Goal: Task Accomplishment & Management: Complete application form

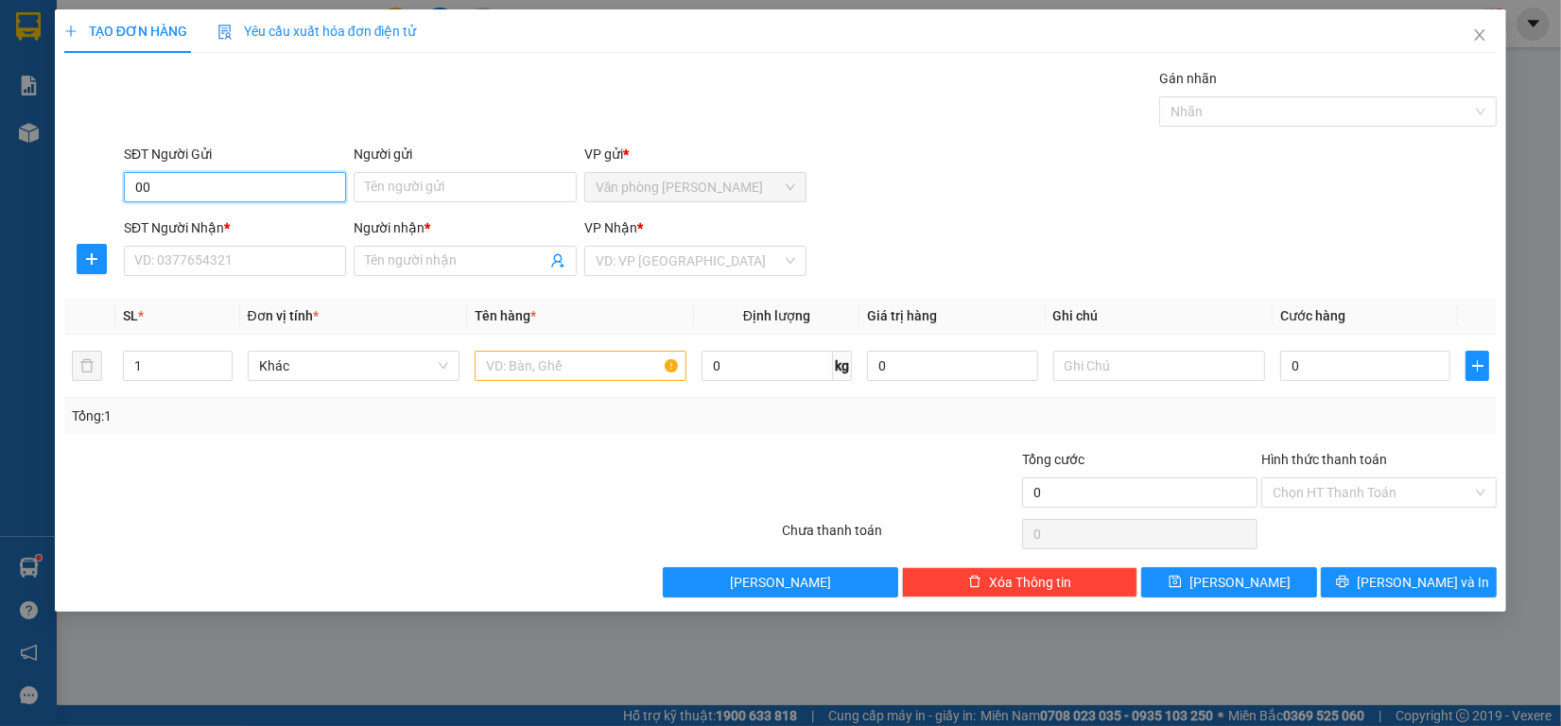
type input "0"
type input "0929111515"
click at [393, 186] on input "Người gửi" at bounding box center [465, 187] width 222 height 30
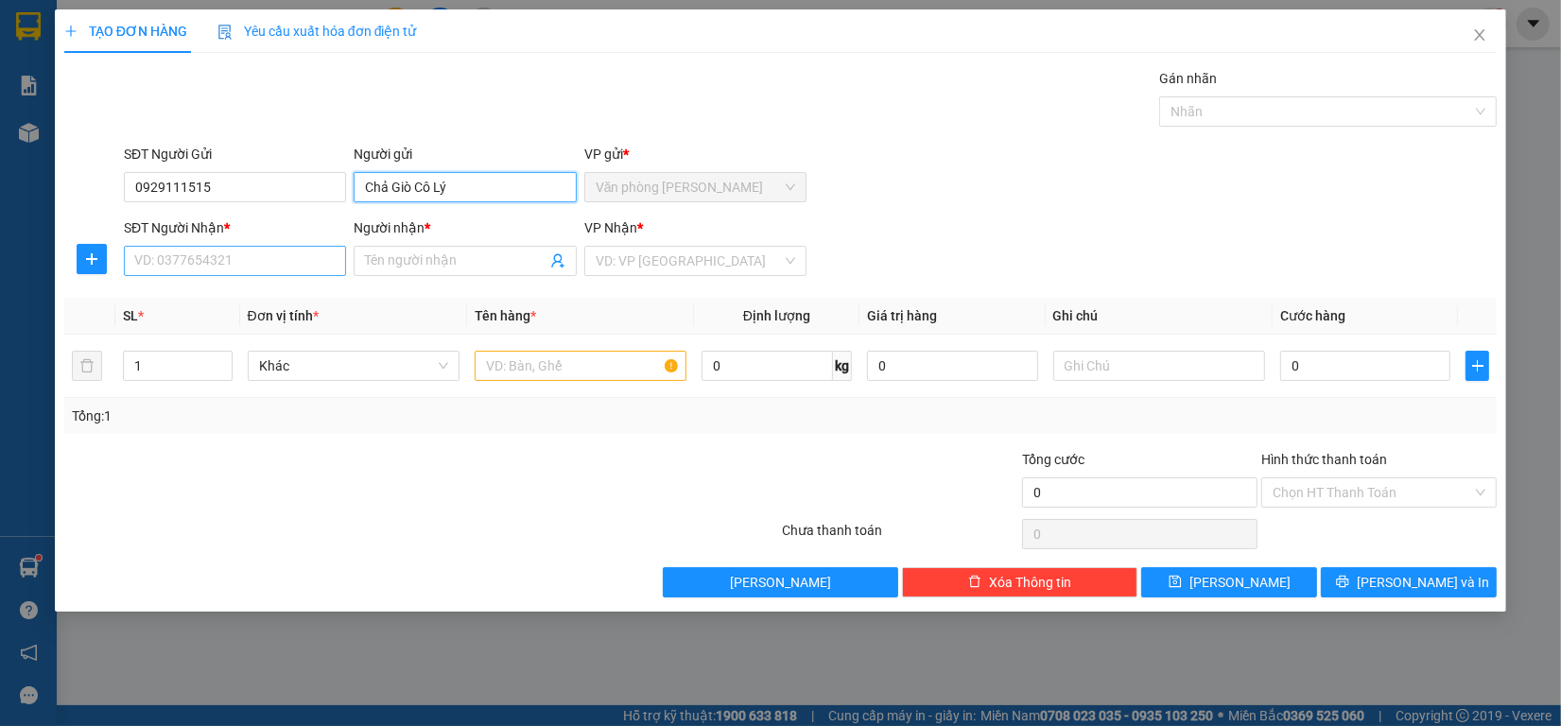
type input "Chả Giò Cô Lý"
click at [194, 257] on input "SĐT Người Nhận *" at bounding box center [235, 261] width 222 height 30
click at [743, 265] on input "search" at bounding box center [689, 261] width 186 height 28
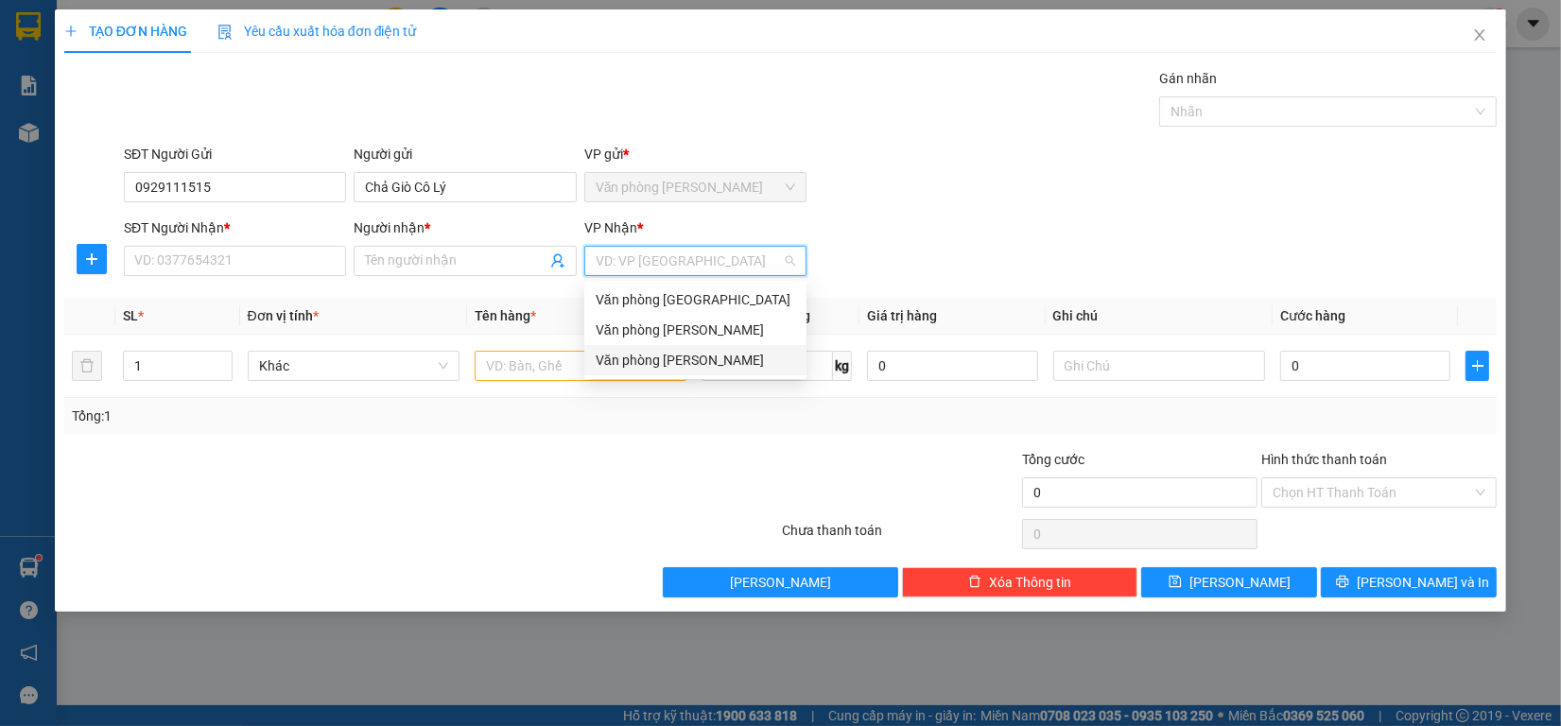
click at [664, 370] on div "Văn phòng [PERSON_NAME]" at bounding box center [695, 360] width 199 height 21
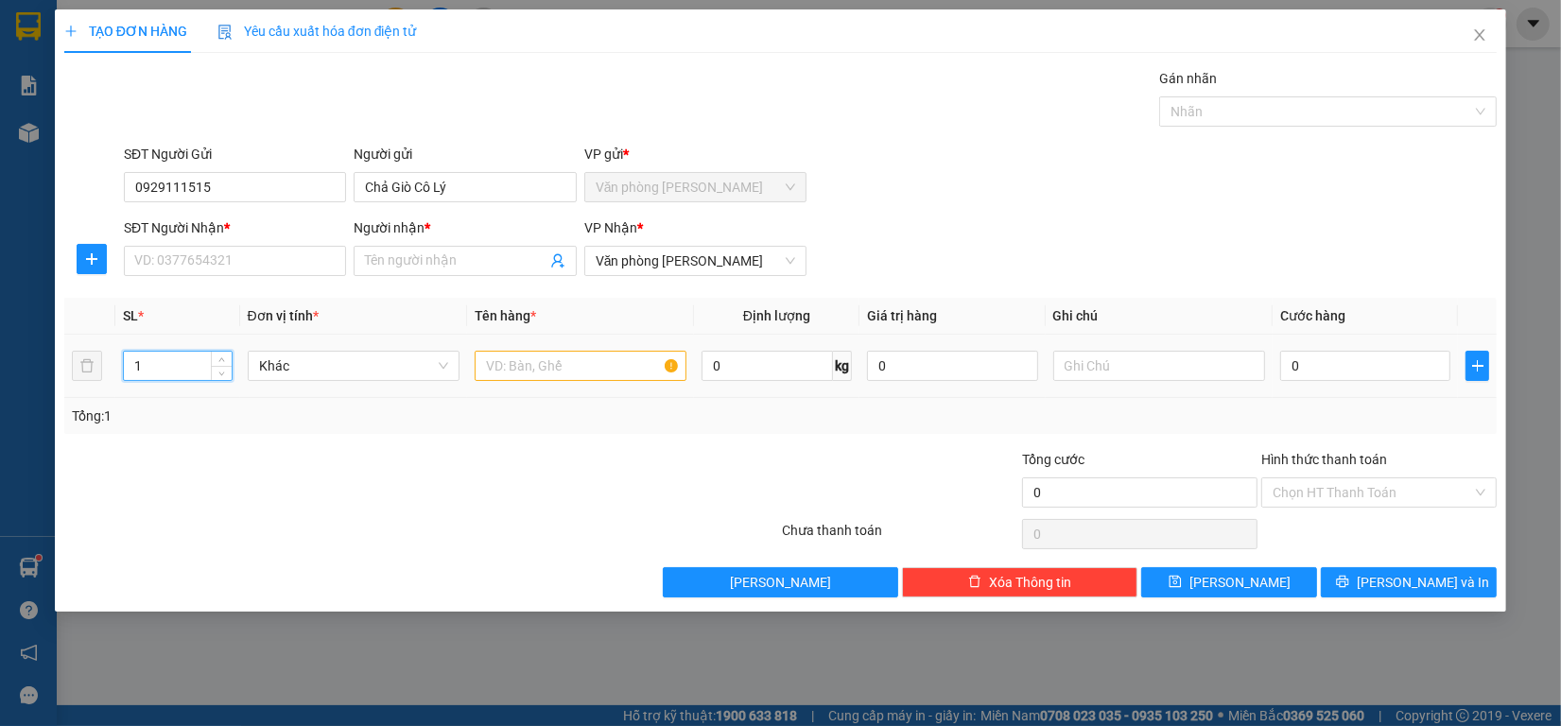
drag, startPoint x: 156, startPoint y: 357, endPoint x: 20, endPoint y: 364, distance: 136.3
click at [0, 371] on div "TẠO ĐƠN HÀNG Yêu cầu xuất hóa đơn điện tử Transit Pickup Surcharge Ids Transit …" at bounding box center [780, 363] width 1561 height 726
type input "2"
click at [502, 365] on input "text" at bounding box center [581, 366] width 212 height 30
type input "2 kiện - kk"
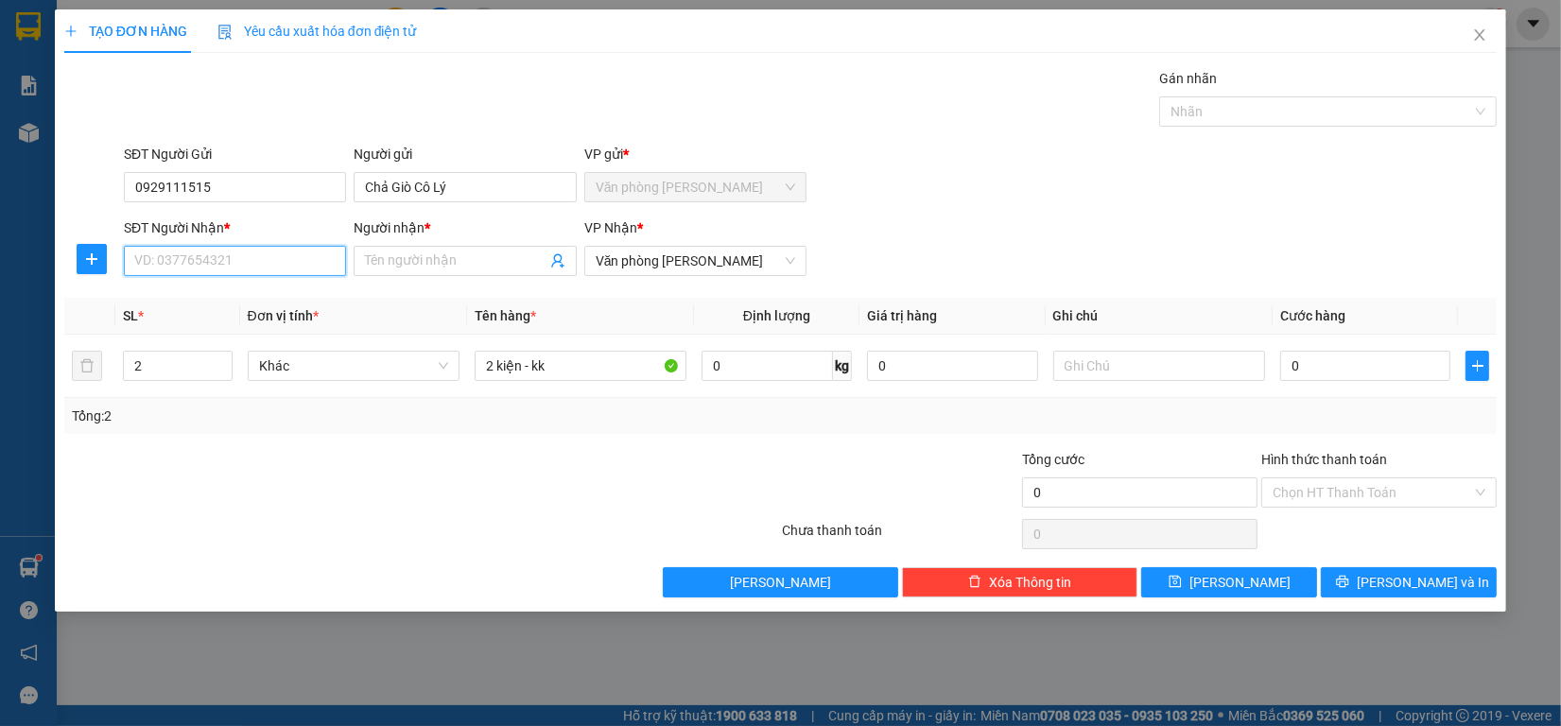
click at [305, 275] on input "SĐT Người Nhận *" at bounding box center [235, 261] width 222 height 30
type input "0913429943"
click at [281, 305] on div "0913429943 - Ánh Nhung" at bounding box center [234, 299] width 199 height 21
type input "Ánh Nhung"
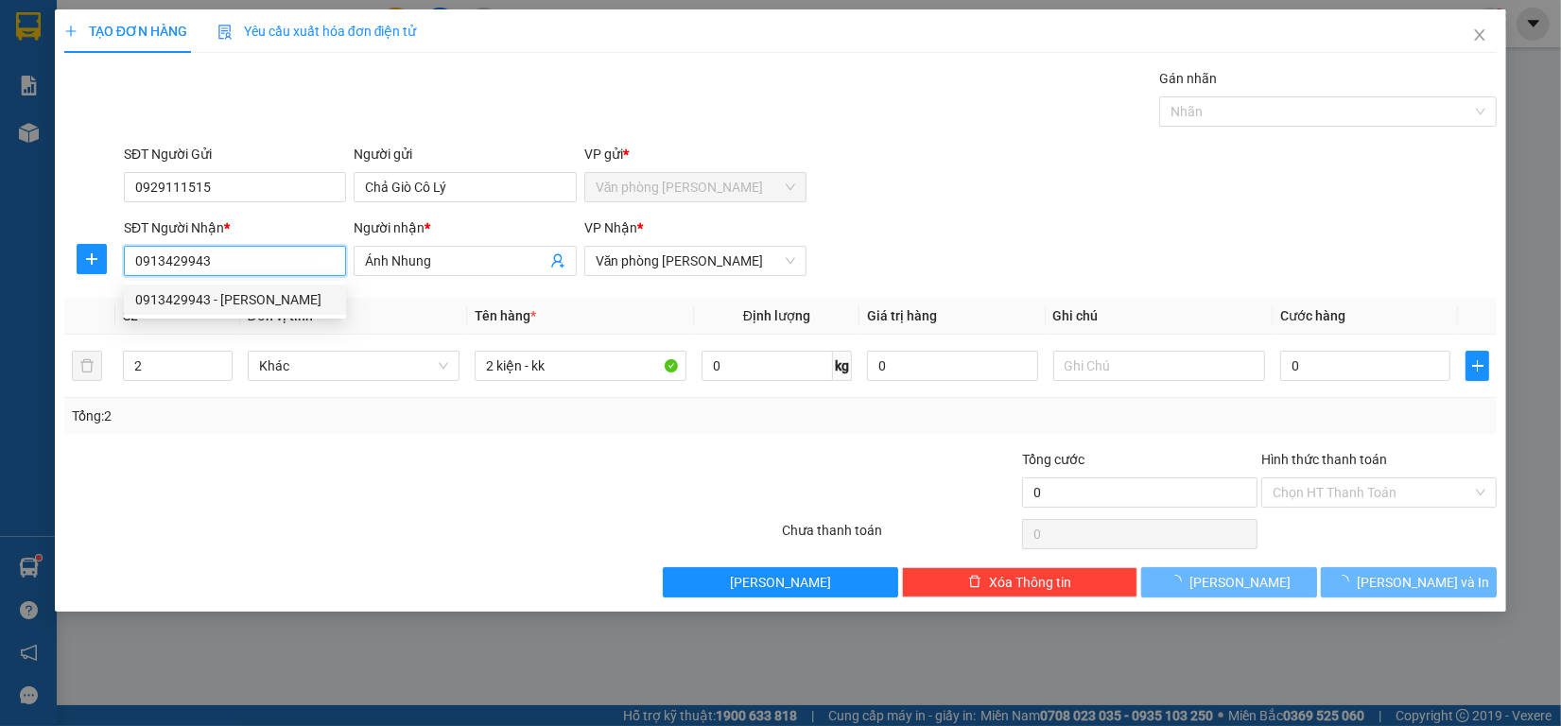
type input "30.000"
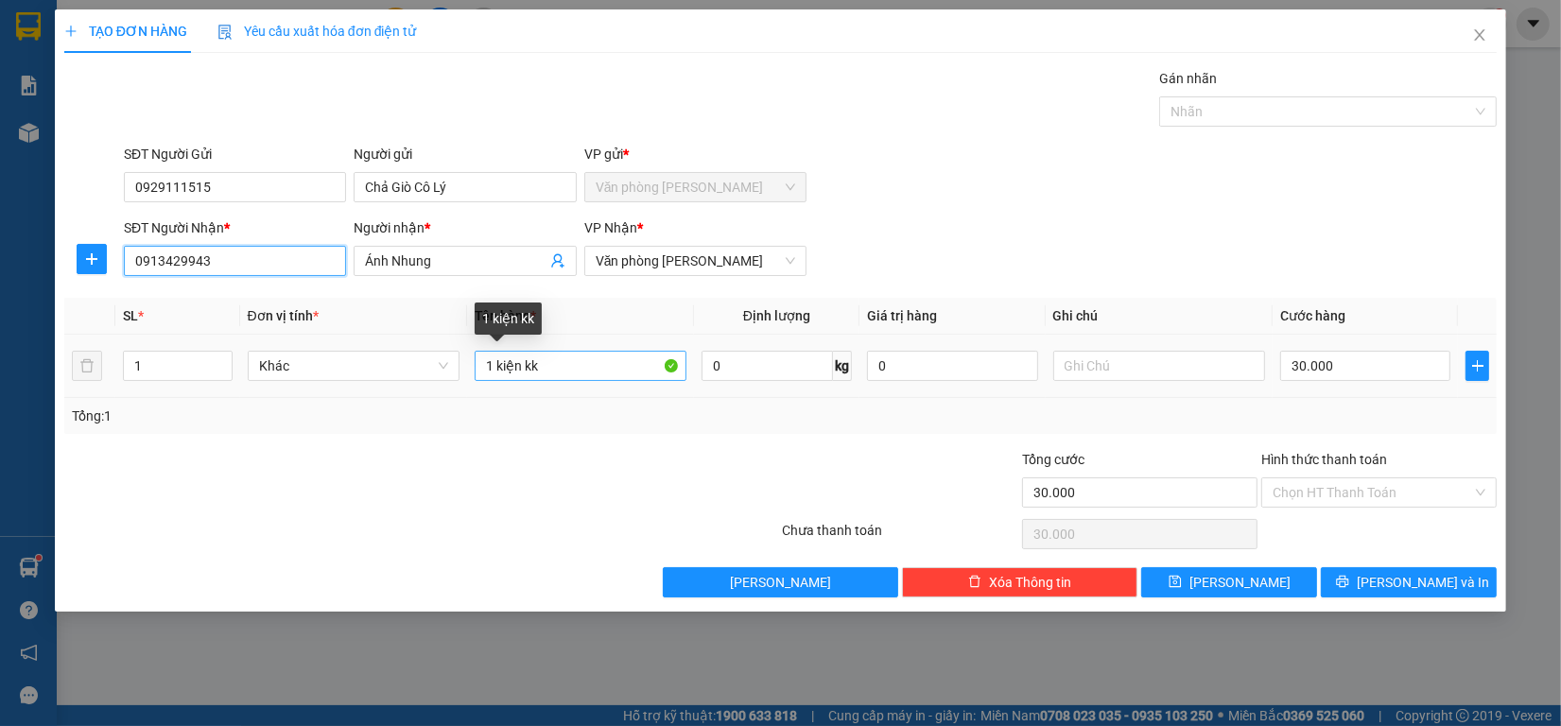
type input "0913429943"
drag, startPoint x: 492, startPoint y: 366, endPoint x: 0, endPoint y: 374, distance: 491.7
click at [0, 374] on div "TẠO ĐƠN HÀNG Yêu cầu xuất hóa đơn điện tử Transit Pickup Surcharge Ids Transit …" at bounding box center [780, 363] width 1561 height 726
type input "2 kiện kk"
drag, startPoint x: 159, startPoint y: 370, endPoint x: 0, endPoint y: 371, distance: 158.8
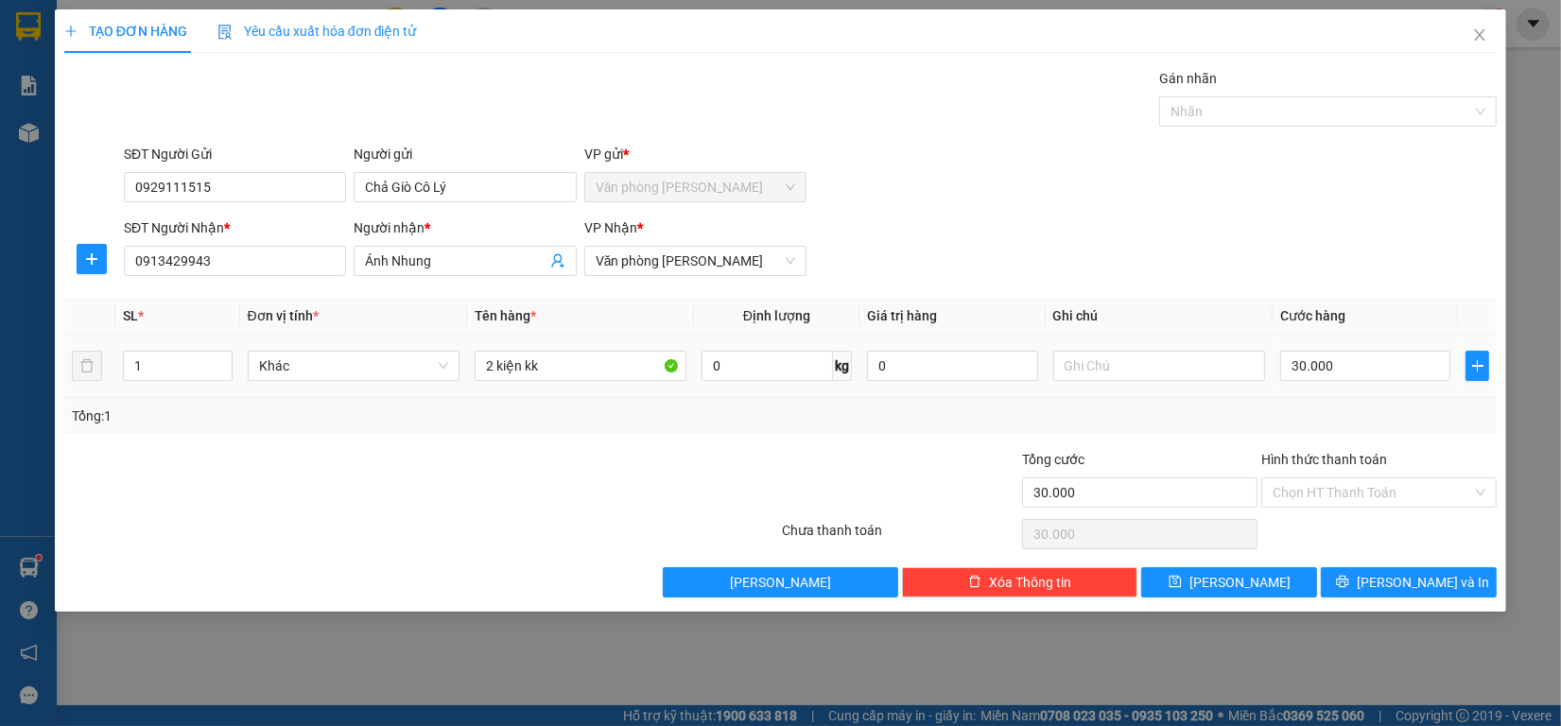
click at [0, 374] on div "TẠO ĐƠN HÀNG Yêu cầu xuất hóa đơn điện tử Transit Pickup Surcharge Ids Transit …" at bounding box center [780, 363] width 1561 height 726
type input "2"
click at [1405, 370] on input "30.000" at bounding box center [1365, 366] width 171 height 30
type input "1"
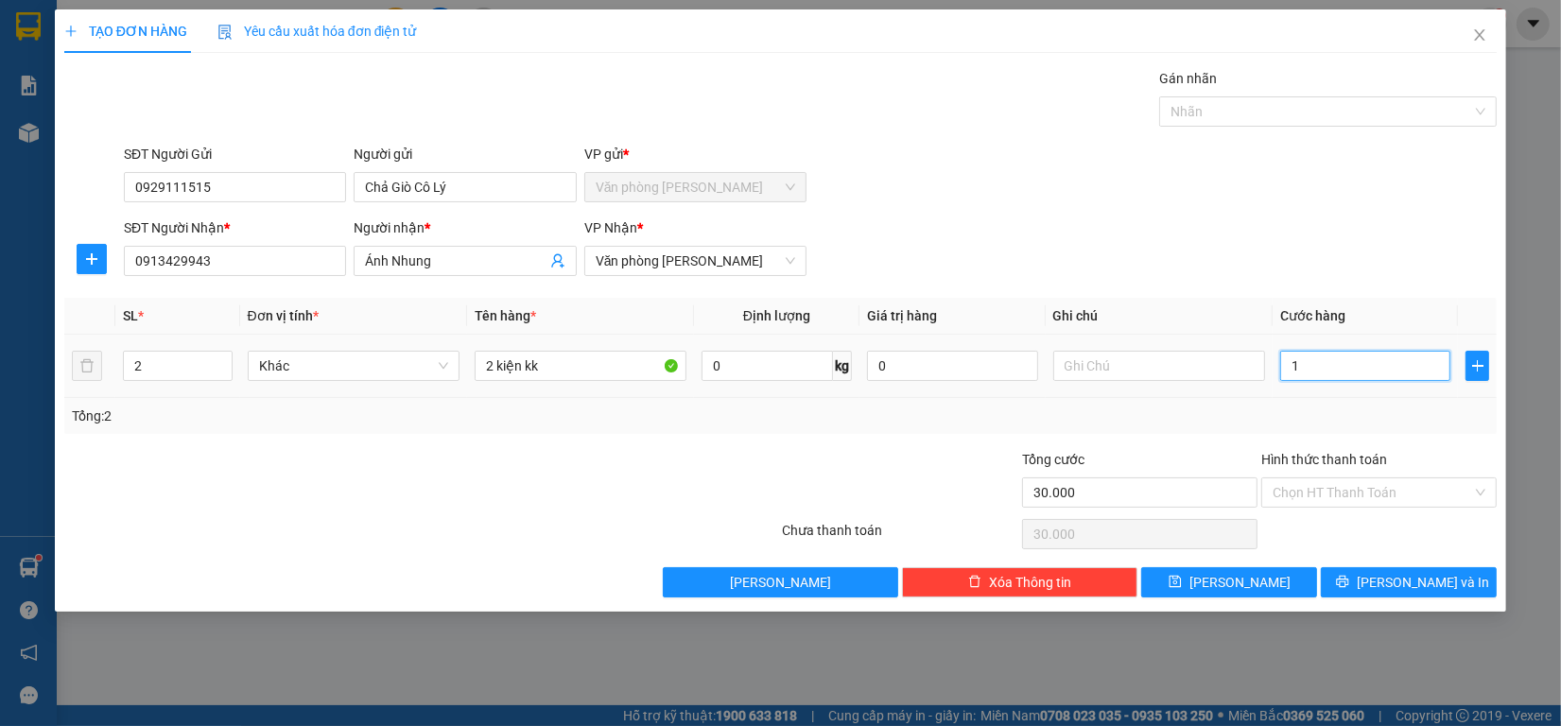
type input "1"
type input "14"
type input "140"
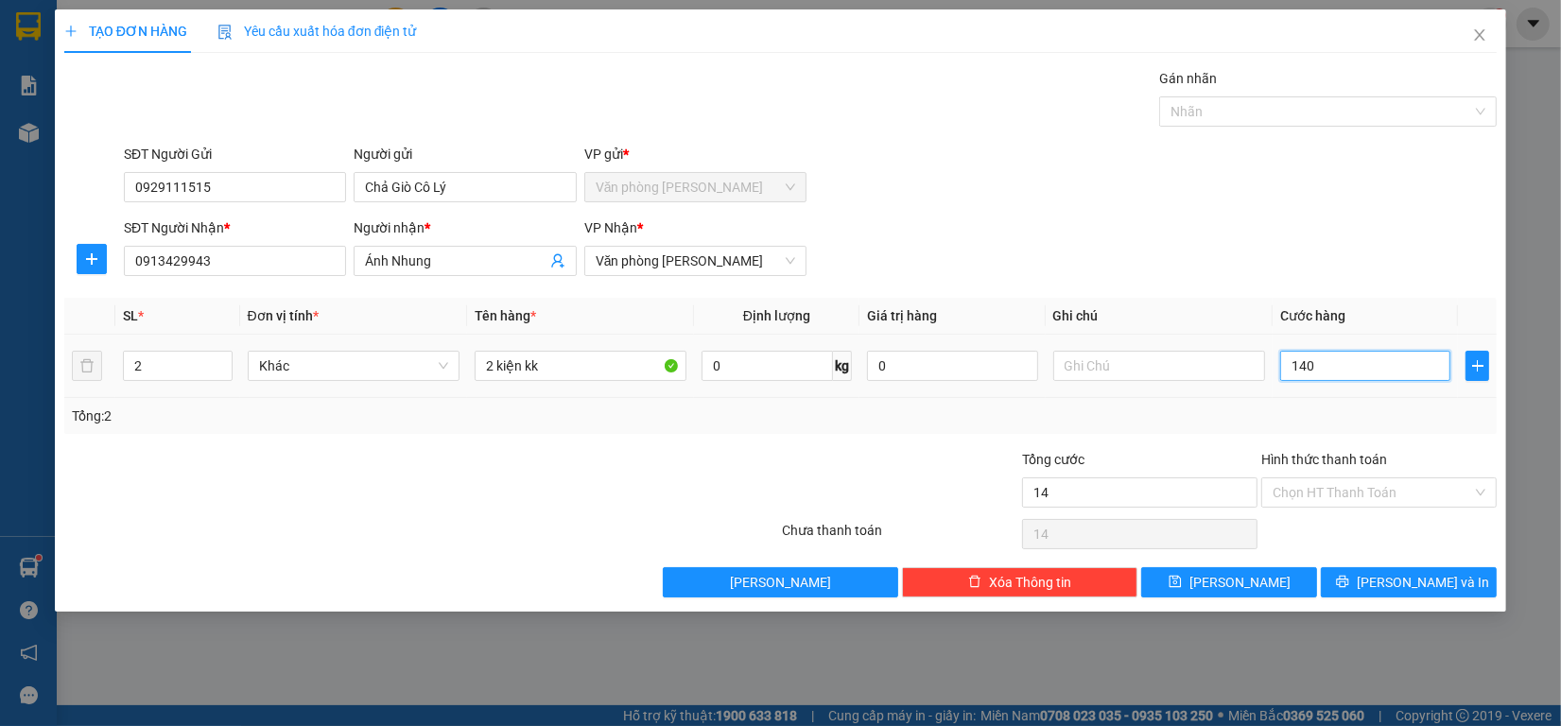
type input "140"
type input "1.400"
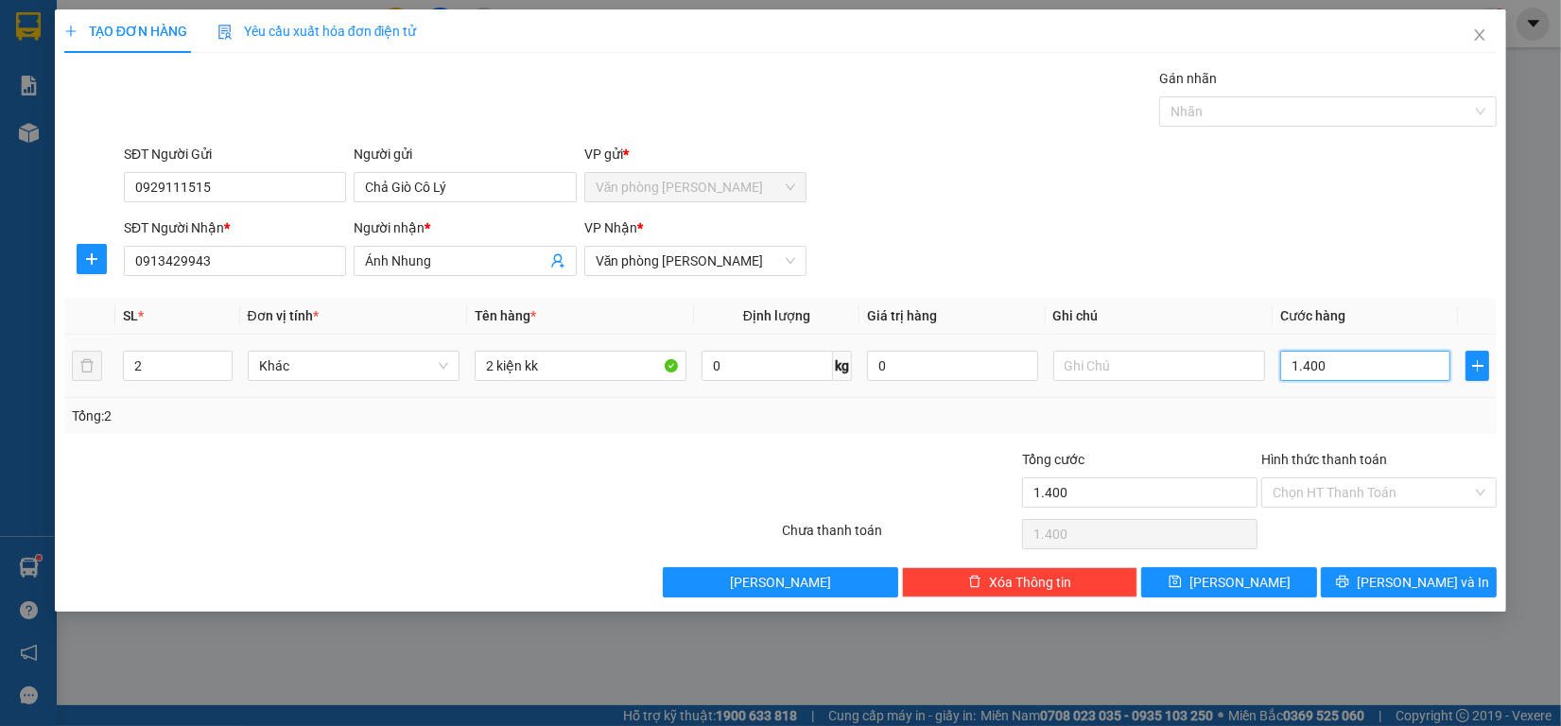
type input "14.000"
type input "140.000"
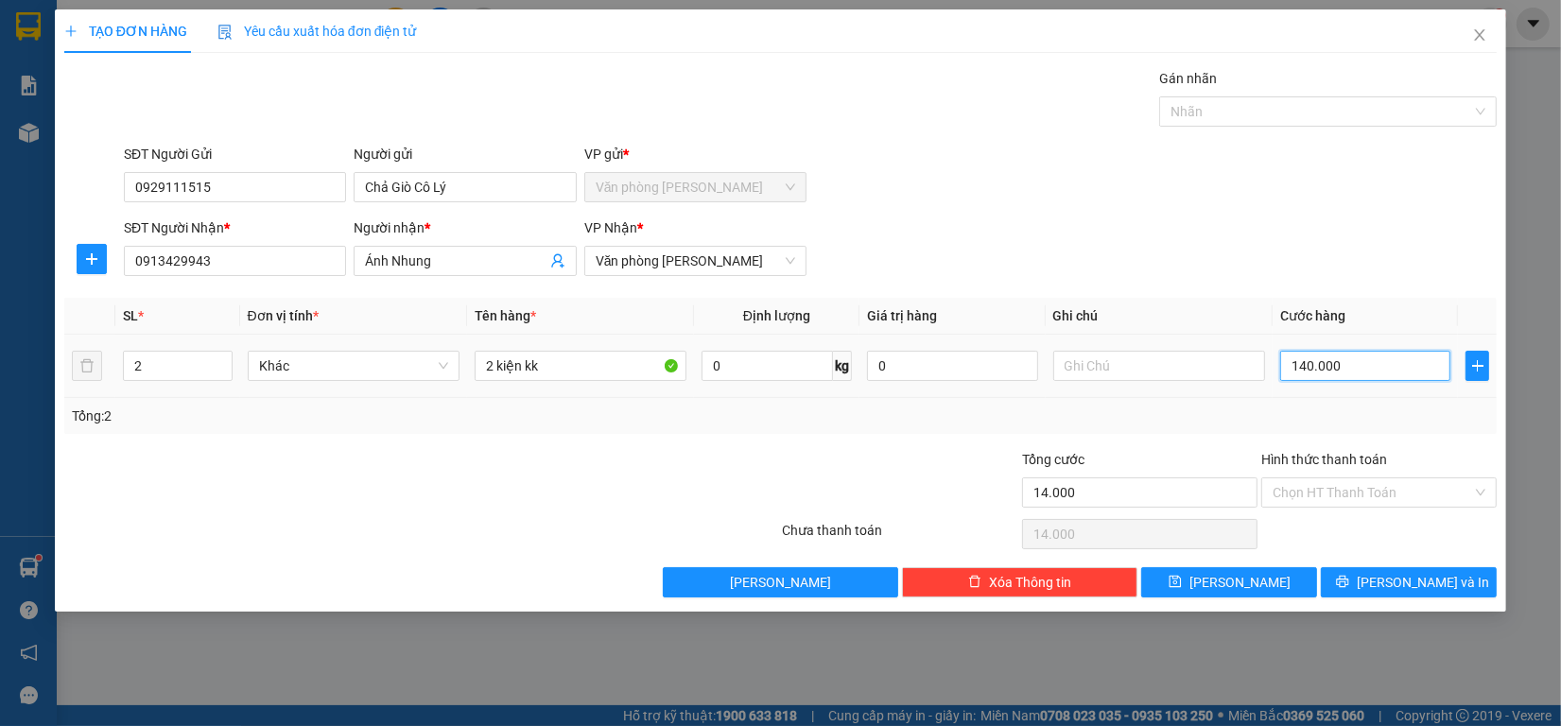
type input "140.000"
click at [1342, 477] on div "Chọn HT Thanh Toán" at bounding box center [1378, 492] width 235 height 30
type input "140.000"
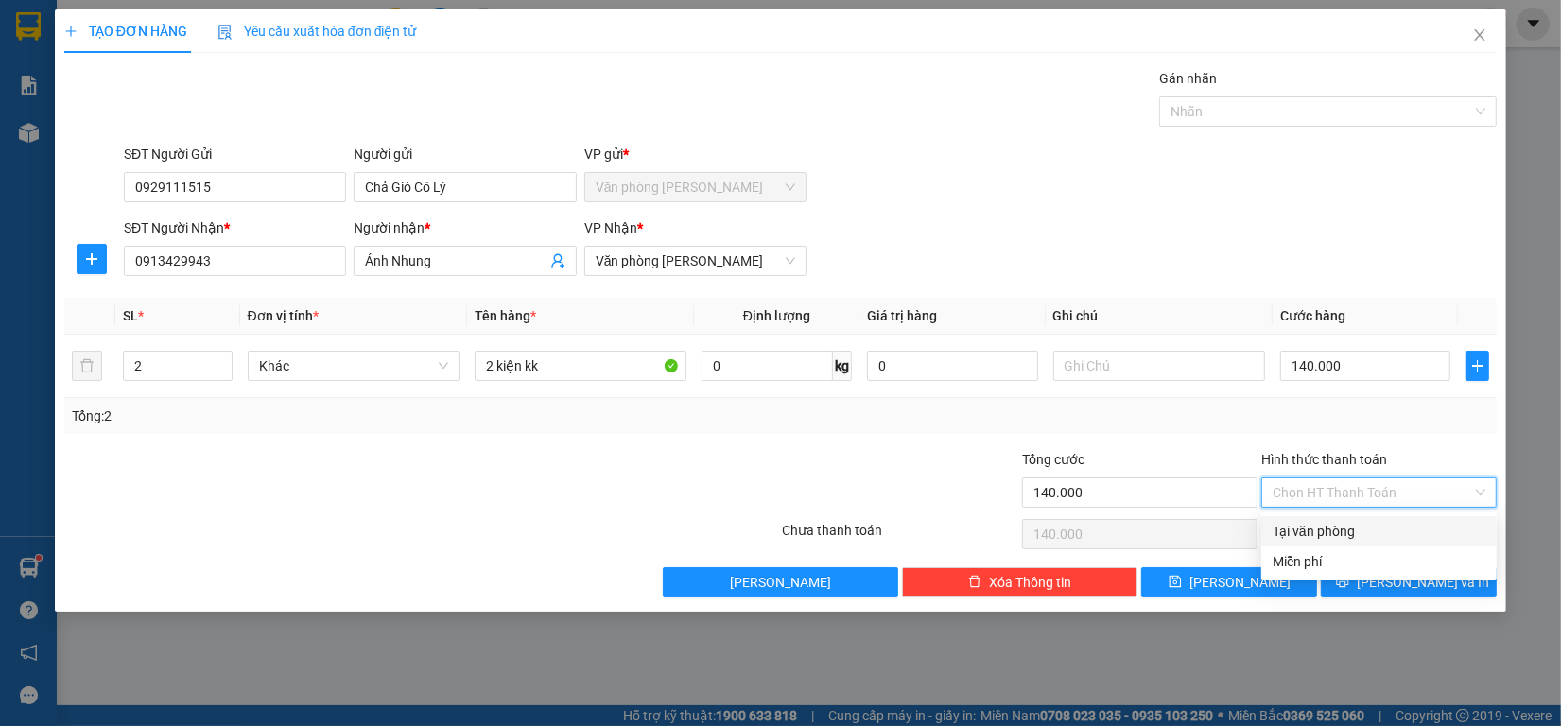
click at [1361, 437] on div "Transit Pickup Surcharge Ids Transit Deliver Surcharge Ids Transit Deliver Surc…" at bounding box center [780, 332] width 1432 height 529
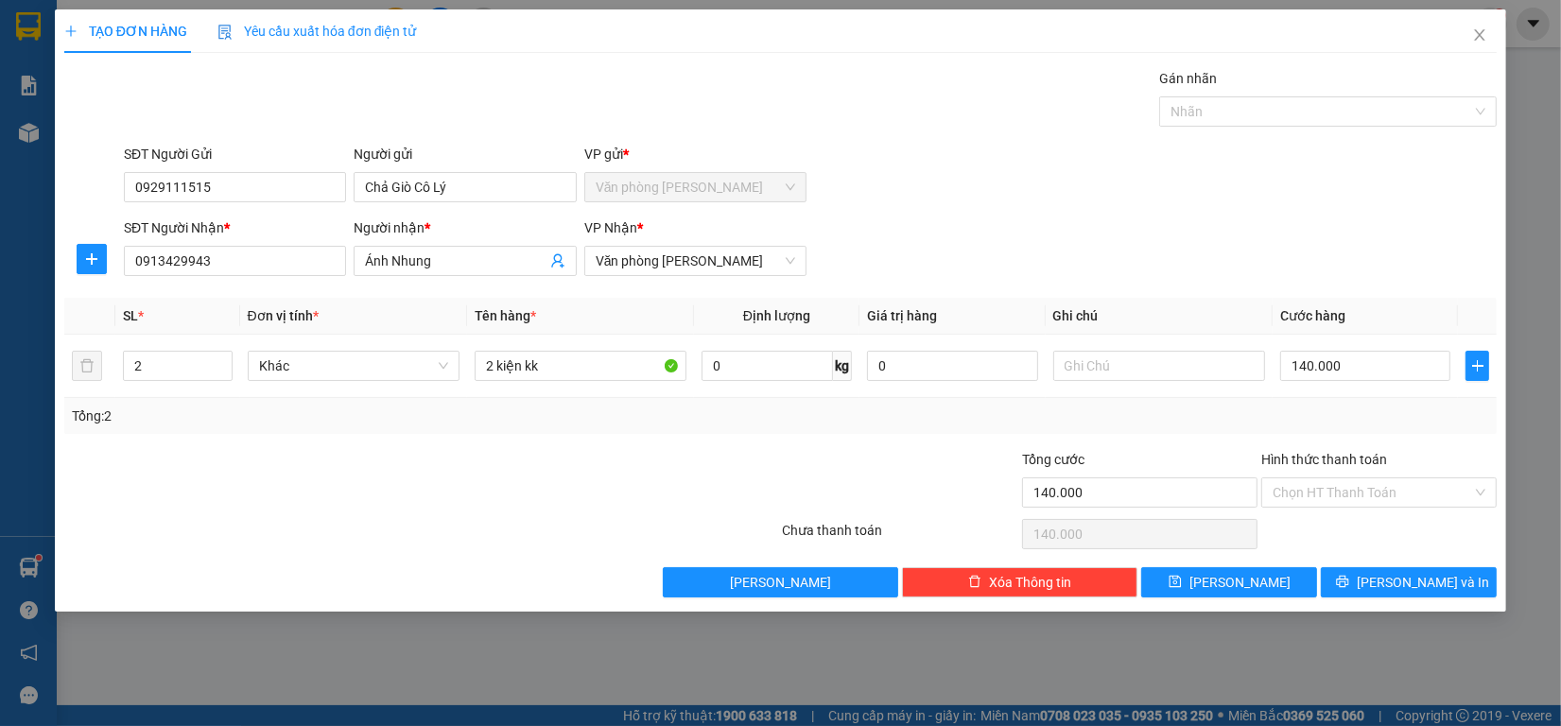
click at [1434, 624] on div "TẠO ĐƠN HÀNG Yêu cầu xuất hóa đơn điện tử Transit Pickup Surcharge Ids Transit …" at bounding box center [780, 363] width 1561 height 726
click at [1432, 607] on div "TẠO ĐƠN HÀNG Yêu cầu xuất hóa đơn điện tử Transit Pickup Surcharge Ids Transit …" at bounding box center [780, 310] width 1451 height 602
click at [1432, 597] on button "[PERSON_NAME] và In" at bounding box center [1409, 582] width 176 height 30
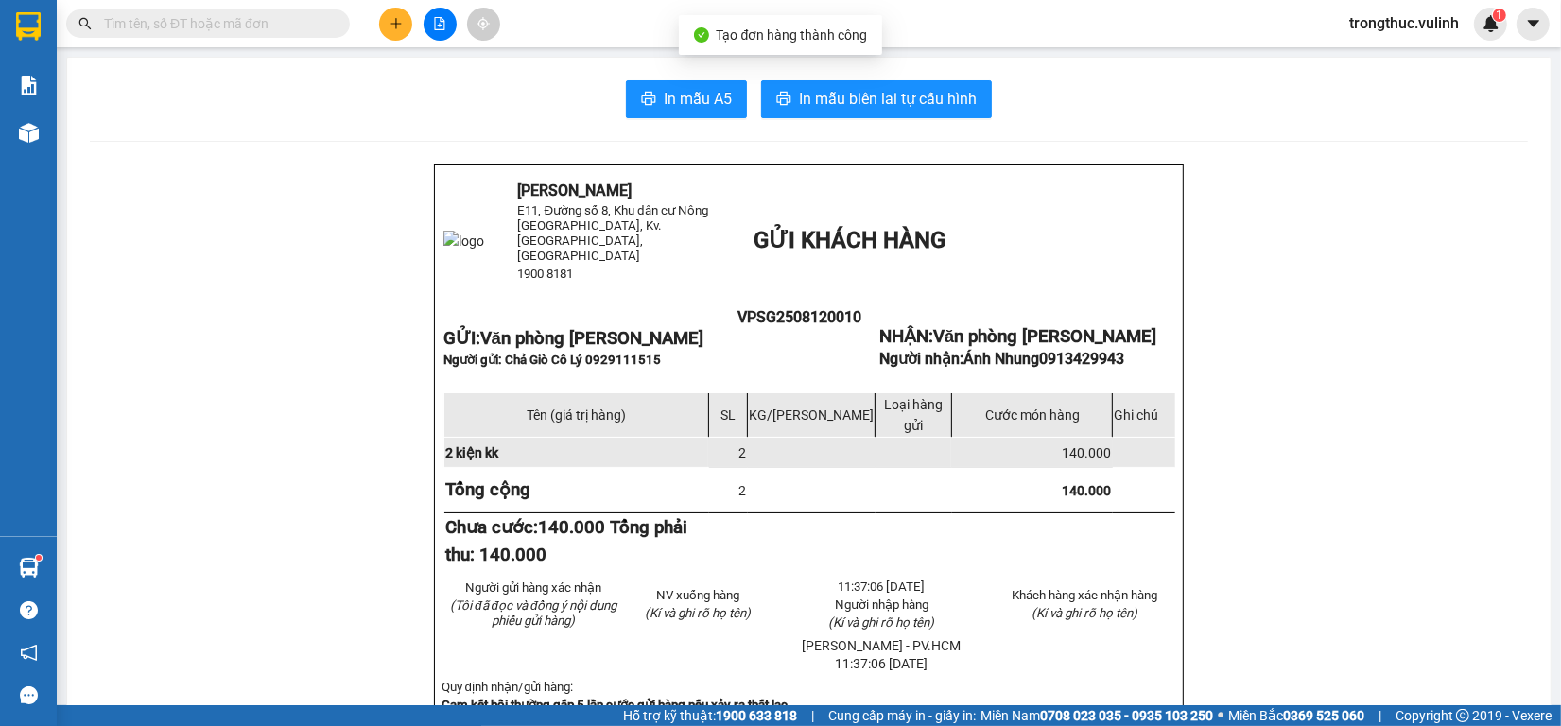
click at [701, 85] on button "In mẫu A5" at bounding box center [686, 99] width 121 height 38
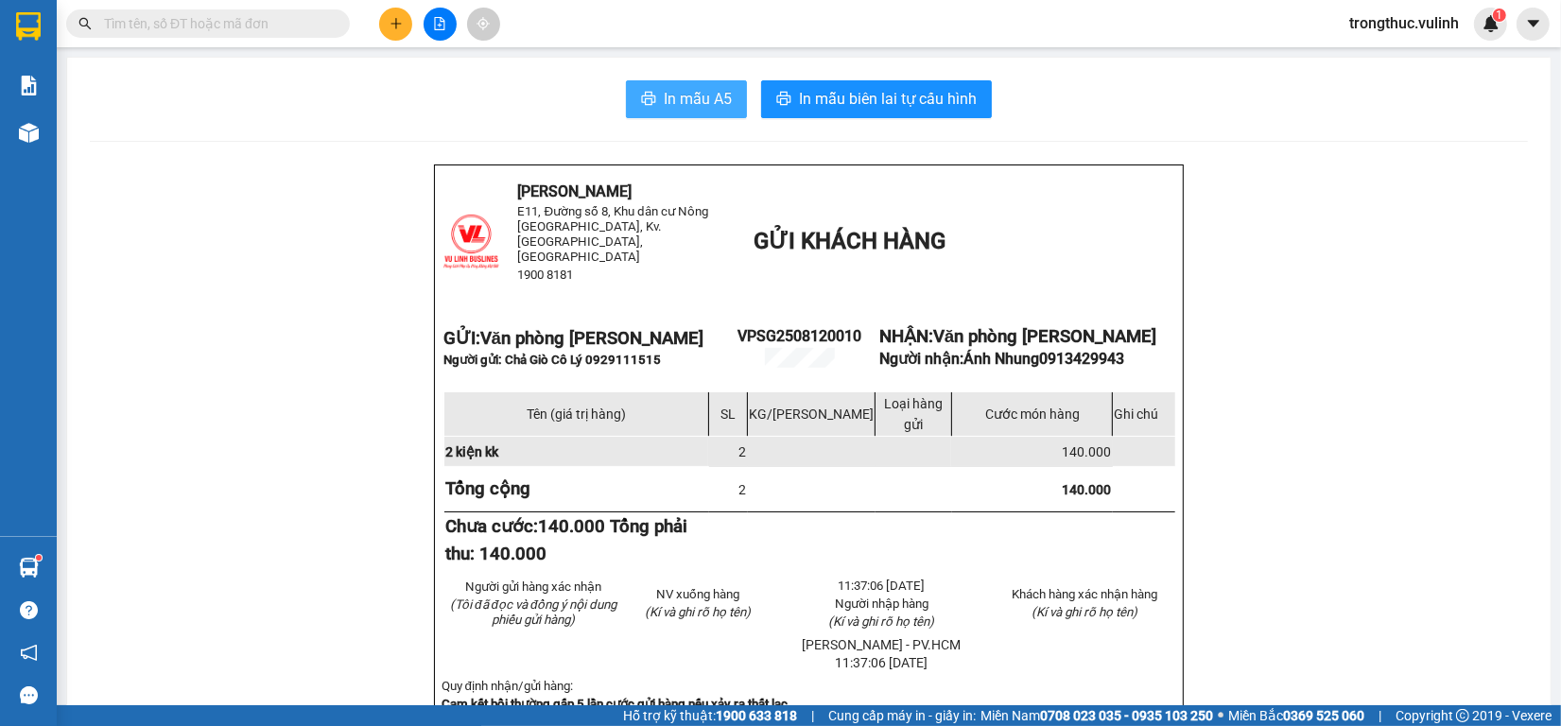
click at [700, 95] on span "In mẫu A5" at bounding box center [698, 99] width 68 height 24
click at [393, 31] on button at bounding box center [395, 24] width 33 height 33
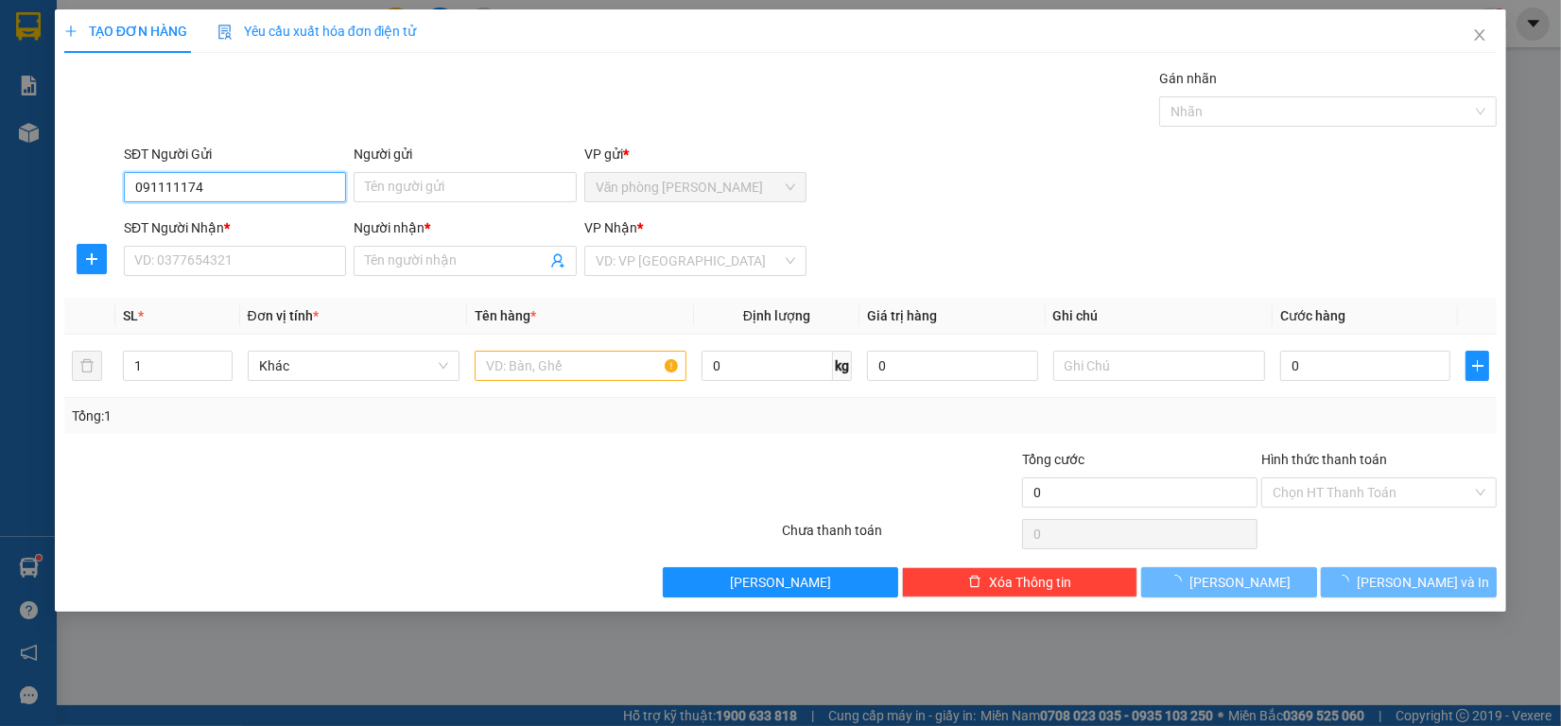
type input "0911111742"
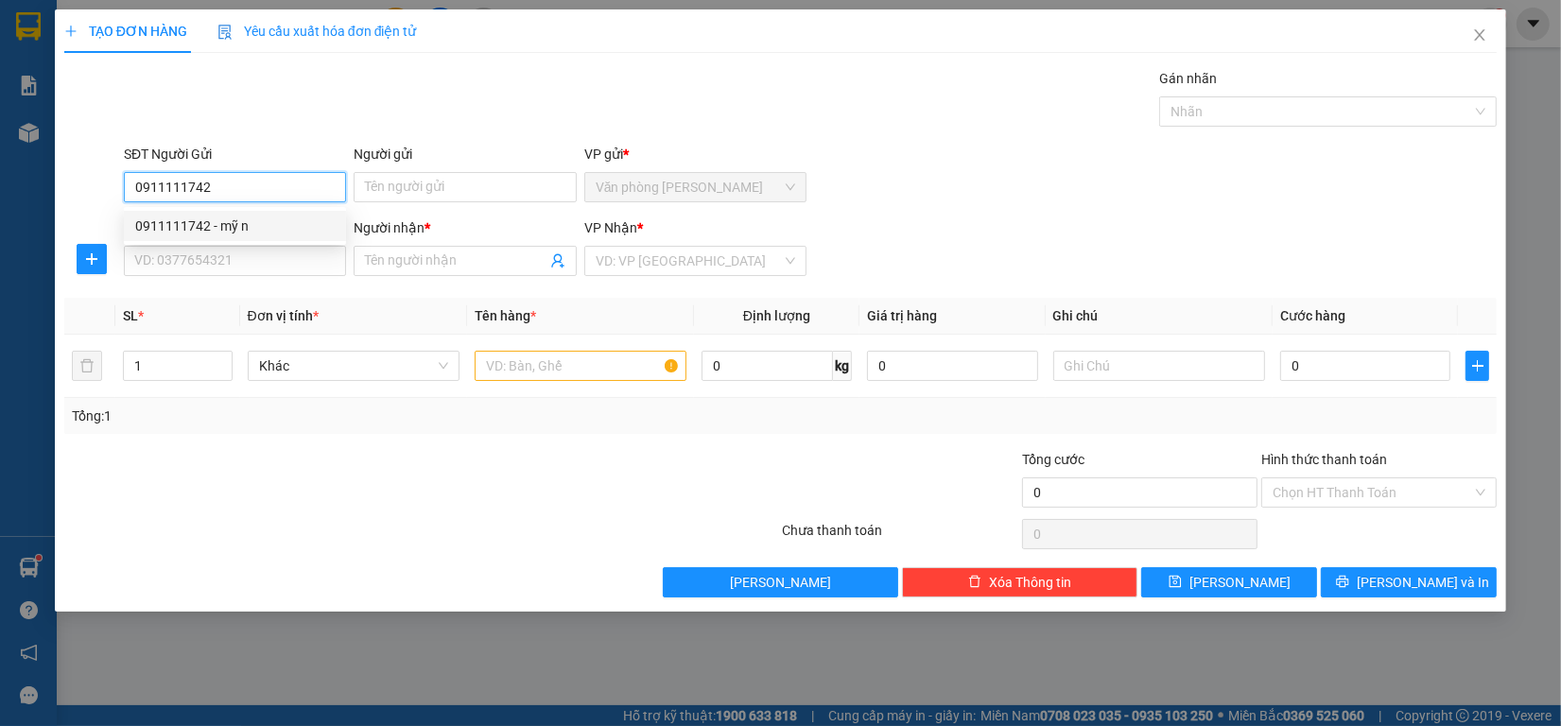
click at [197, 219] on div "0911111742 - mỹ n" at bounding box center [234, 226] width 199 height 21
type input "mỹ n"
type input "0367549539"
type input "[PERSON_NAME]"
type input "60.000"
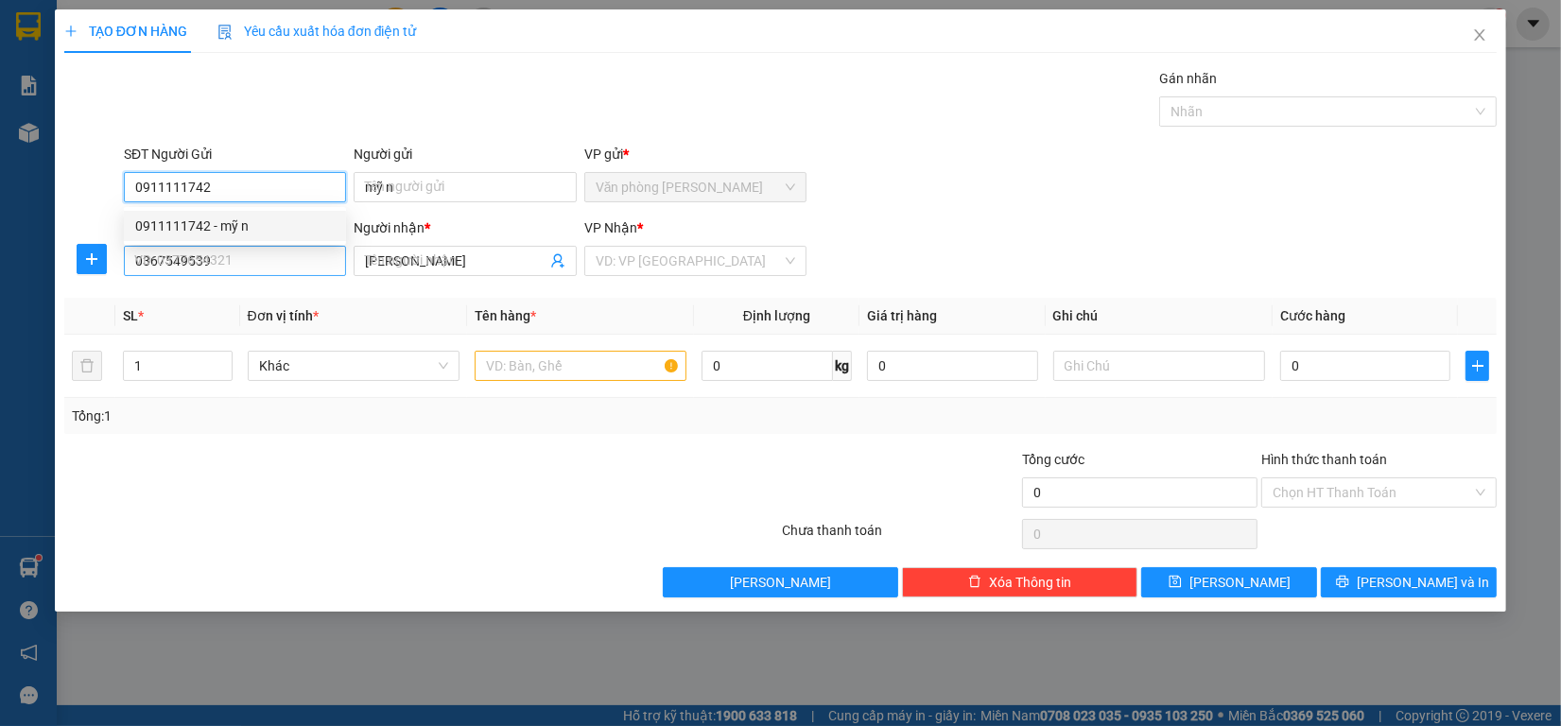
type input "60.000"
type input "0911111742"
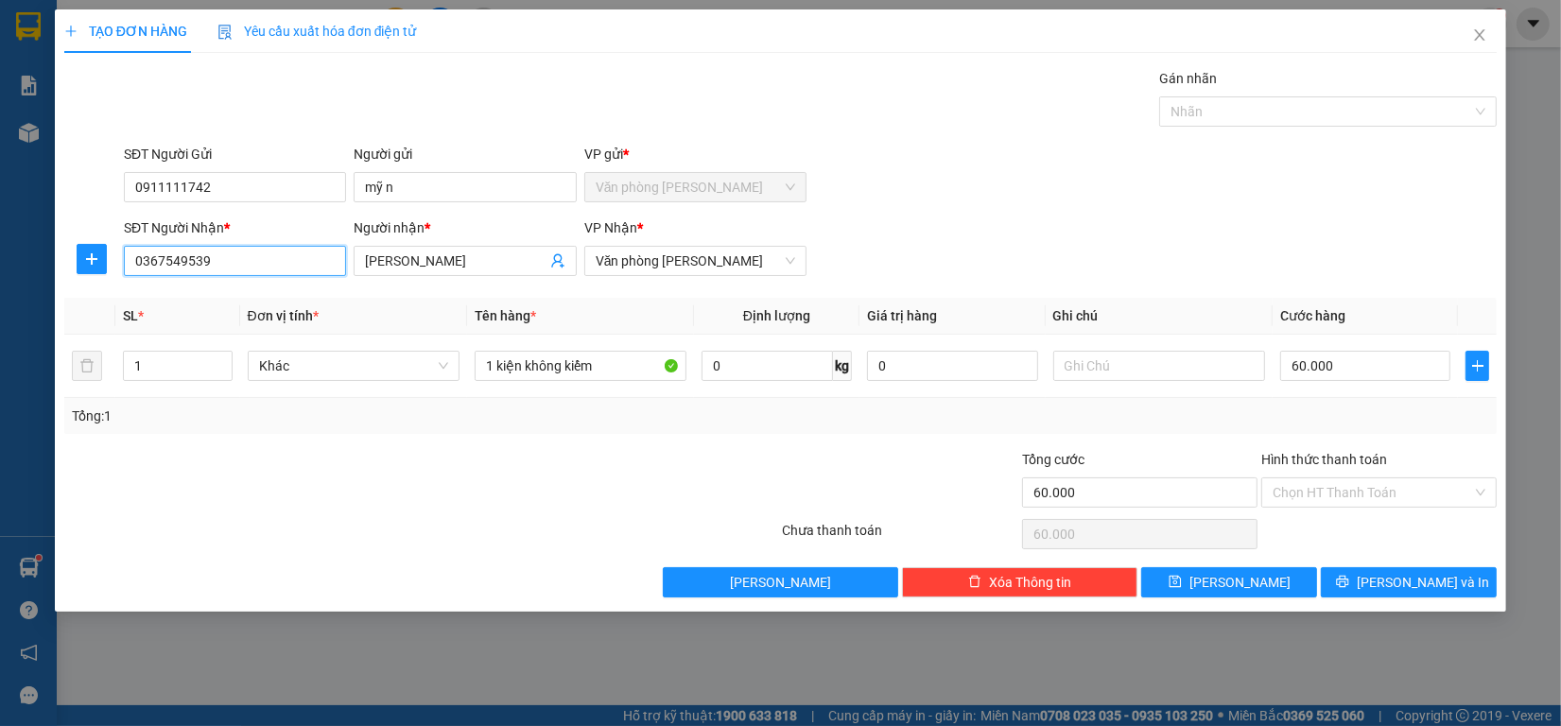
drag, startPoint x: 241, startPoint y: 260, endPoint x: 0, endPoint y: 274, distance: 241.5
click at [0, 274] on div "TẠO ĐƠN HÀNG Yêu cầu xuất hóa đơn điện tử Transit Pickup Surcharge Ids Transit …" at bounding box center [780, 363] width 1561 height 726
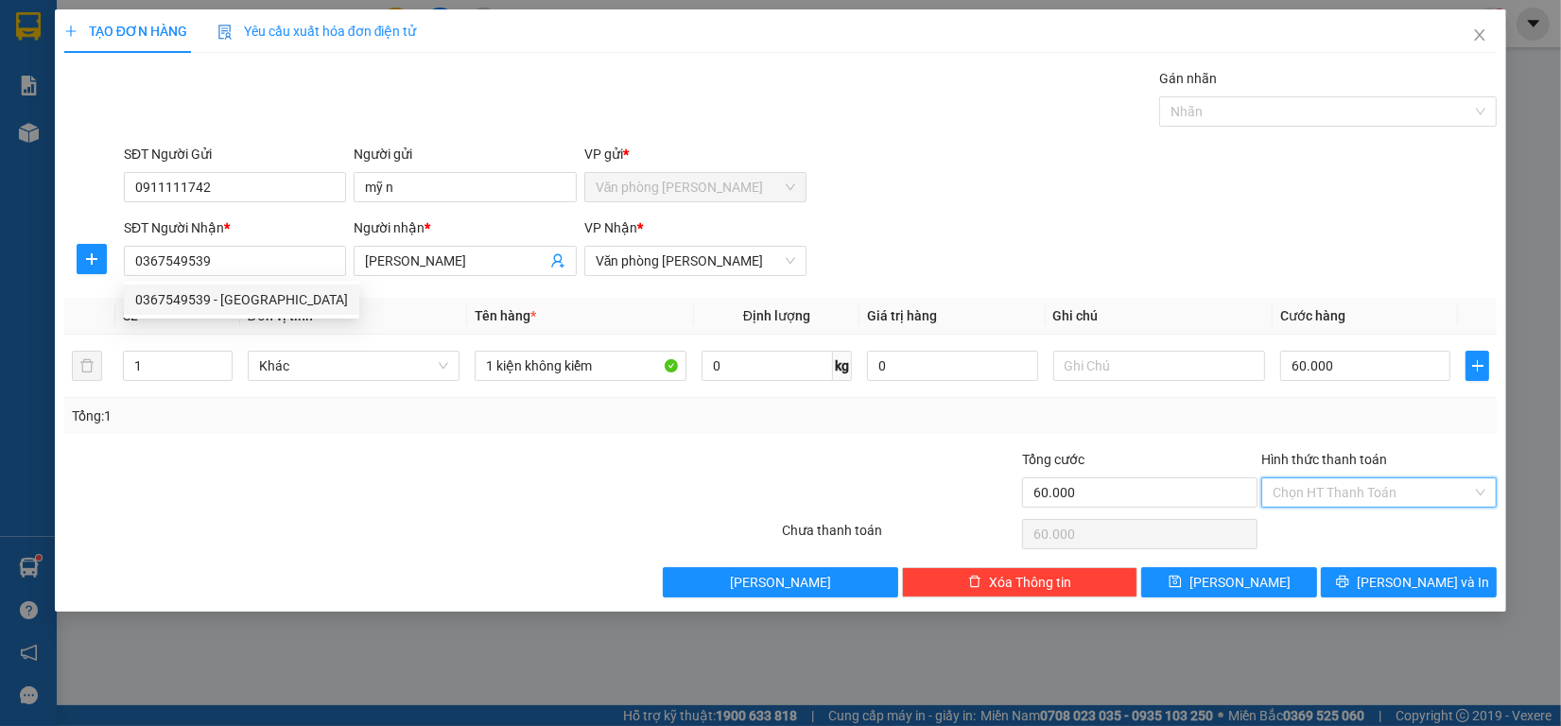
drag, startPoint x: 1357, startPoint y: 487, endPoint x: 1358, endPoint y: 499, distance: 12.3
click at [1358, 487] on input "Hình thức thanh toán" at bounding box center [1371, 492] width 199 height 28
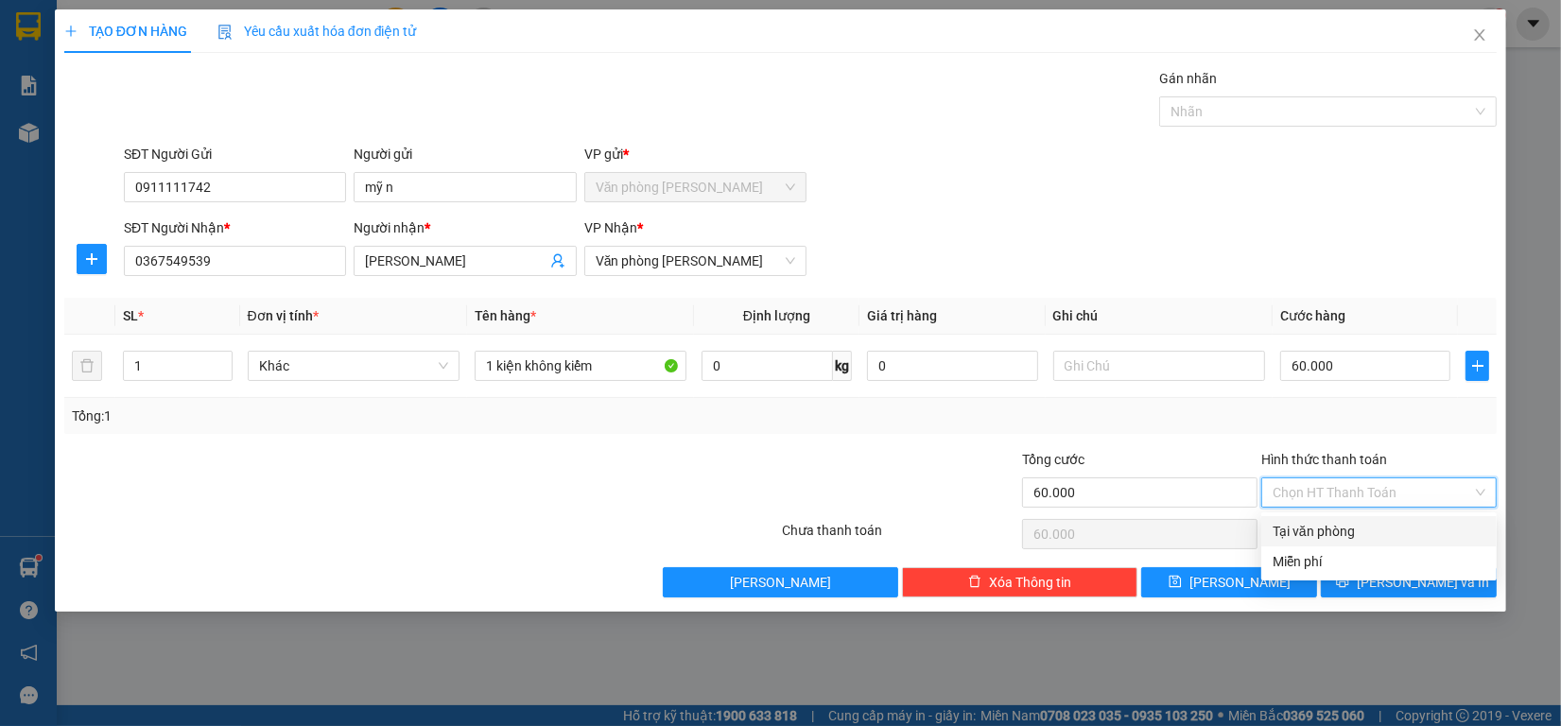
click at [1358, 525] on div "Tại văn phòng" at bounding box center [1378, 531] width 213 height 21
type input "0"
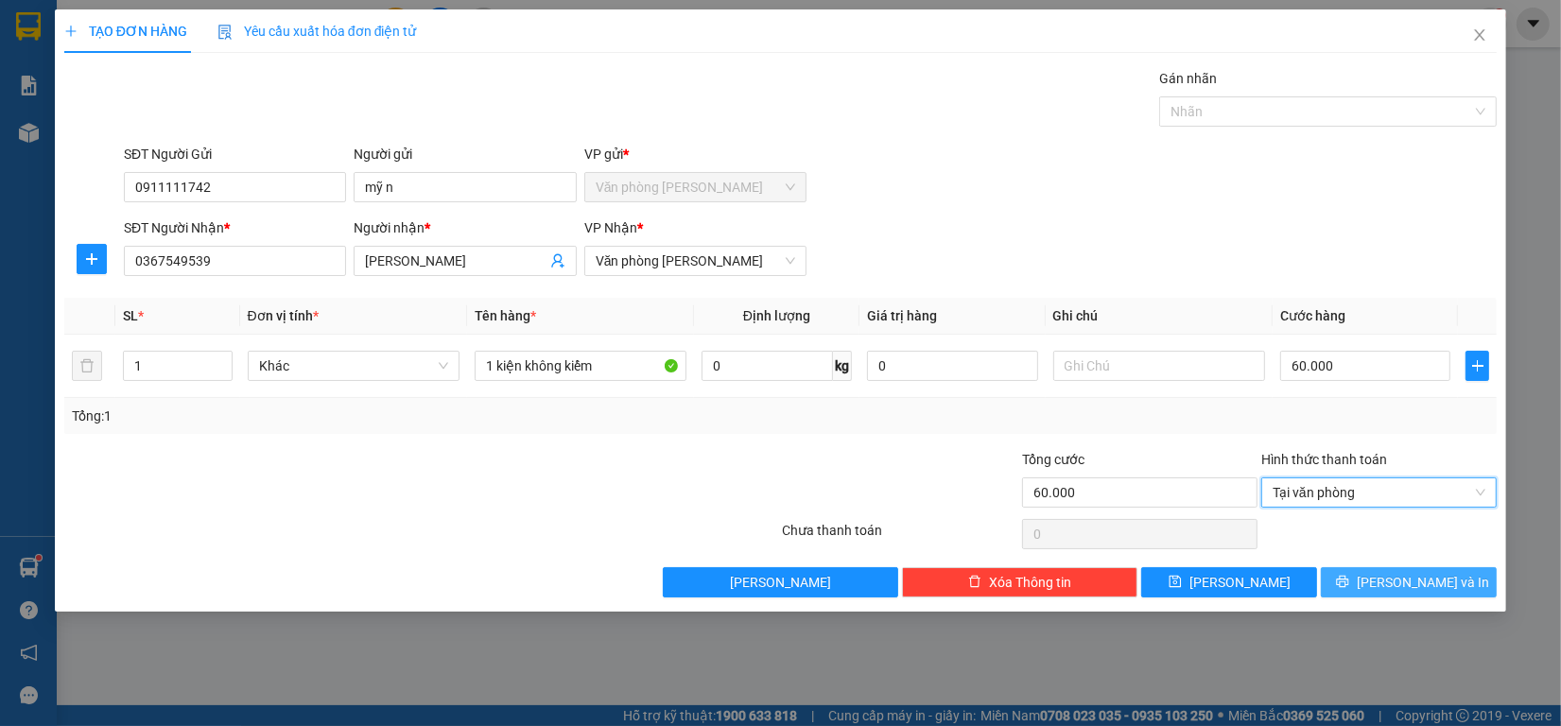
click at [1368, 581] on button "[PERSON_NAME] và In" at bounding box center [1409, 582] width 176 height 30
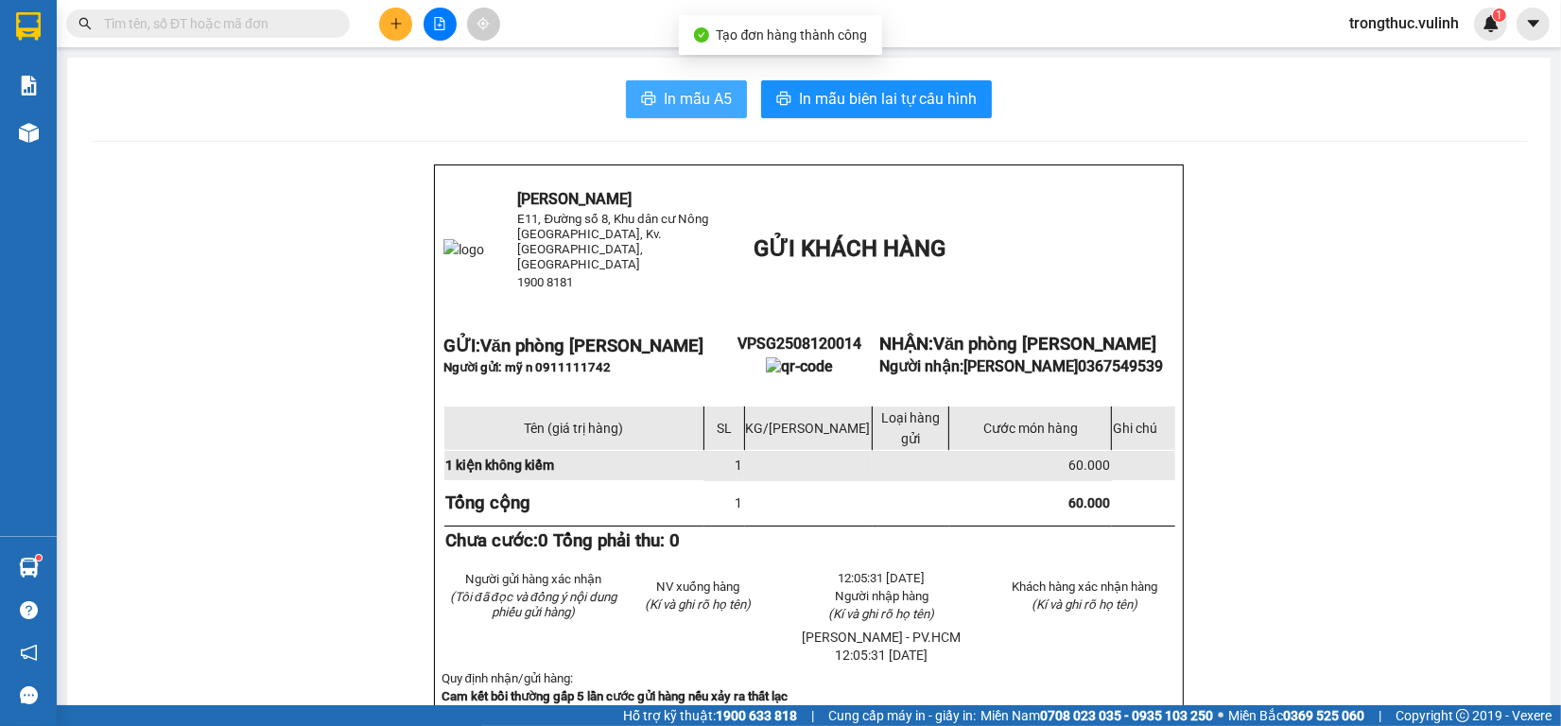
click at [645, 102] on icon "printer" at bounding box center [649, 98] width 14 height 13
click at [43, 137] on div at bounding box center [28, 132] width 33 height 33
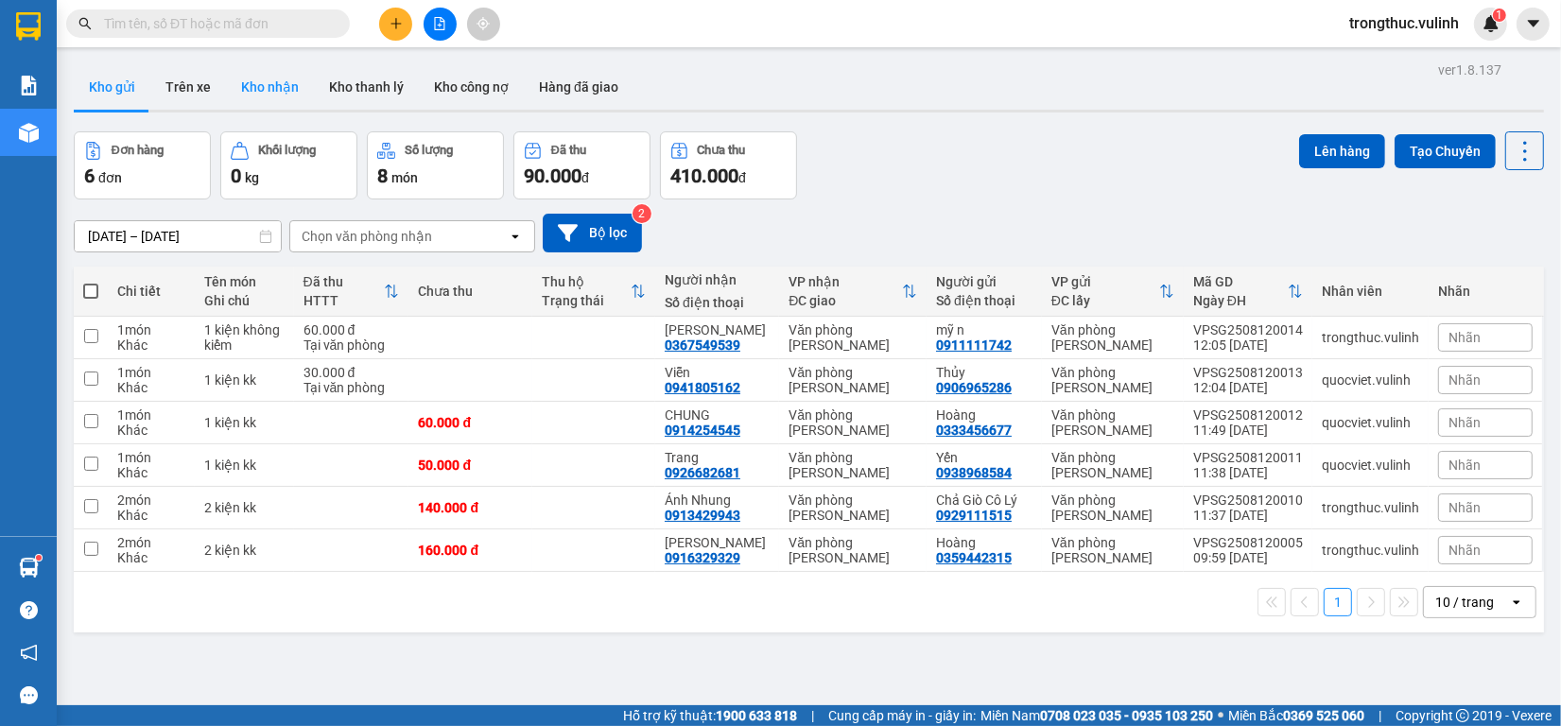
click at [266, 91] on button "Kho nhận" at bounding box center [270, 86] width 88 height 45
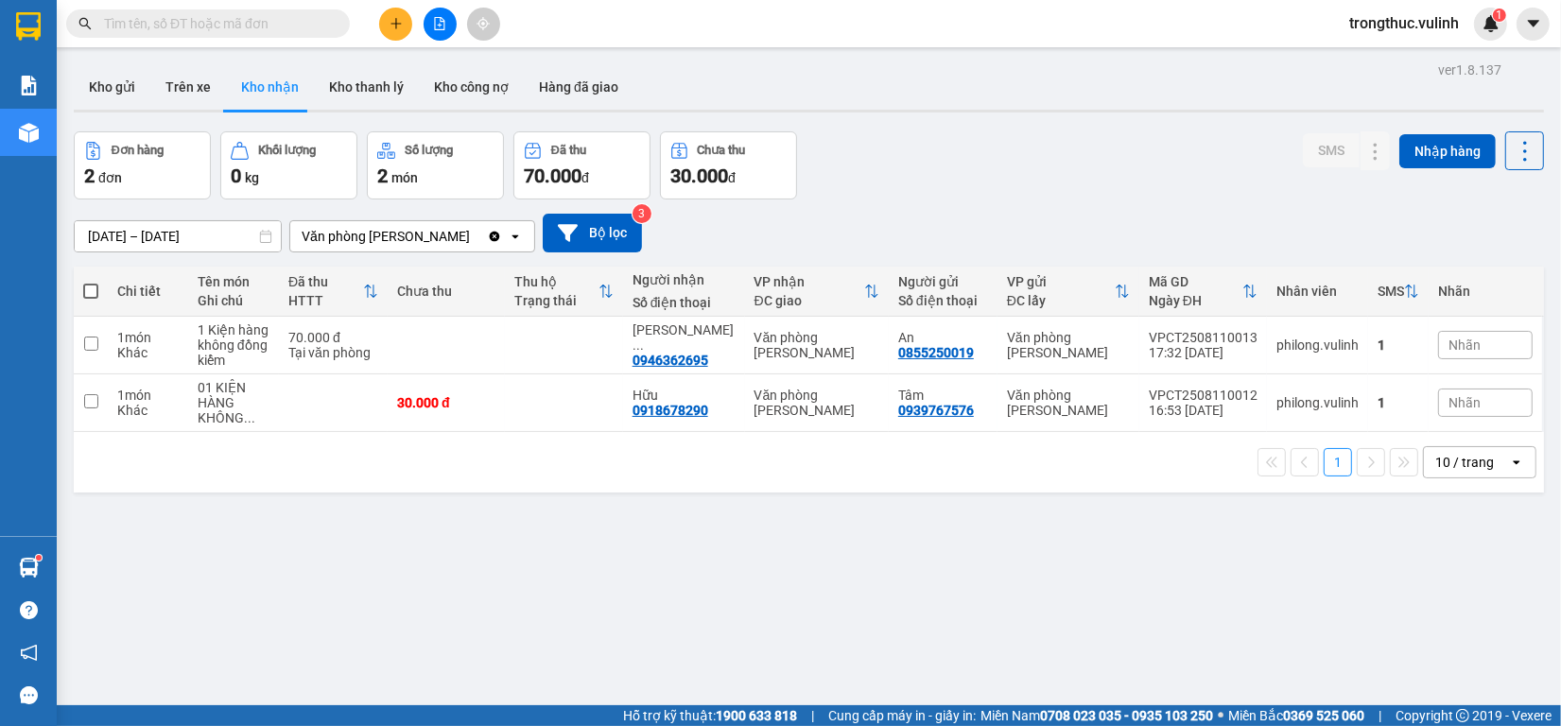
click at [234, 30] on input "text" at bounding box center [215, 23] width 223 height 21
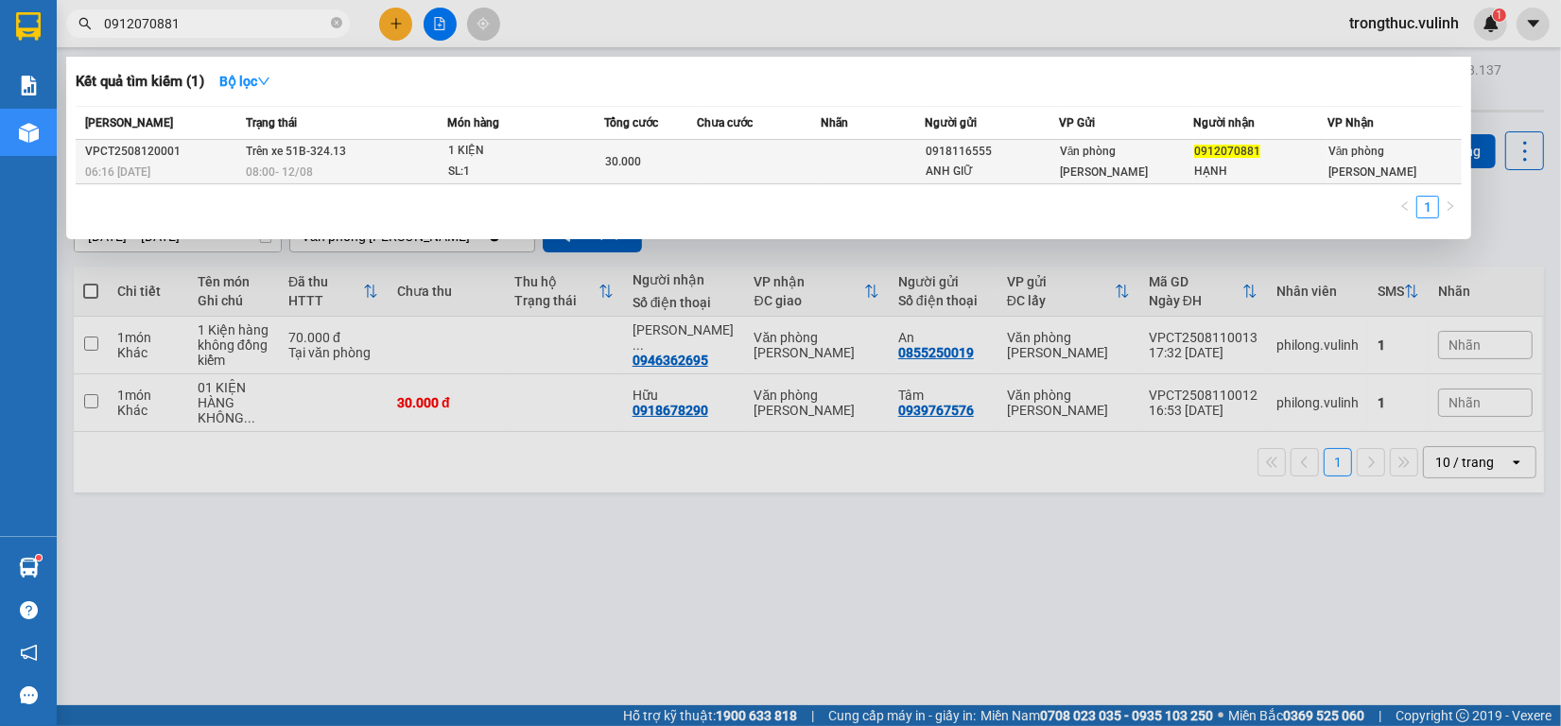
type input "0912070881"
click at [413, 166] on div "08:00 - 12/08" at bounding box center [346, 172] width 200 height 21
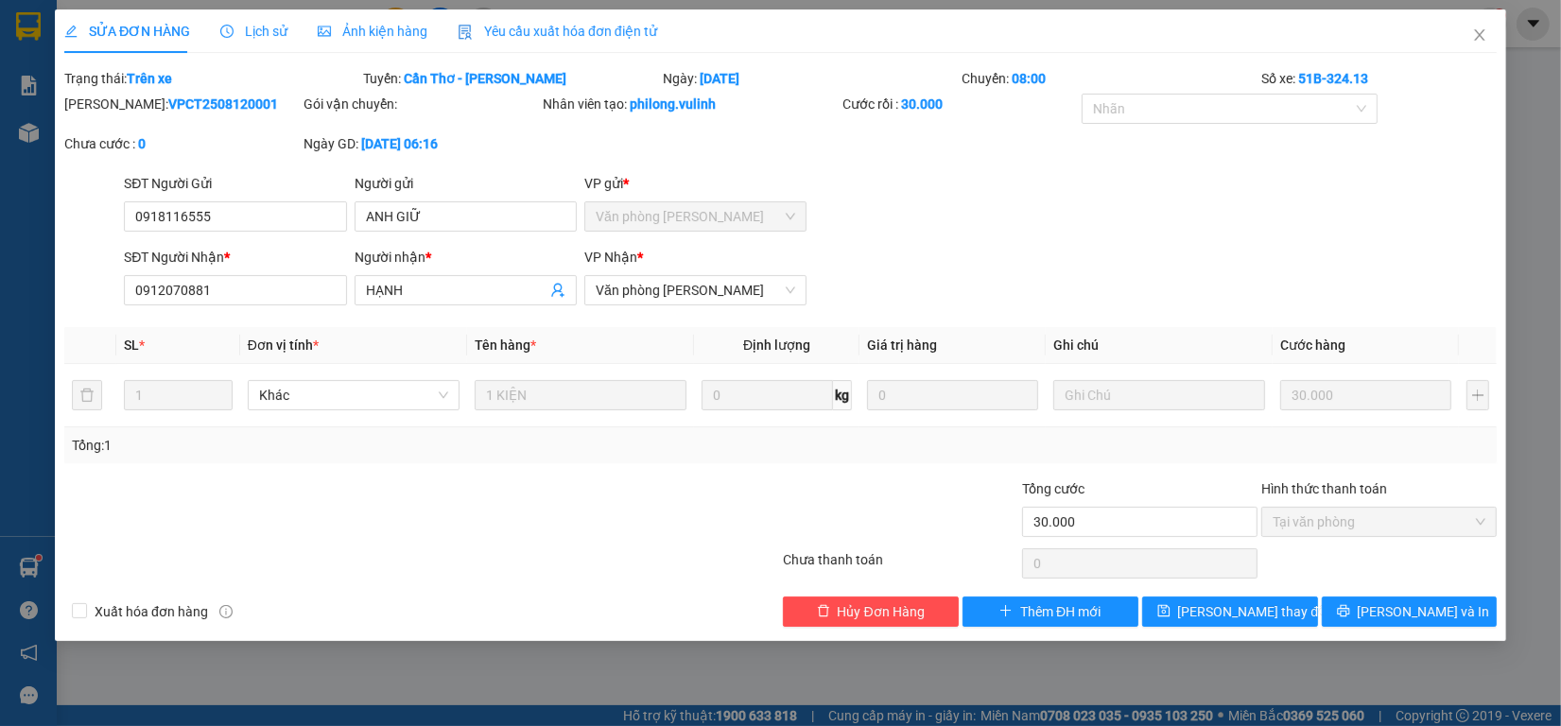
type input "0918116555"
type input "ANH GIỮ"
type input "0912070881"
type input "HẠNH"
type input "30.000"
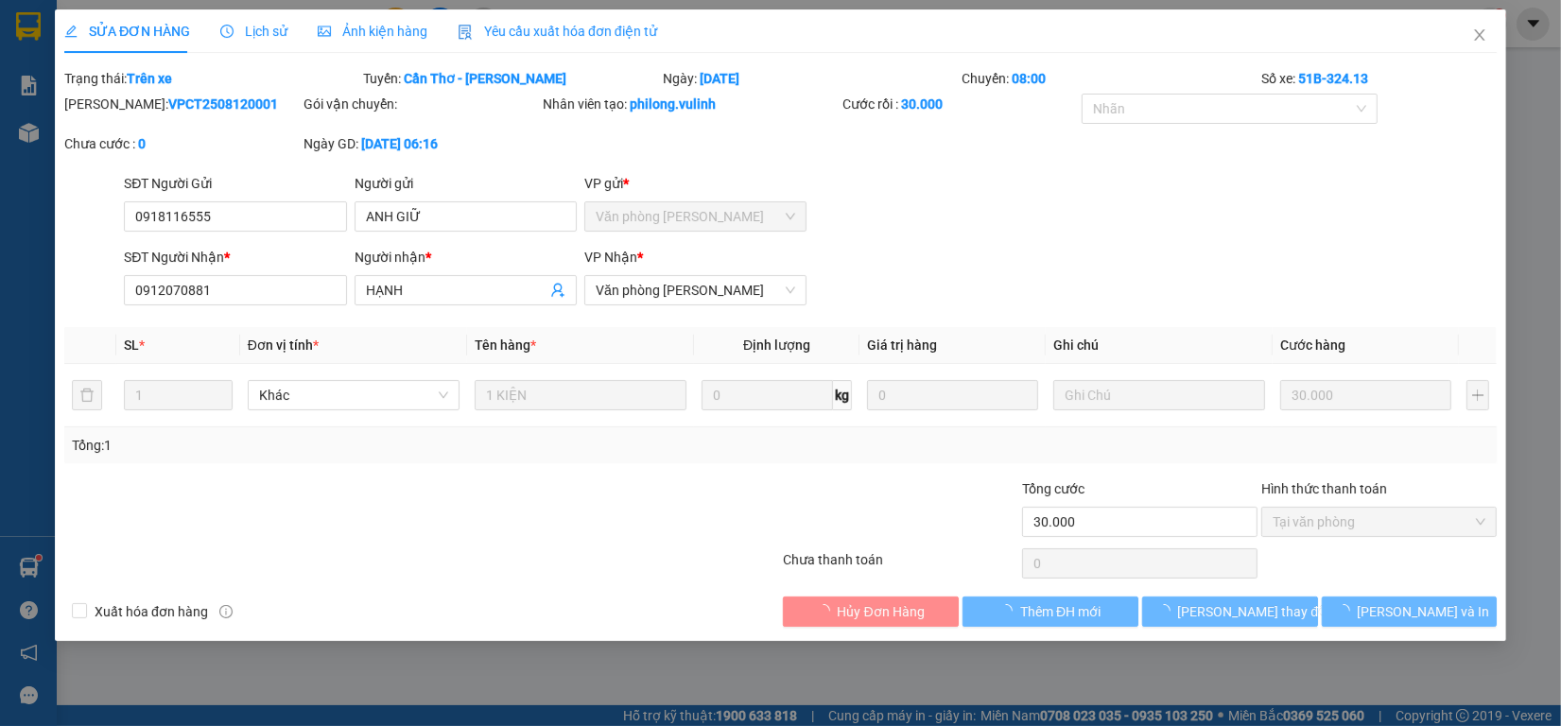
click at [281, 33] on span "Lịch sử" at bounding box center [253, 31] width 67 height 15
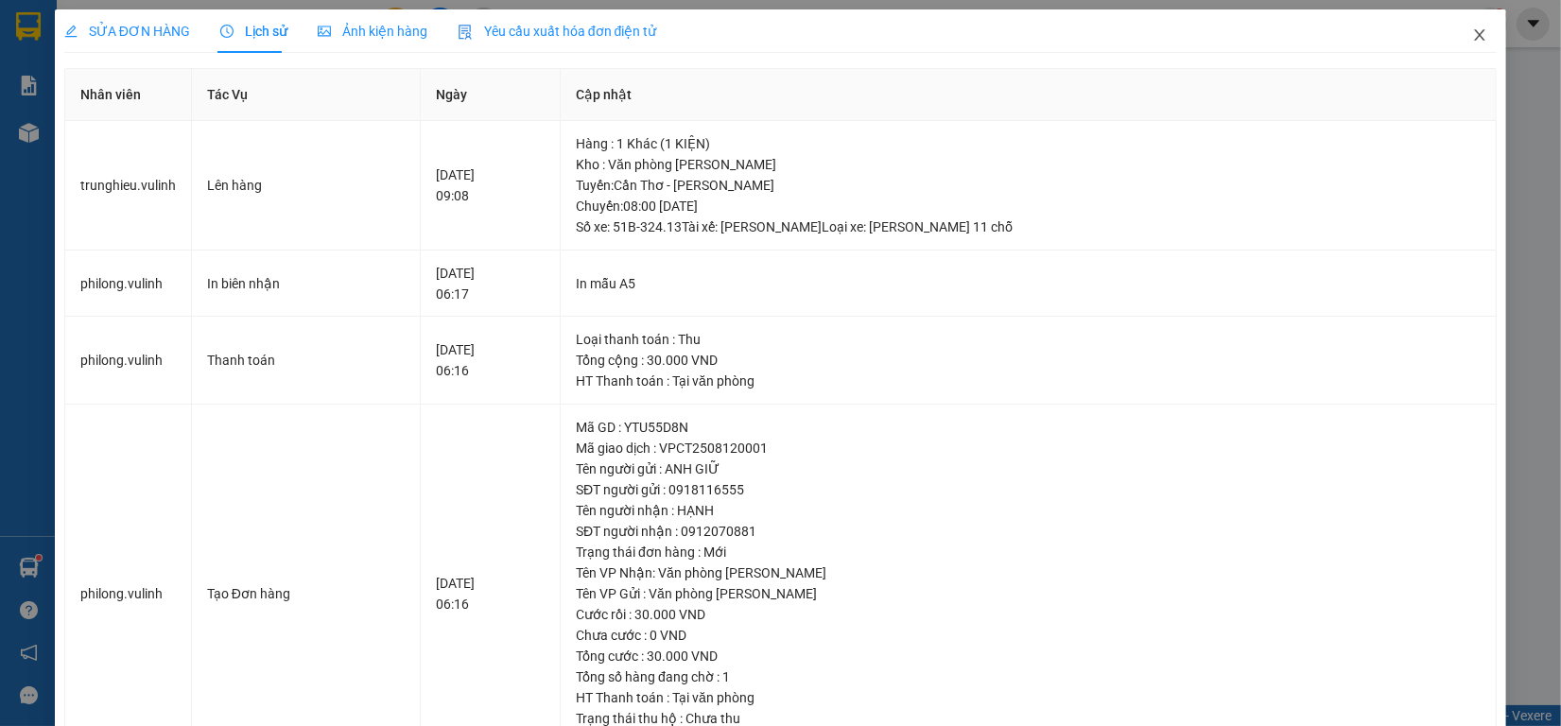
click at [1453, 35] on span "Close" at bounding box center [1479, 35] width 53 height 53
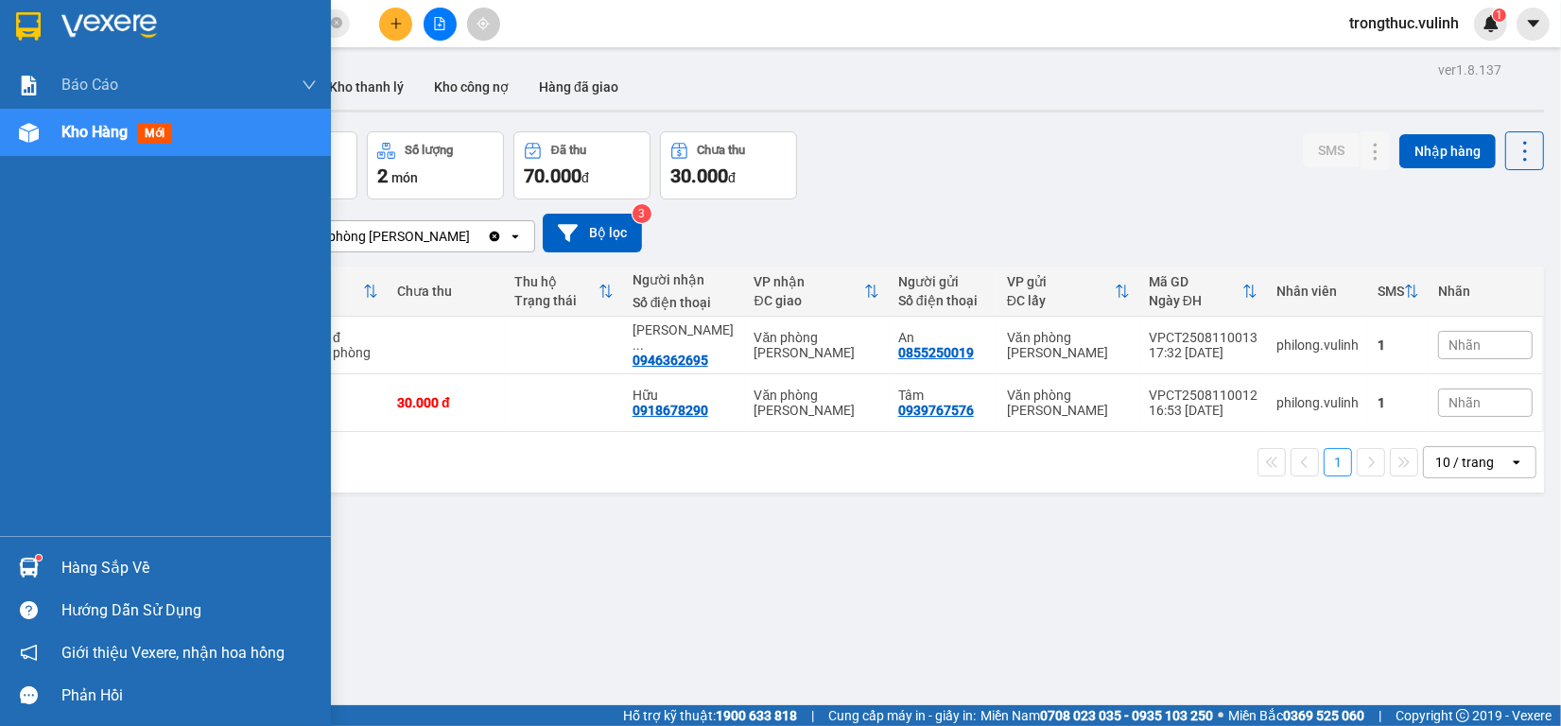
click at [57, 549] on div "Hàng sắp về" at bounding box center [165, 567] width 331 height 43
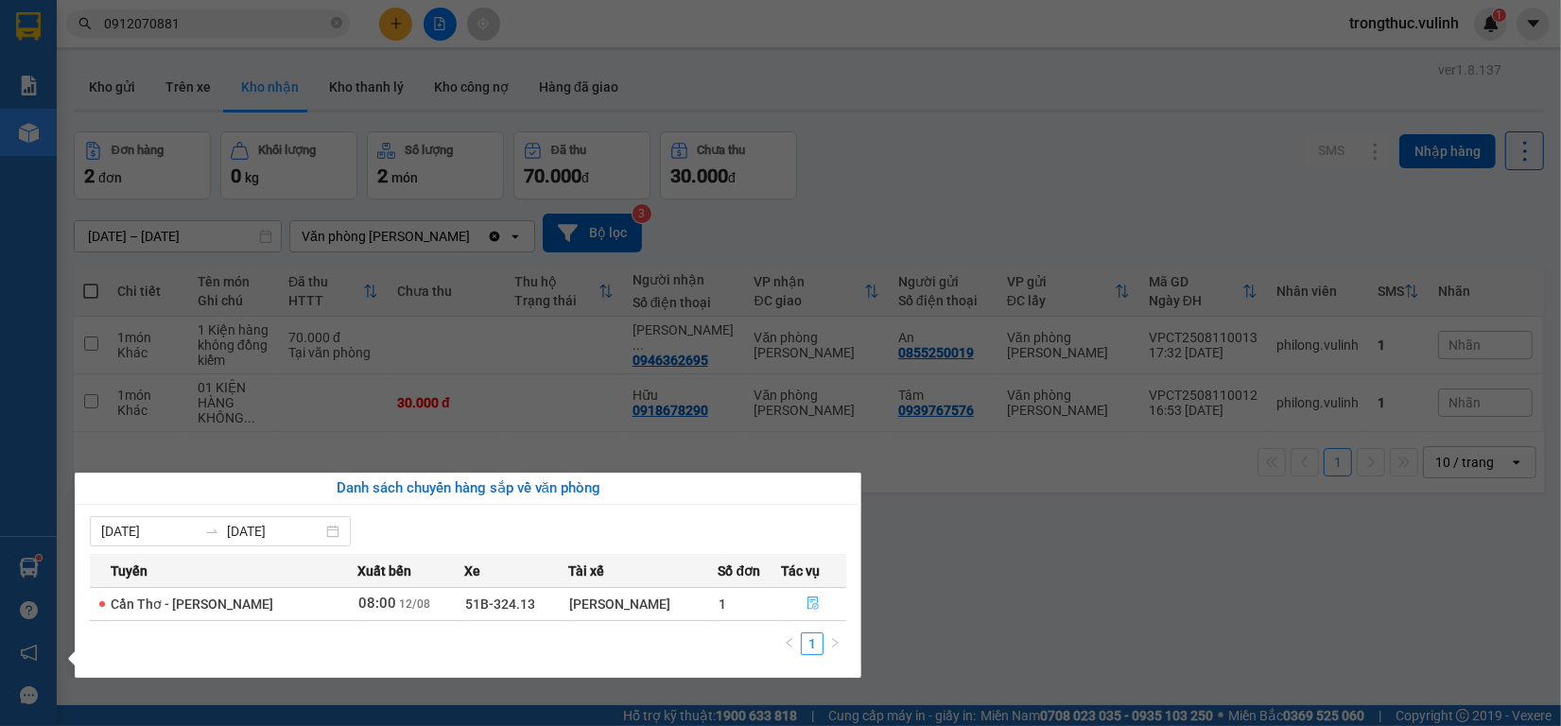
click at [809, 603] on icon "file-done" at bounding box center [812, 603] width 13 height 13
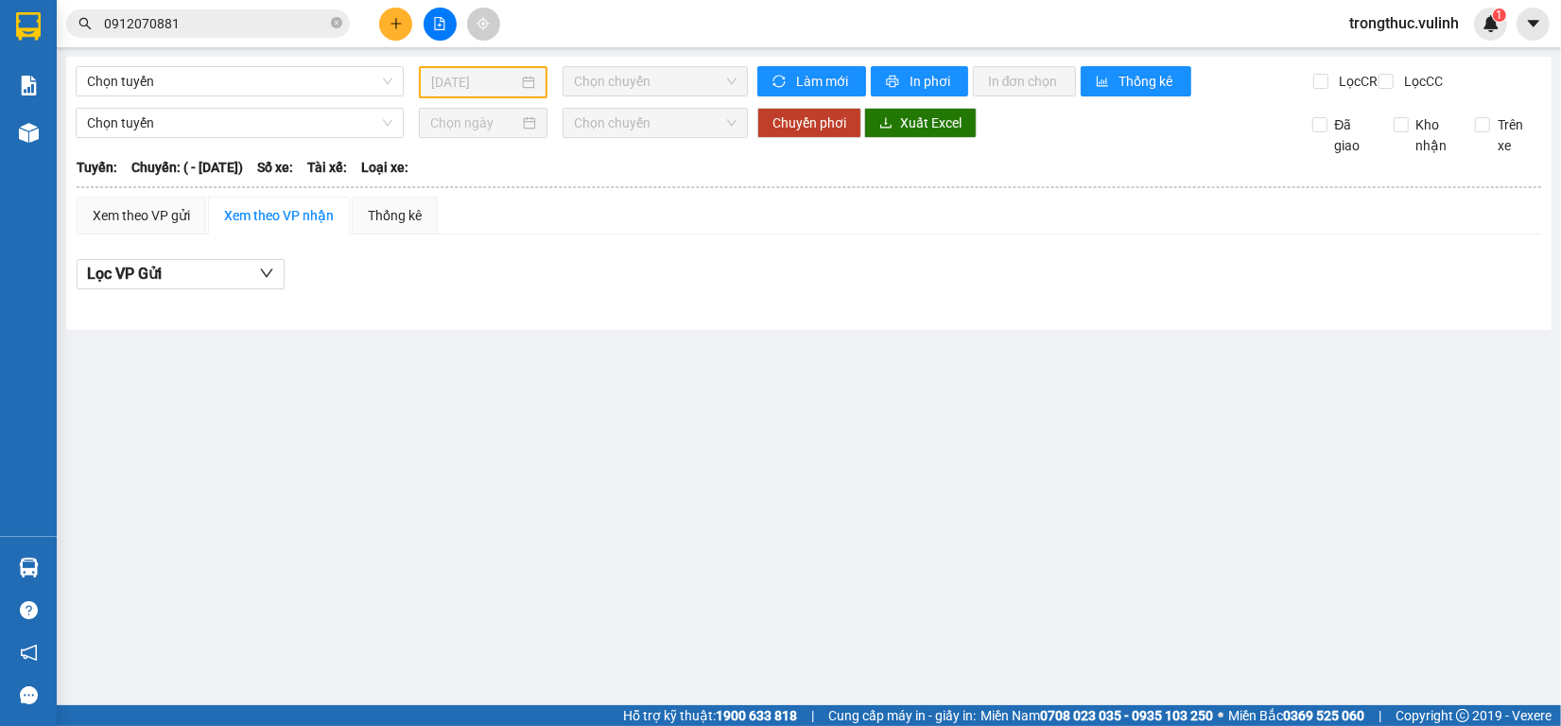
type input "12/08/2025"
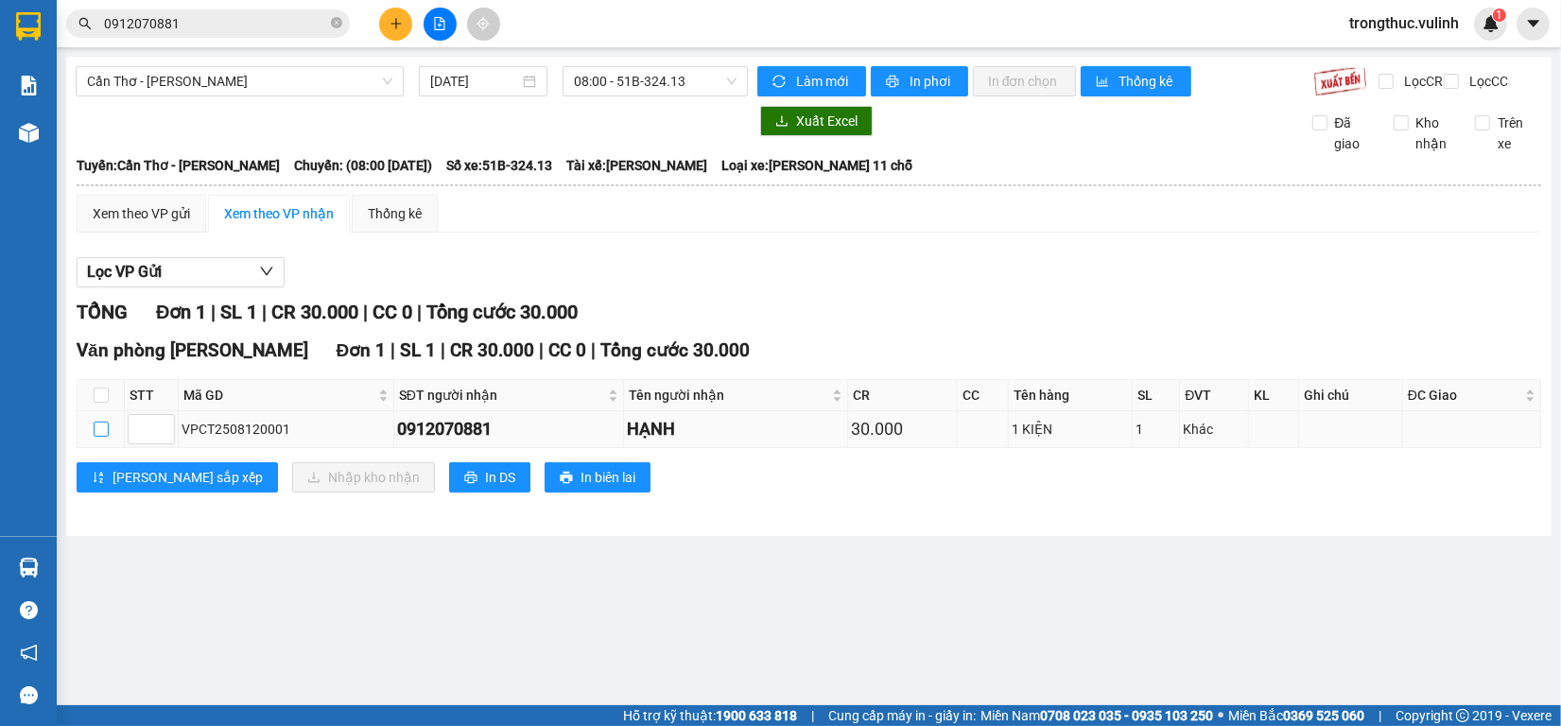
click at [105, 437] on input "checkbox" at bounding box center [101, 429] width 15 height 15
checkbox input "true"
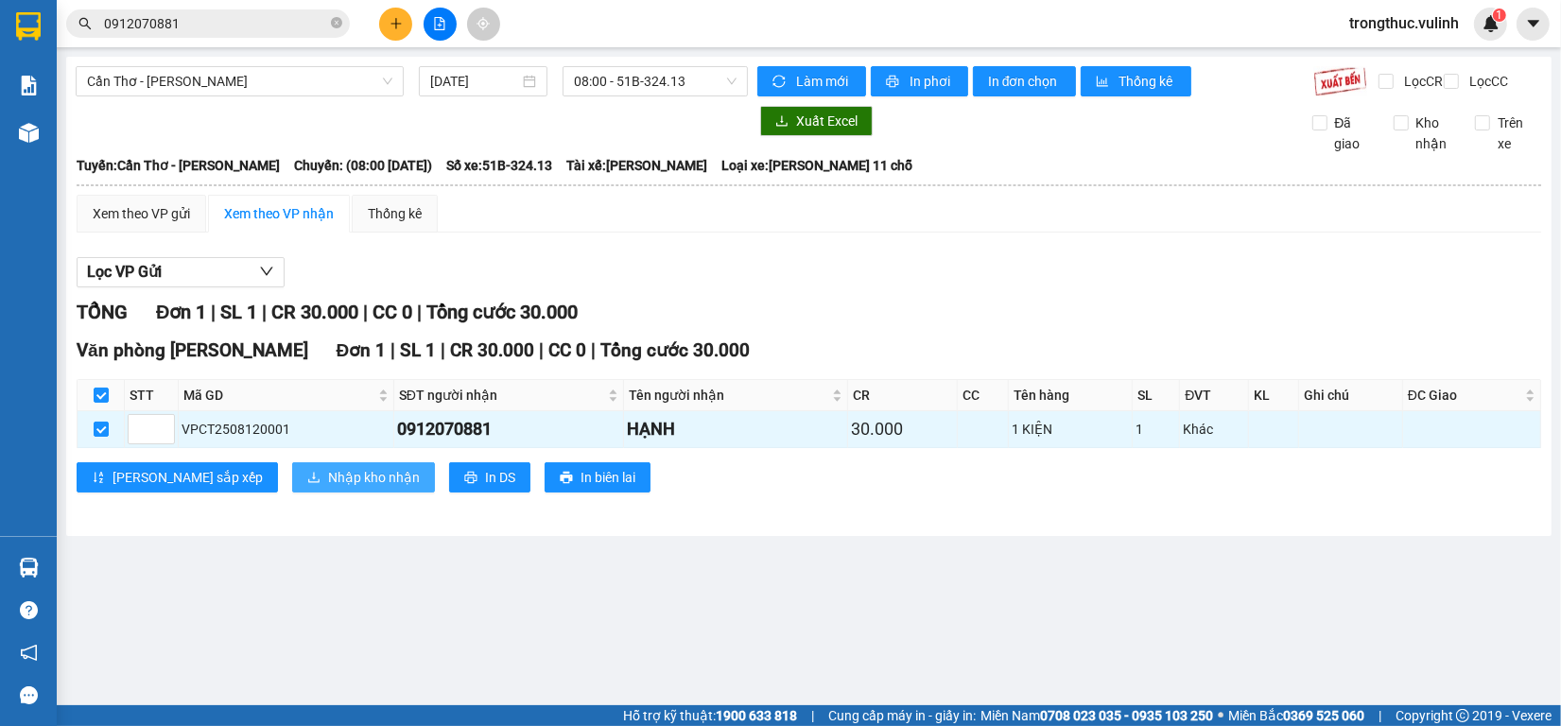
click at [328, 484] on span "Nhập kho nhận" at bounding box center [374, 477] width 92 height 21
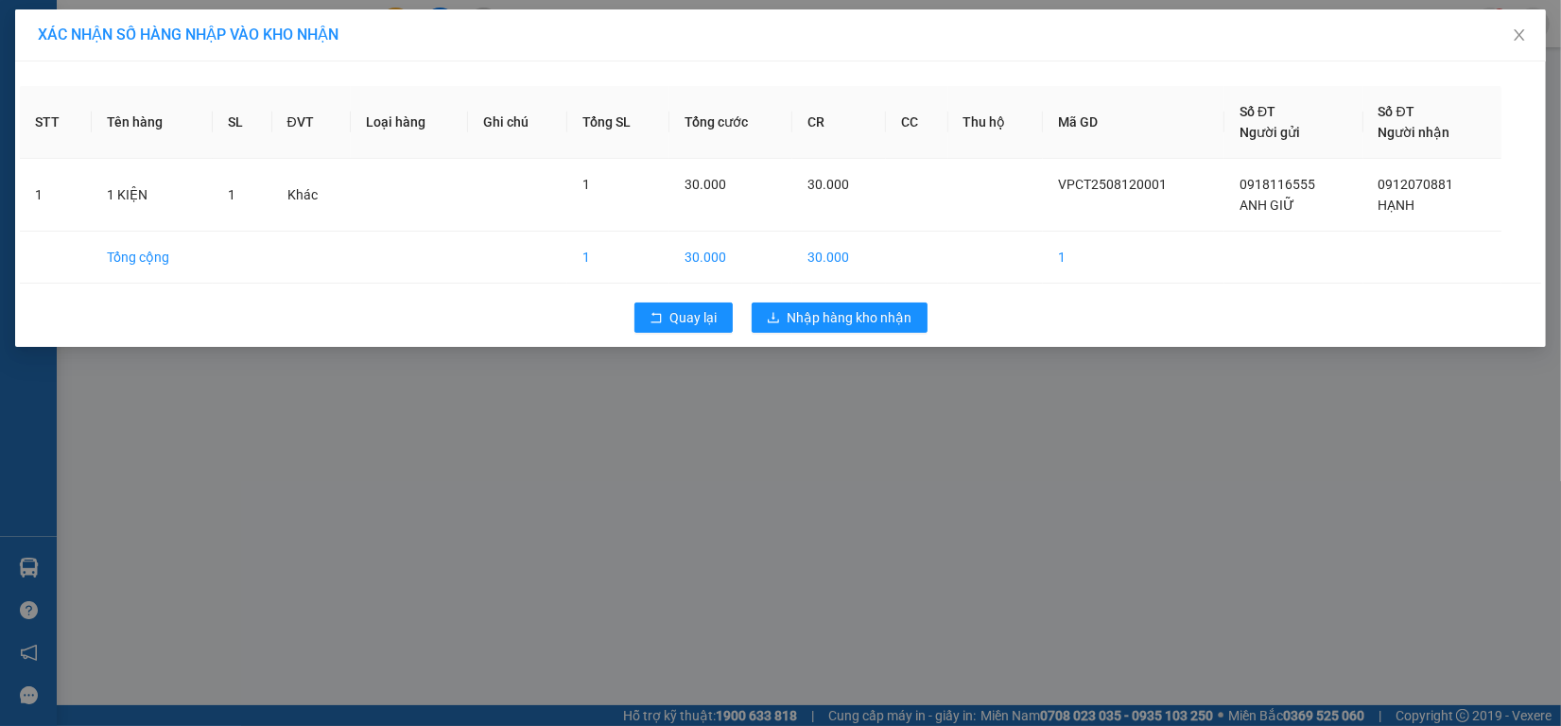
click at [872, 290] on div "STT Tên hàng SL ĐVT Loại hàng Ghi chú Tổng SL Tổng cước CR CC Thu hộ Mã GD Số Đ…" at bounding box center [780, 203] width 1531 height 285
click at [848, 331] on button "Nhập hàng kho nhận" at bounding box center [840, 318] width 176 height 30
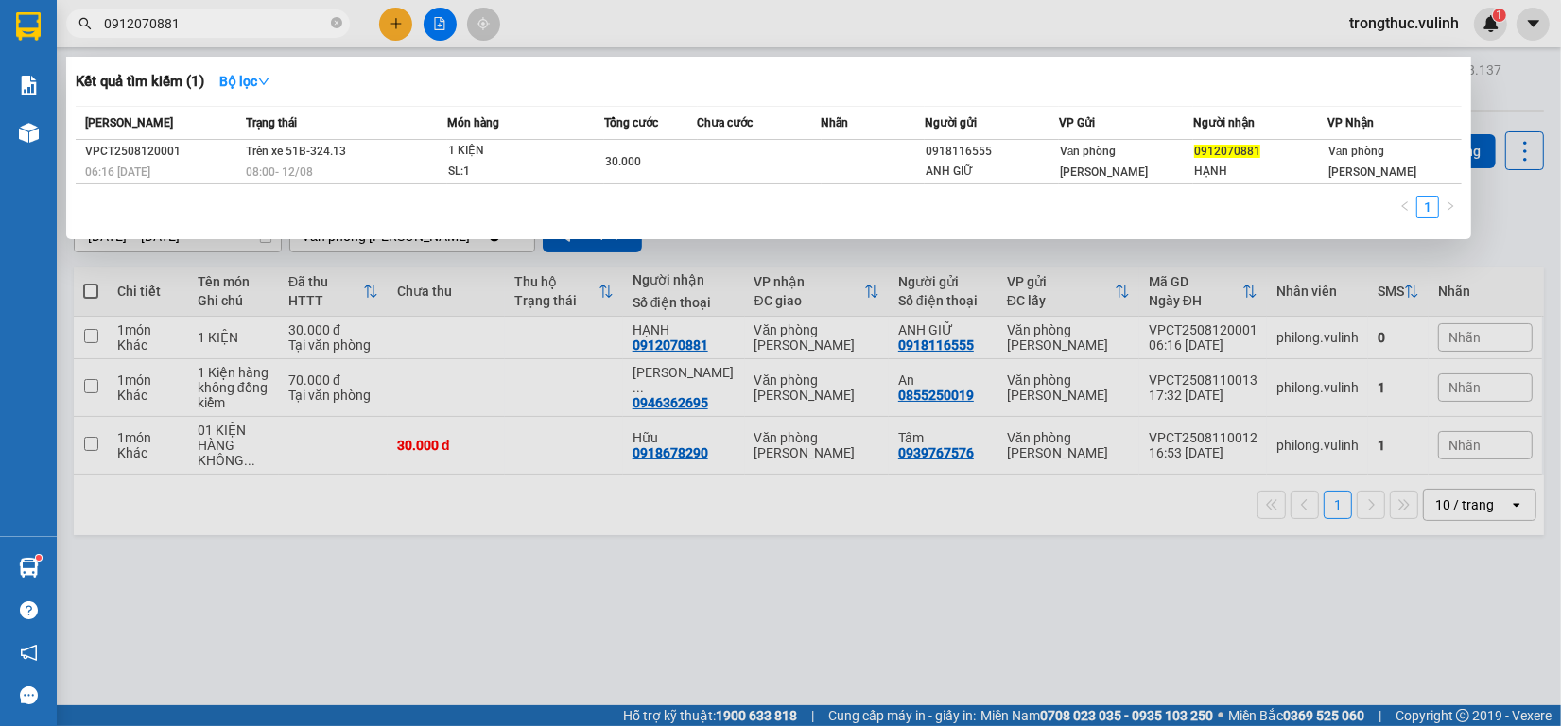
click at [260, 17] on input "0912070881" at bounding box center [215, 23] width 223 height 21
type input "0"
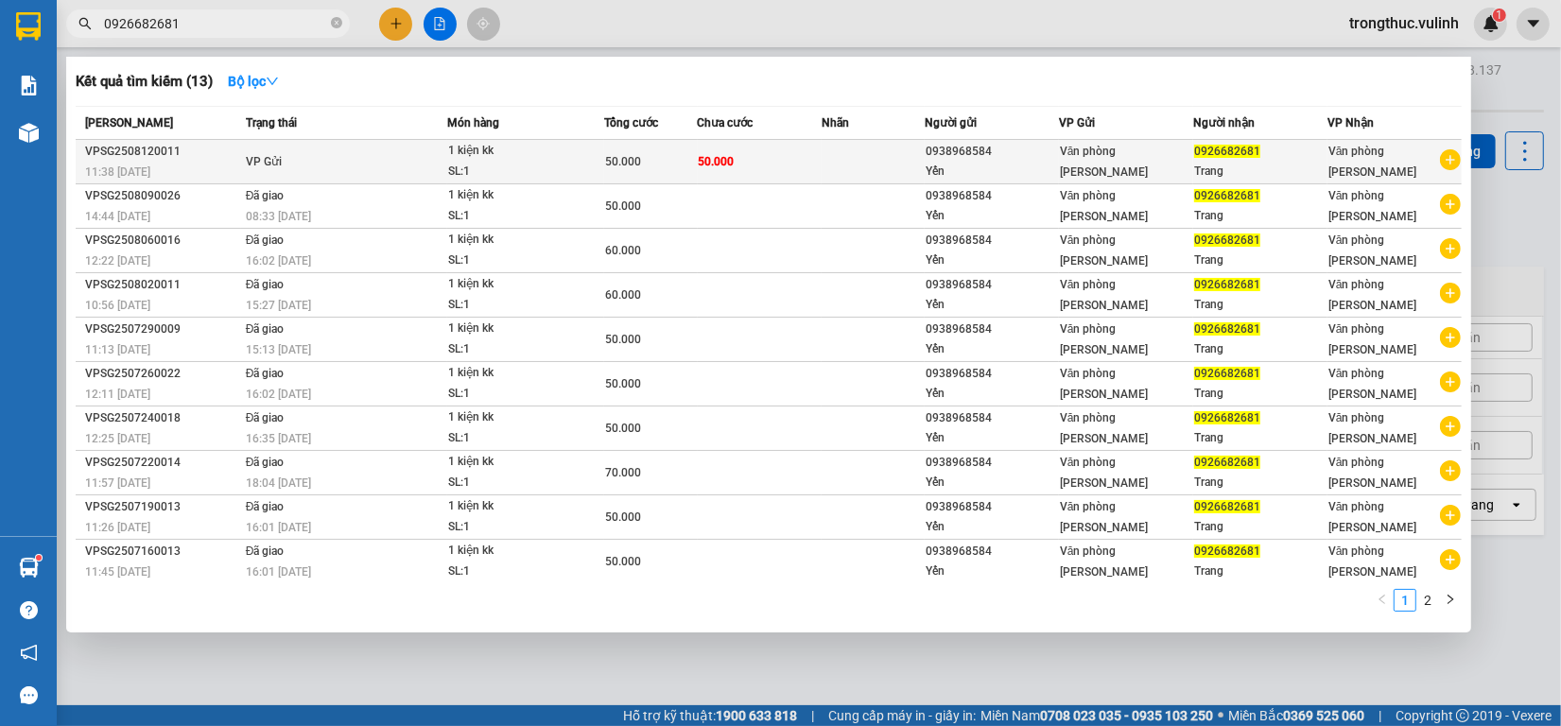
type input "0926682681"
click at [925, 159] on div "0938968584" at bounding box center [991, 152] width 132 height 20
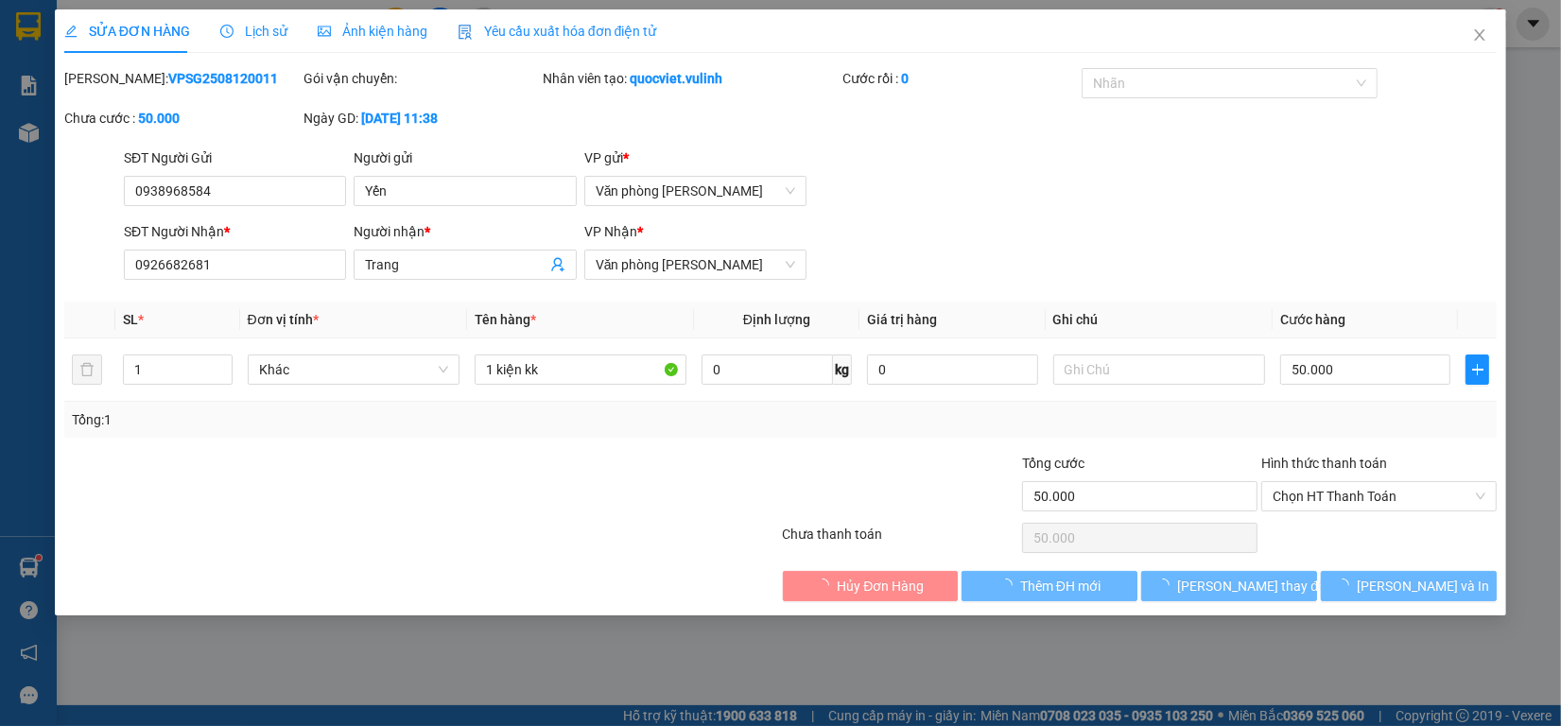
type input "0938968584"
type input "Yến"
type input "0926682681"
type input "Trang"
type input "50.000"
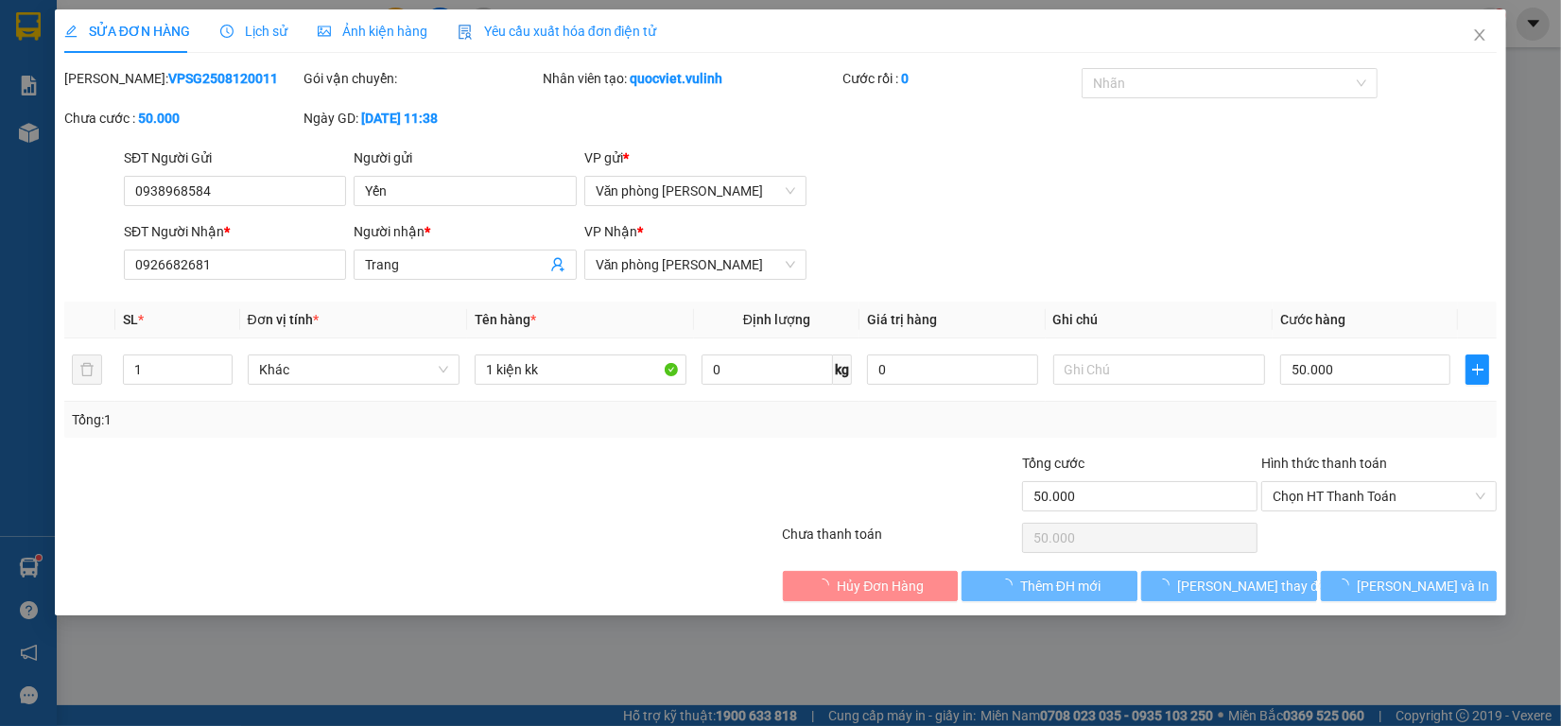
type input "50.000"
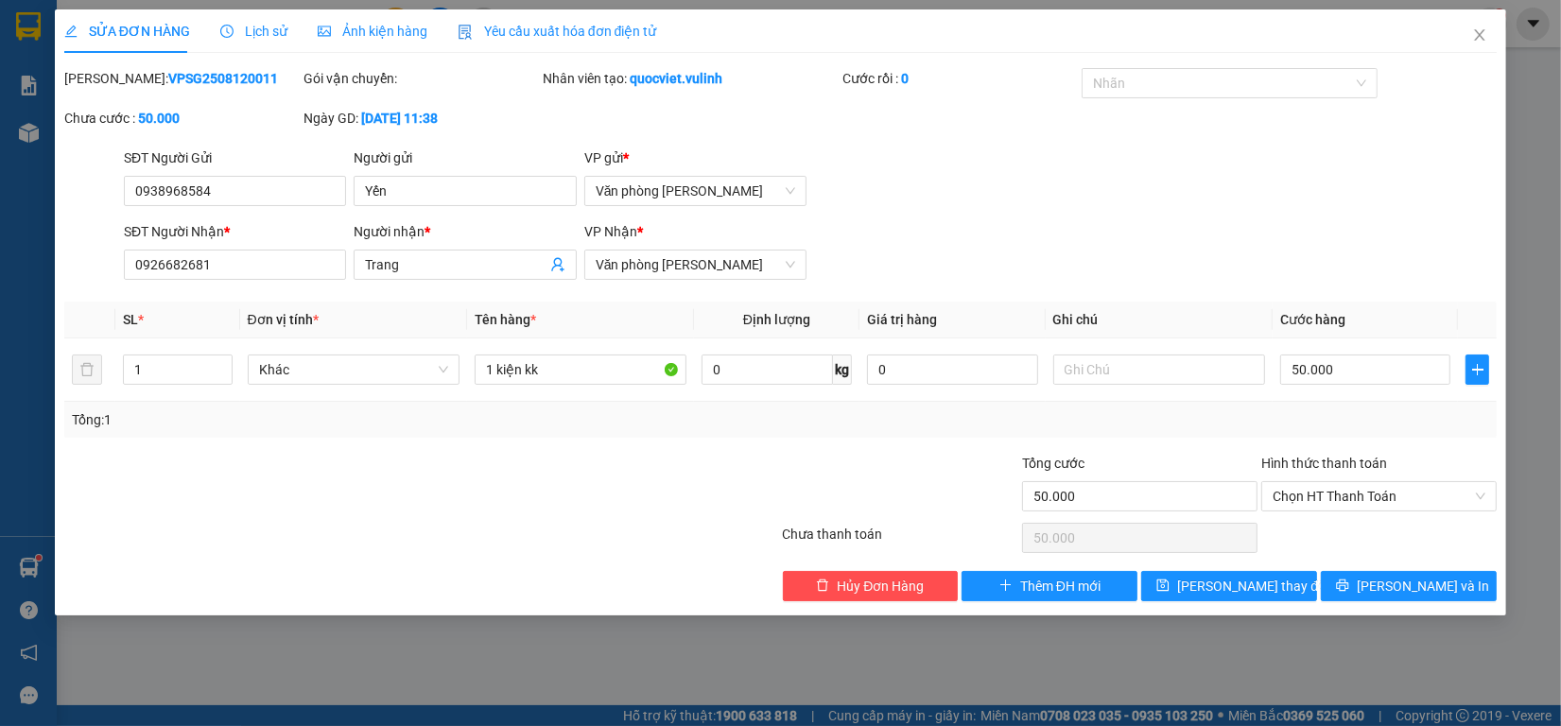
click at [225, 24] on span "Lịch sử" at bounding box center [253, 31] width 67 height 15
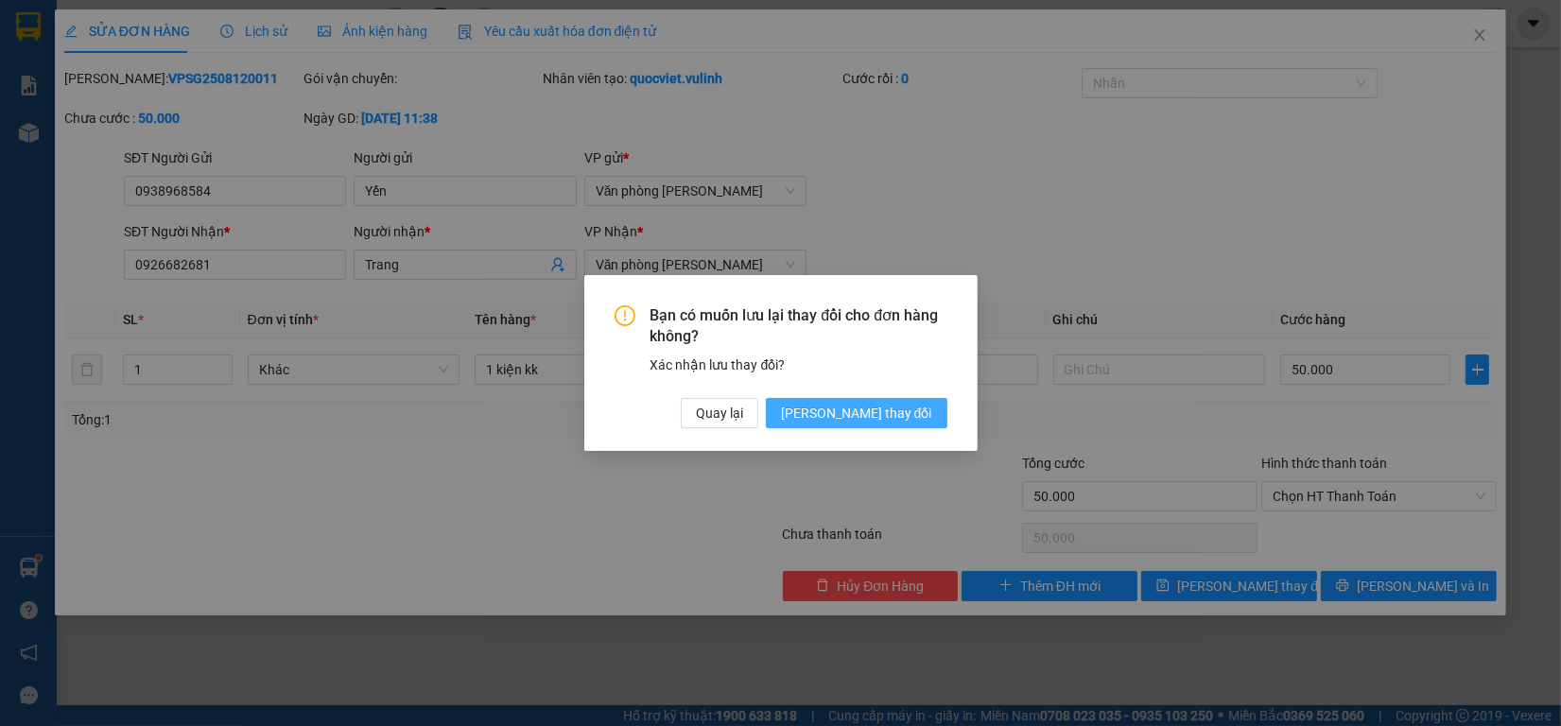
click at [886, 409] on span "[PERSON_NAME] thay đổi" at bounding box center [856, 413] width 151 height 21
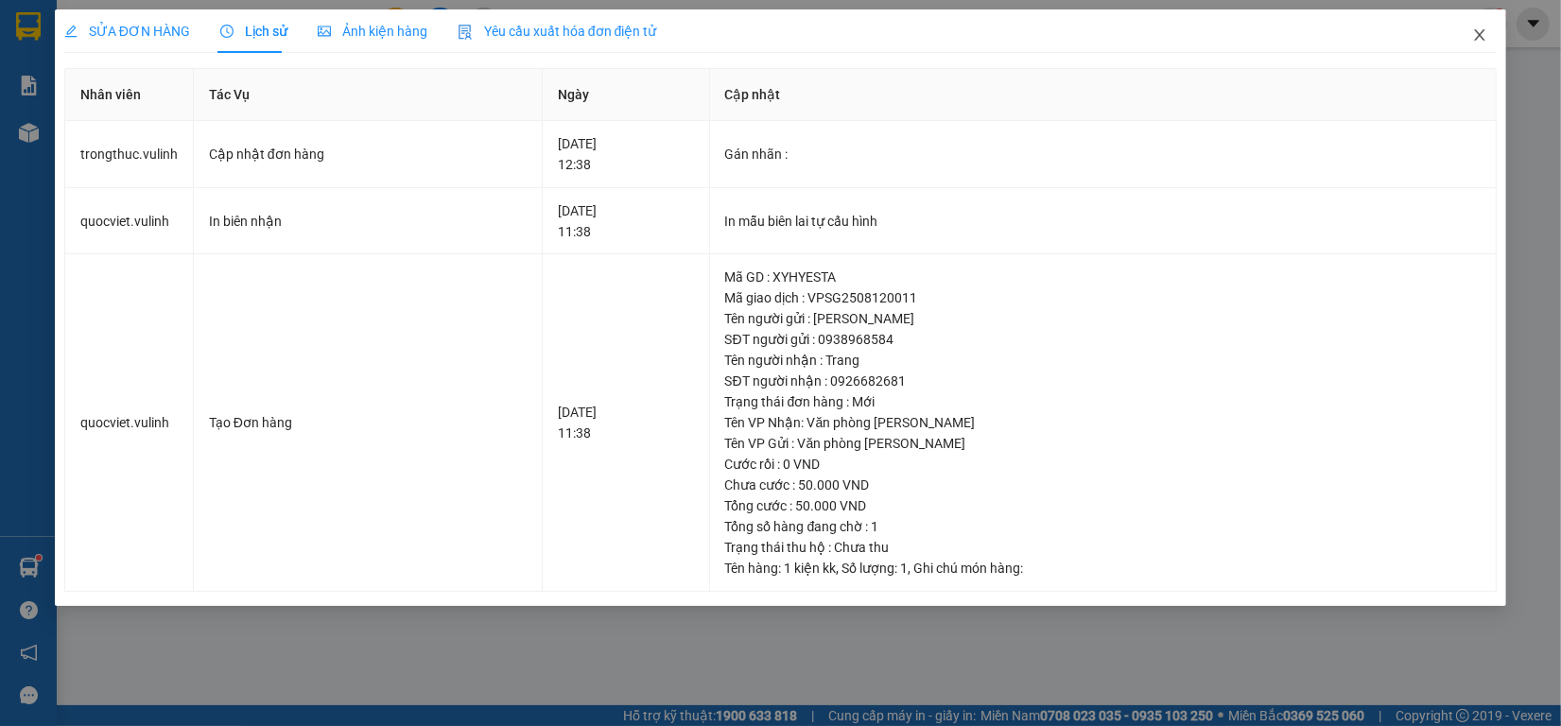
click at [1472, 38] on icon "close" at bounding box center [1479, 34] width 15 height 15
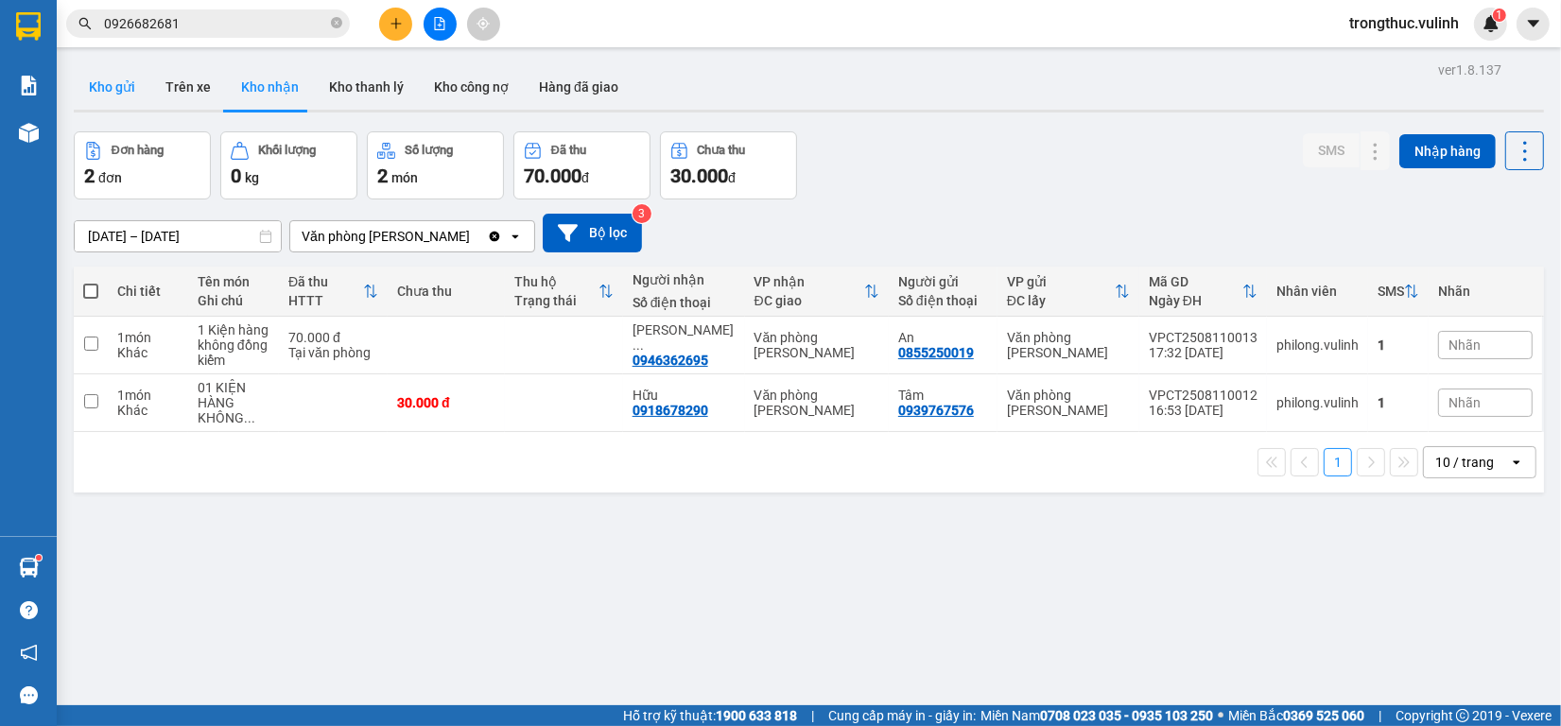
click at [88, 86] on button "Kho gửi" at bounding box center [112, 86] width 77 height 45
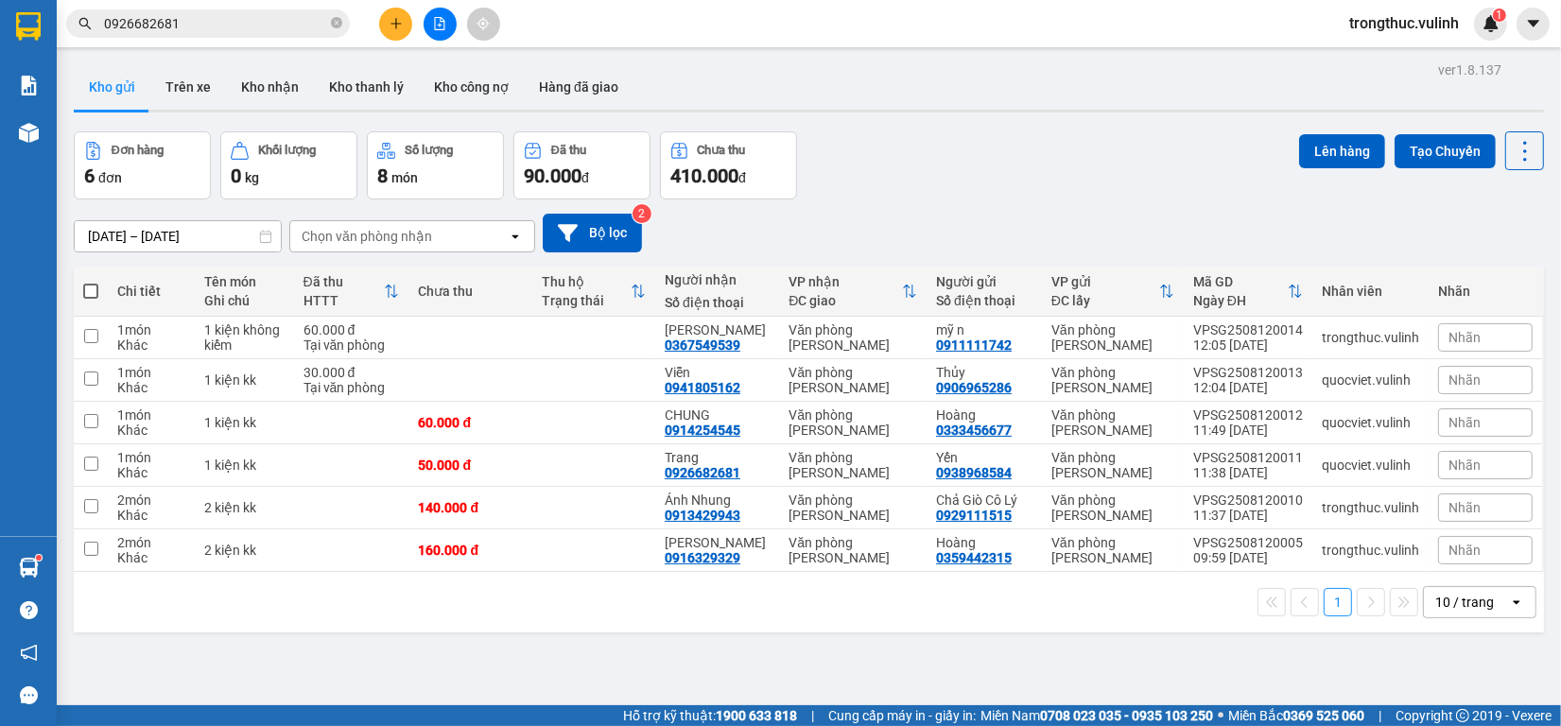
click at [1461, 601] on div "10 / trang" at bounding box center [1464, 602] width 59 height 19
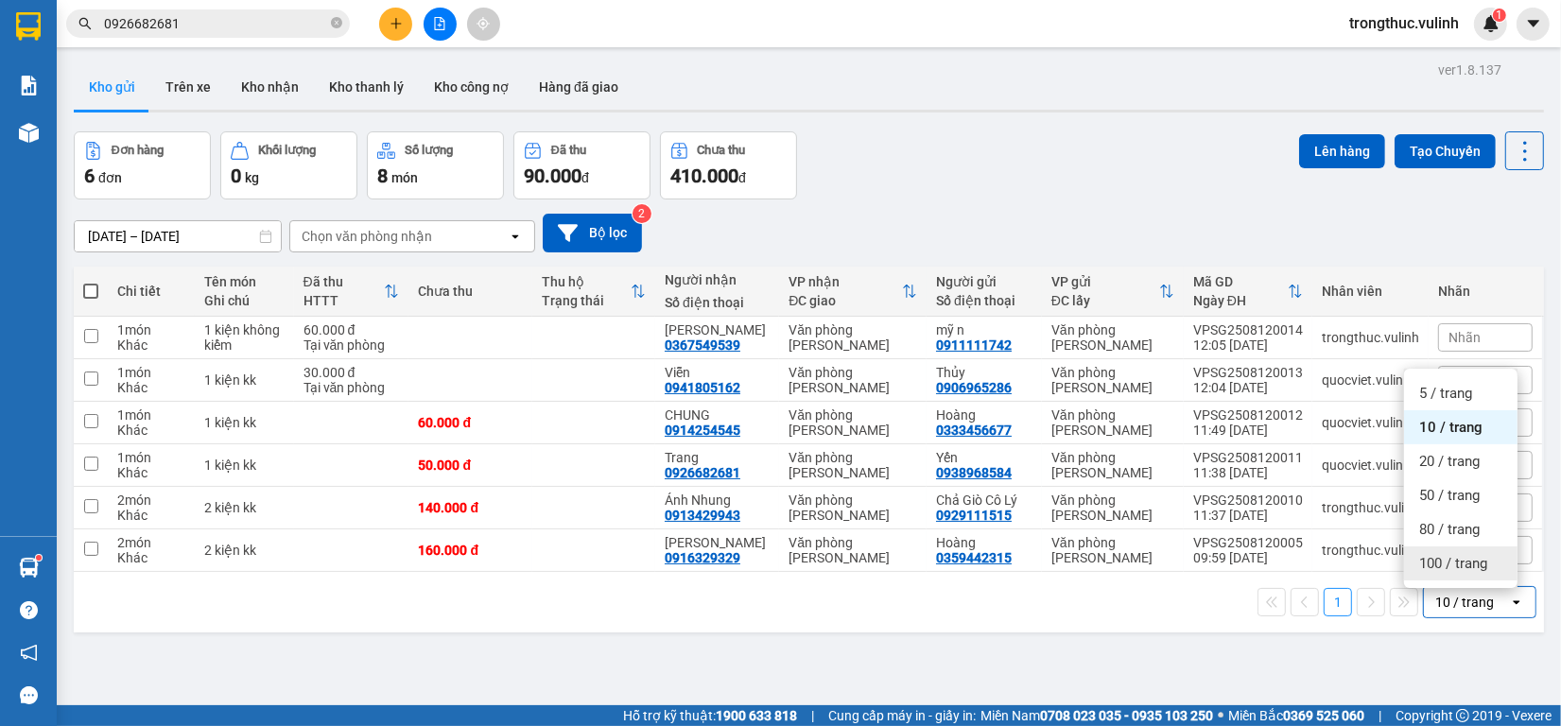
click at [1442, 565] on span "100 / trang" at bounding box center [1453, 563] width 68 height 19
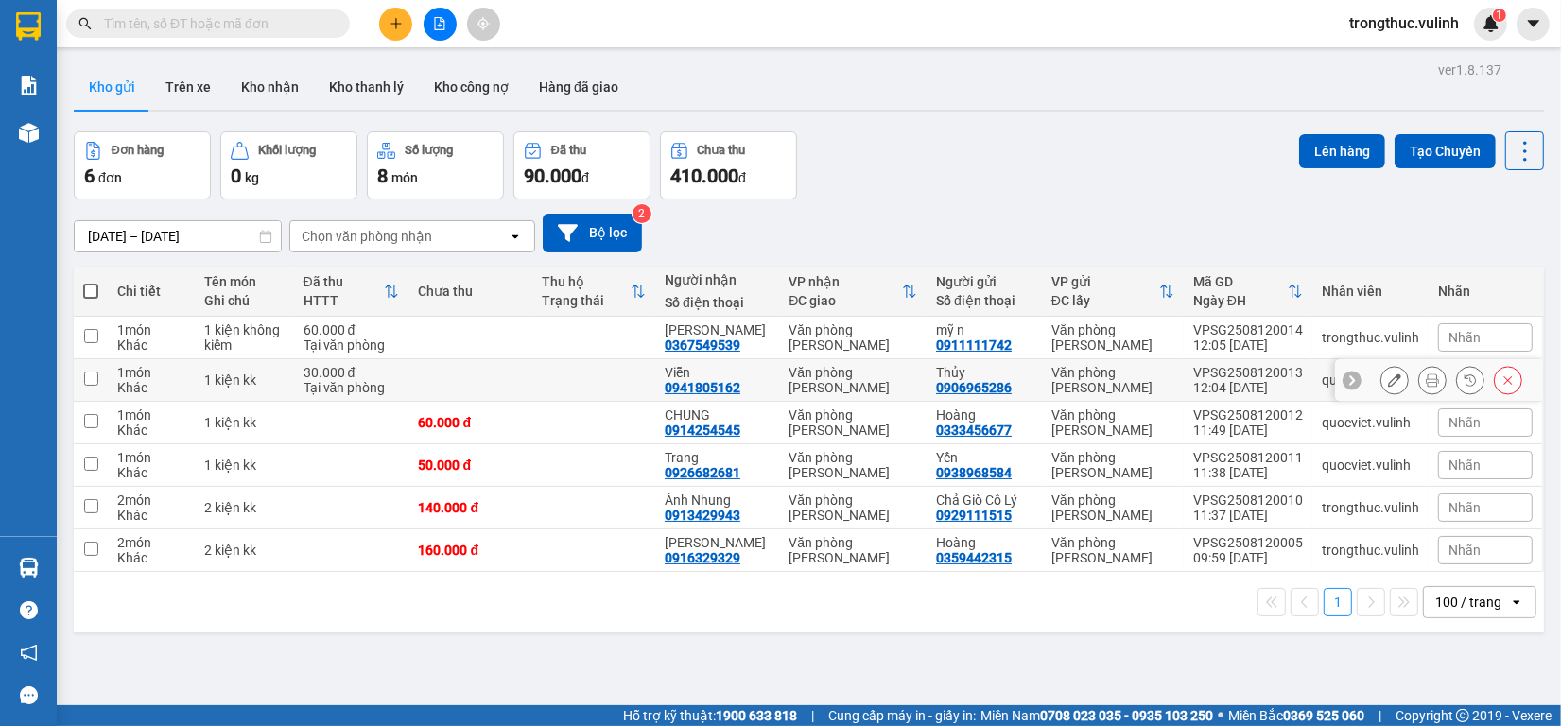
click at [261, 362] on td "1 kiện kk" at bounding box center [244, 380] width 99 height 43
checkbox input "true"
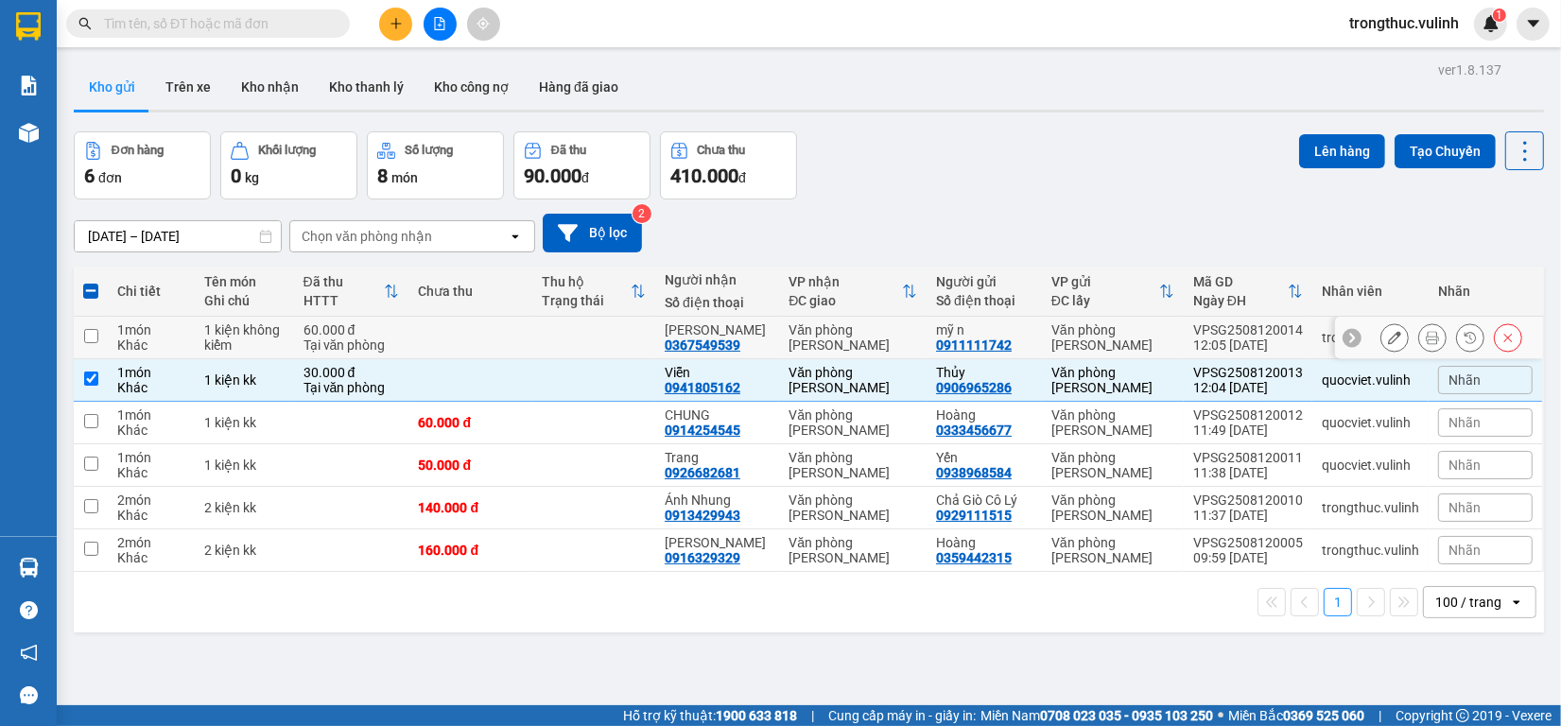
click at [251, 318] on td "1 kiện không kiểm" at bounding box center [244, 338] width 99 height 43
checkbox input "true"
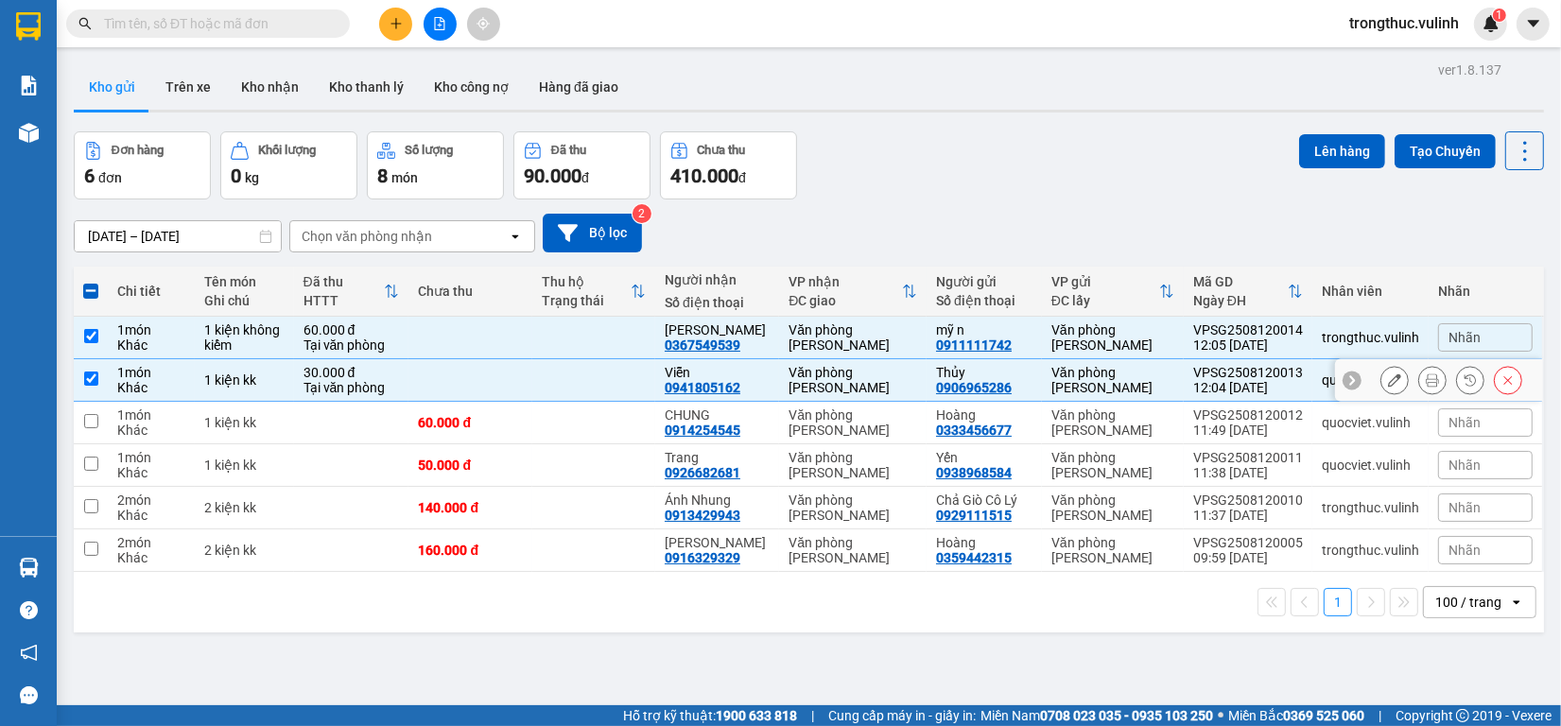
click at [288, 388] on td "1 kiện kk" at bounding box center [244, 380] width 99 height 43
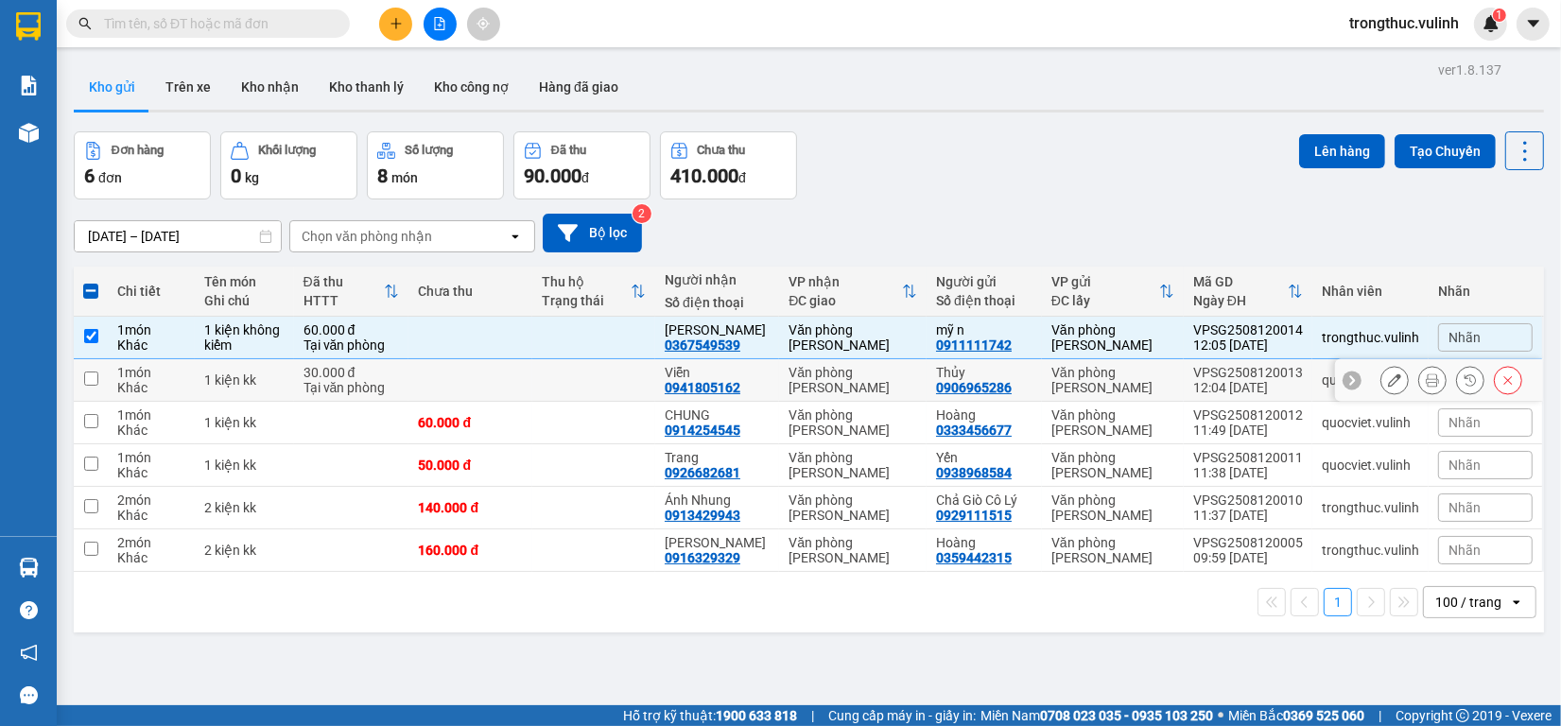
click at [394, 364] on td "30.000 đ Tại văn phòng" at bounding box center [351, 380] width 115 height 43
checkbox input "true"
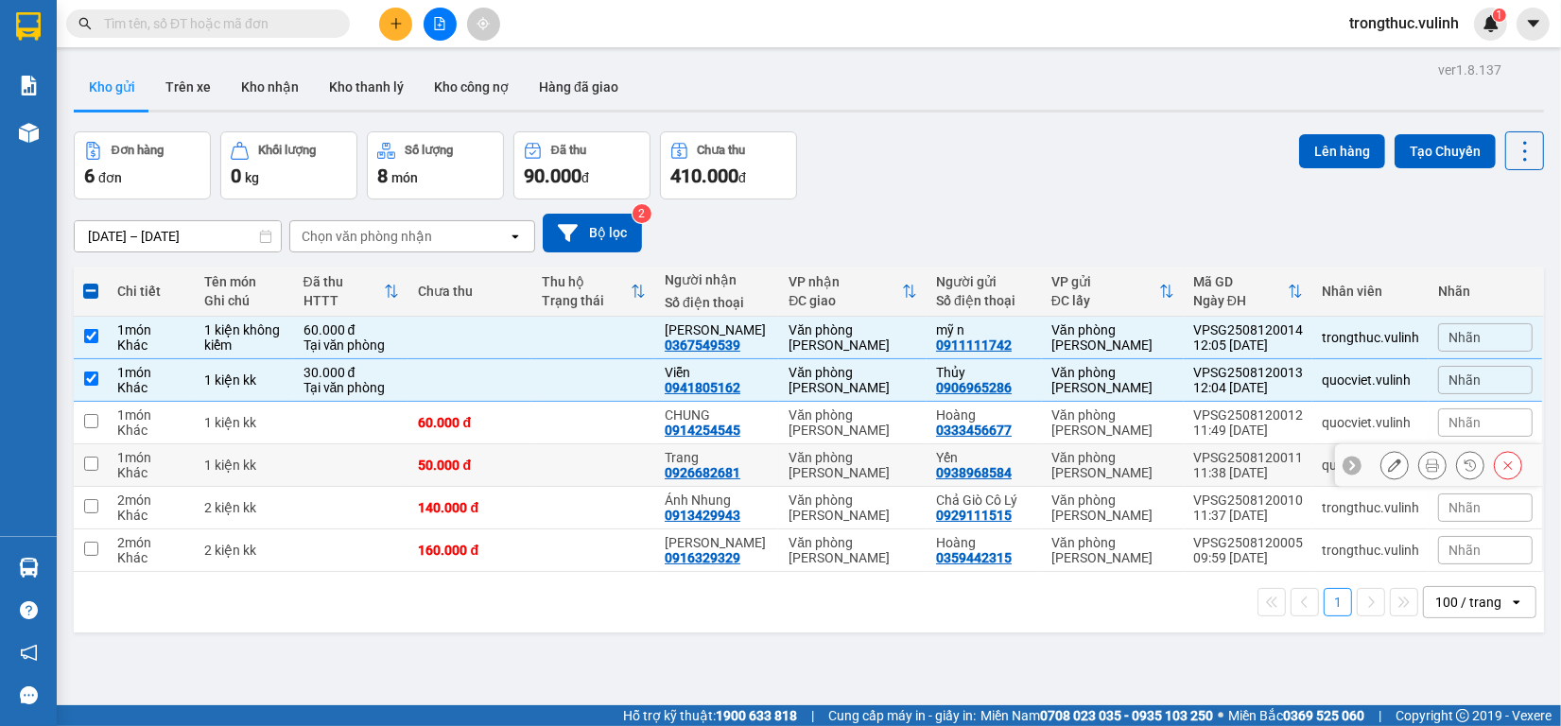
scroll to position [87, 0]
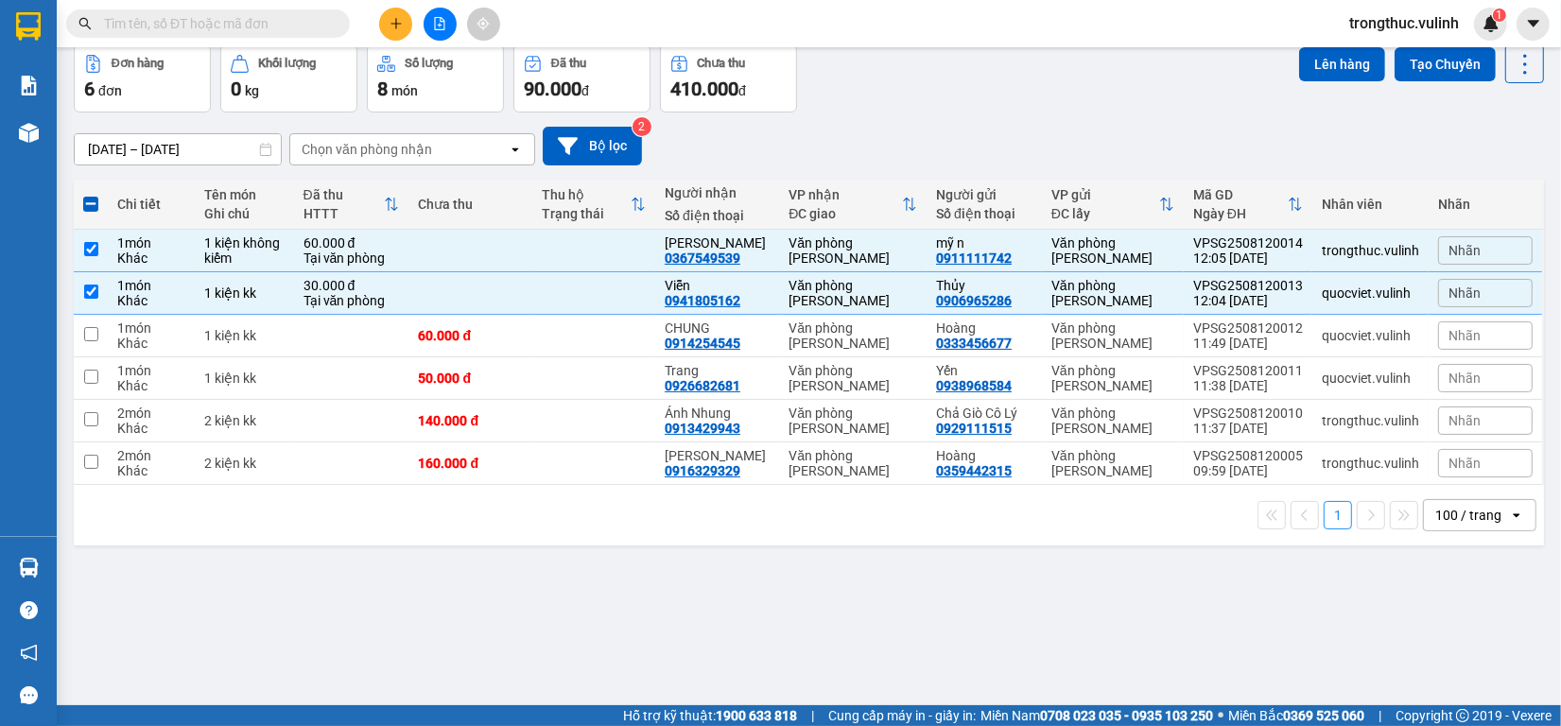
click at [372, 14] on div at bounding box center [440, 24] width 142 height 33
click at [389, 12] on button at bounding box center [395, 24] width 33 height 33
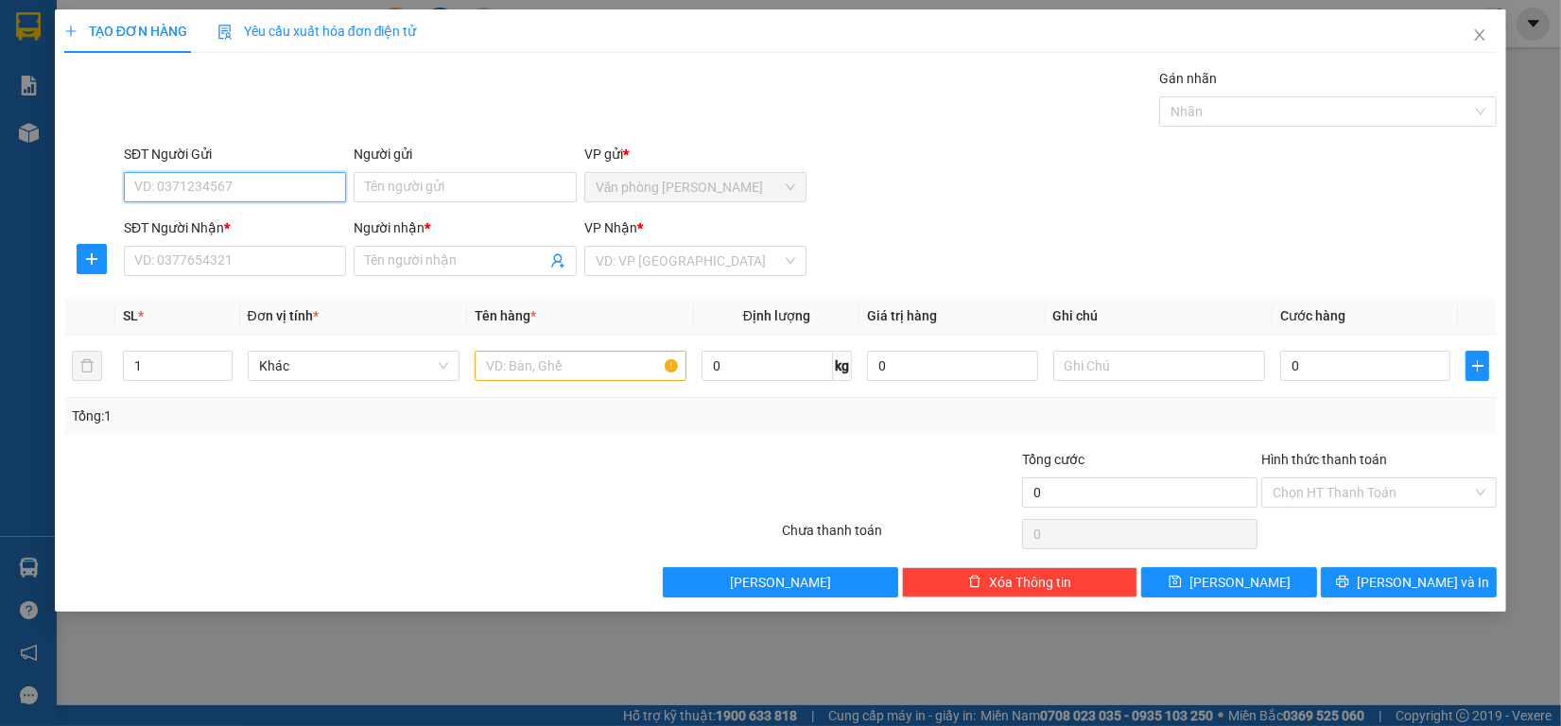
type input "1"
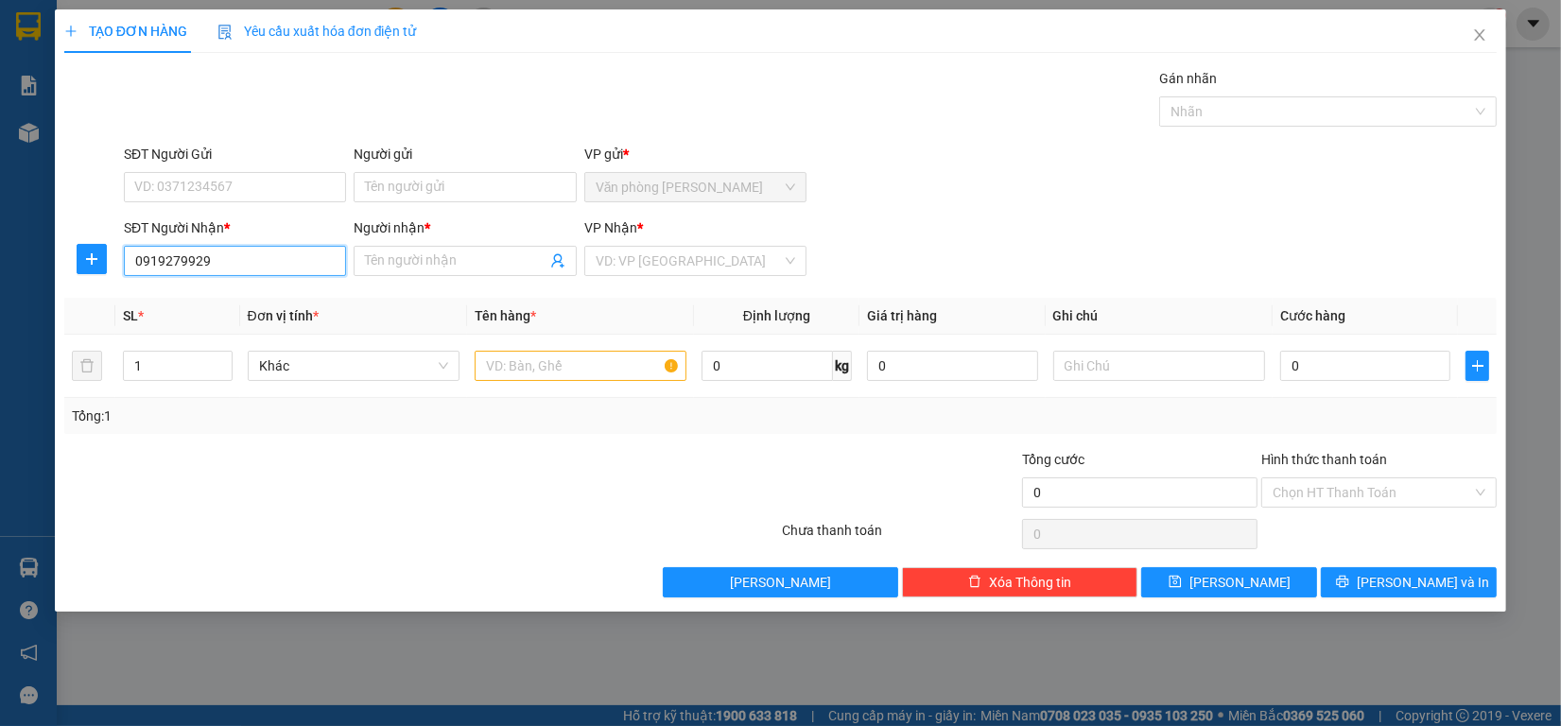
type input "0919279929"
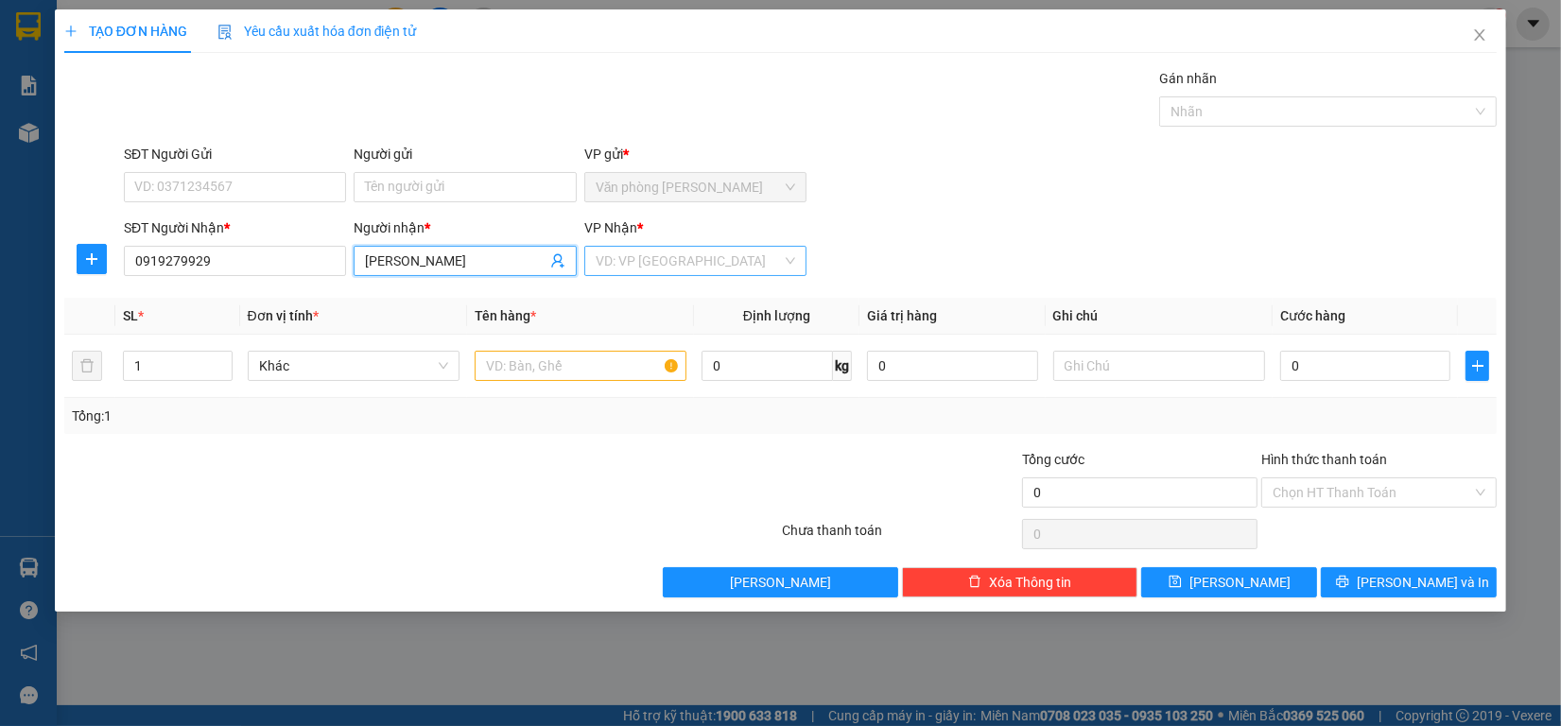
type input "[PERSON_NAME]"
click at [673, 272] on input "search" at bounding box center [689, 261] width 186 height 28
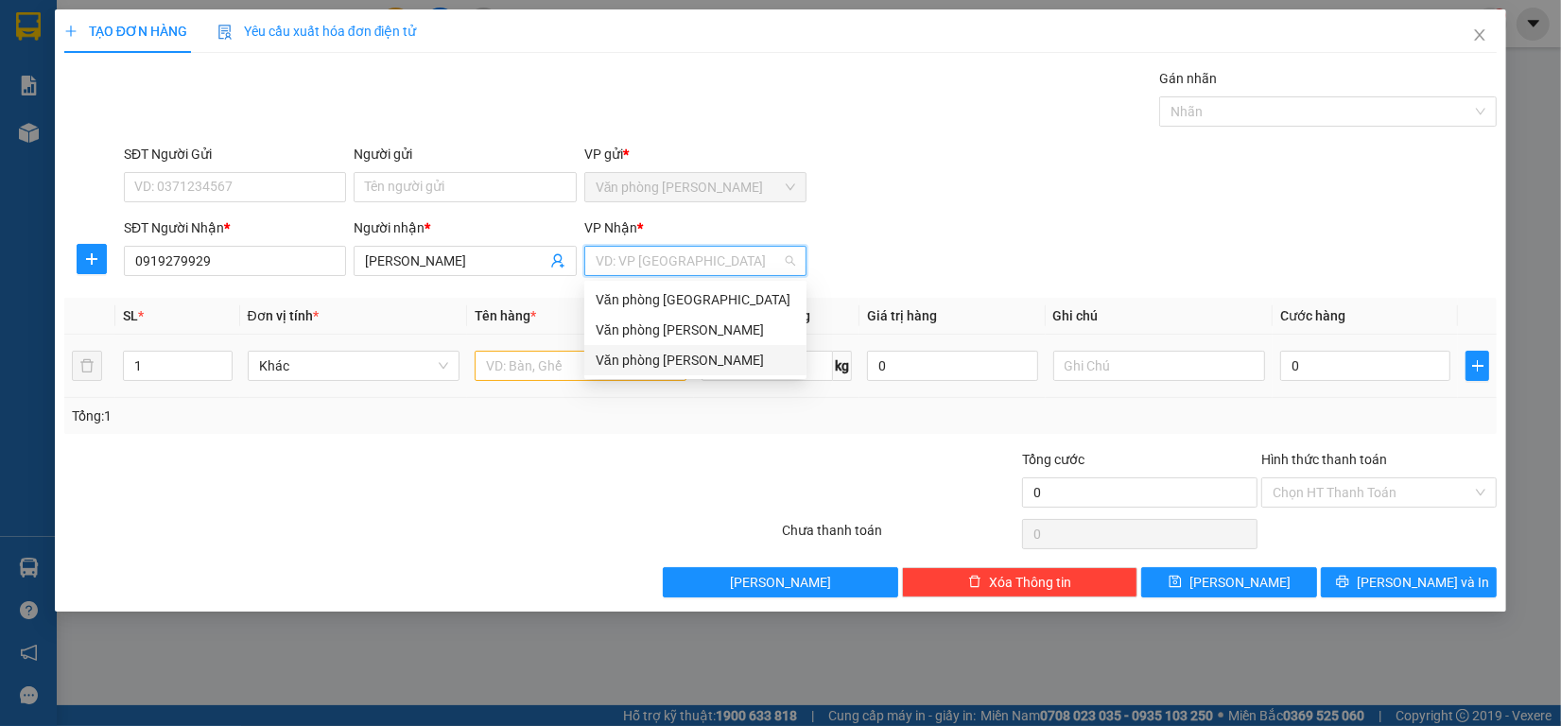
click at [622, 362] on div "Văn phòng [PERSON_NAME]" at bounding box center [695, 360] width 199 height 21
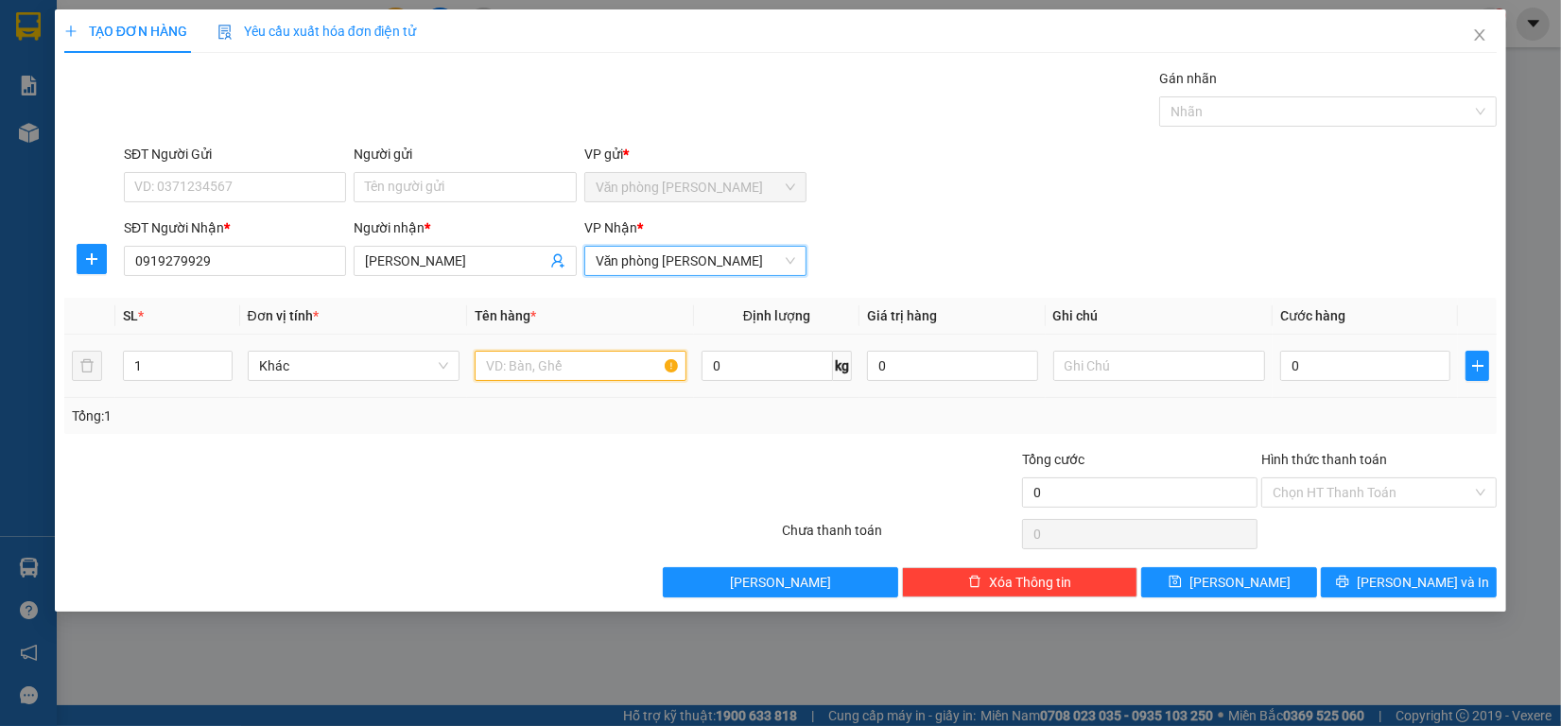
click at [512, 352] on input "text" at bounding box center [581, 366] width 212 height 30
drag, startPoint x: 534, startPoint y: 417, endPoint x: 536, endPoint y: 389, distance: 27.5
click at [534, 416] on div "Tổng: 1" at bounding box center [337, 416] width 531 height 21
click at [271, 185] on input "SĐT Người Gửi" at bounding box center [235, 187] width 222 height 30
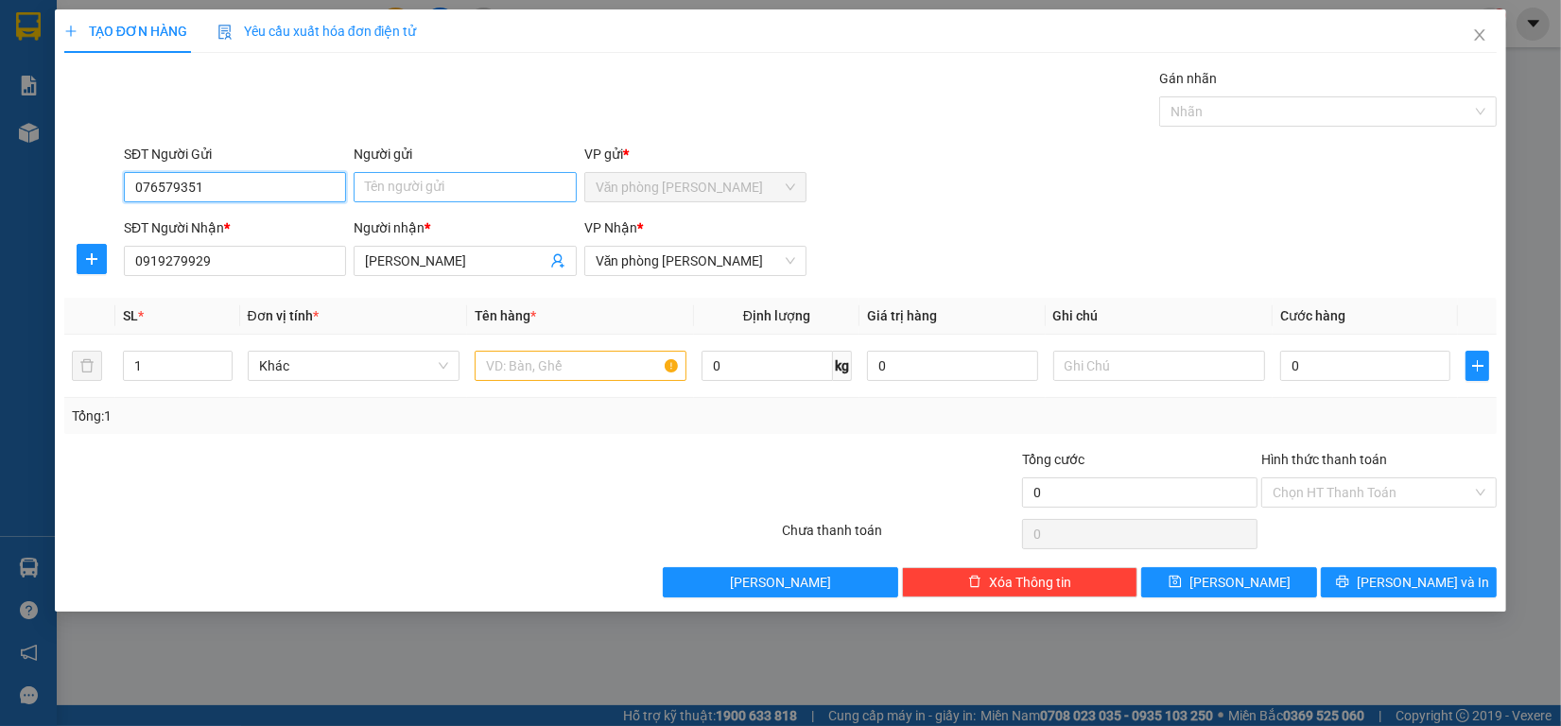
type input "0765793515"
click at [269, 233] on div "0765793515 - Tiên" at bounding box center [234, 226] width 199 height 21
type input "Tiên"
type input "40.000"
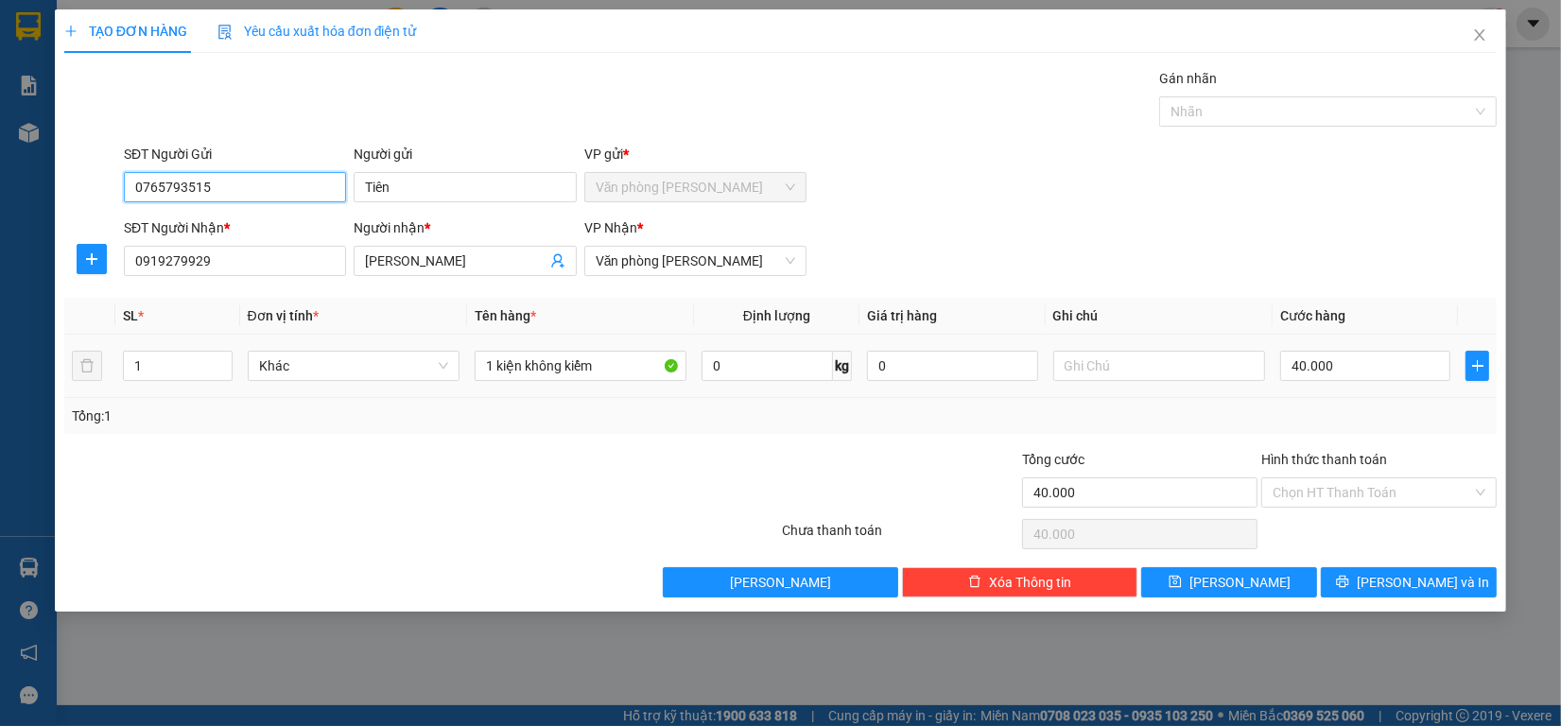
type input "0765793515"
click at [1411, 389] on td "40.000" at bounding box center [1365, 366] width 186 height 63
click at [1399, 372] on input "40.000" at bounding box center [1365, 366] width 171 height 30
type input "6"
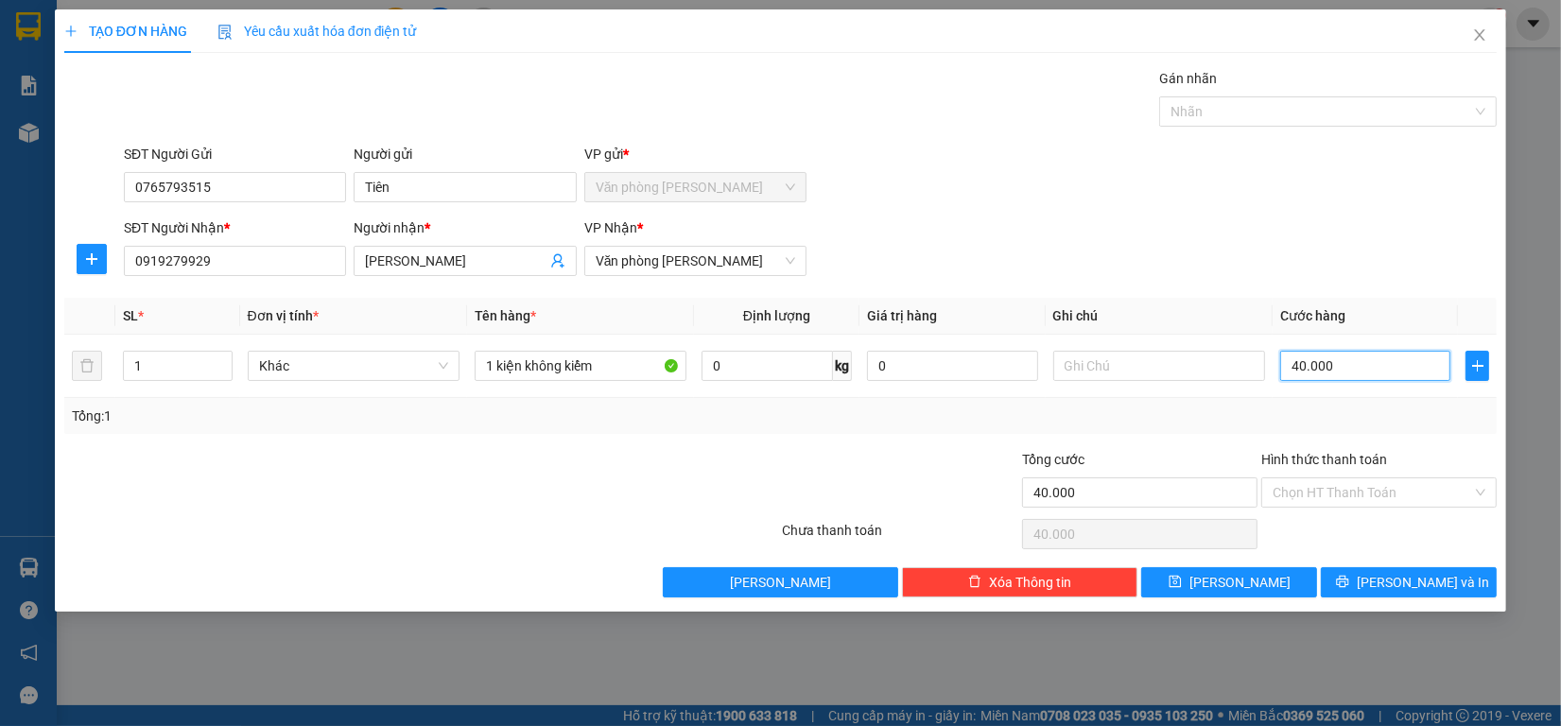
type input "6"
type input "60"
type input "600"
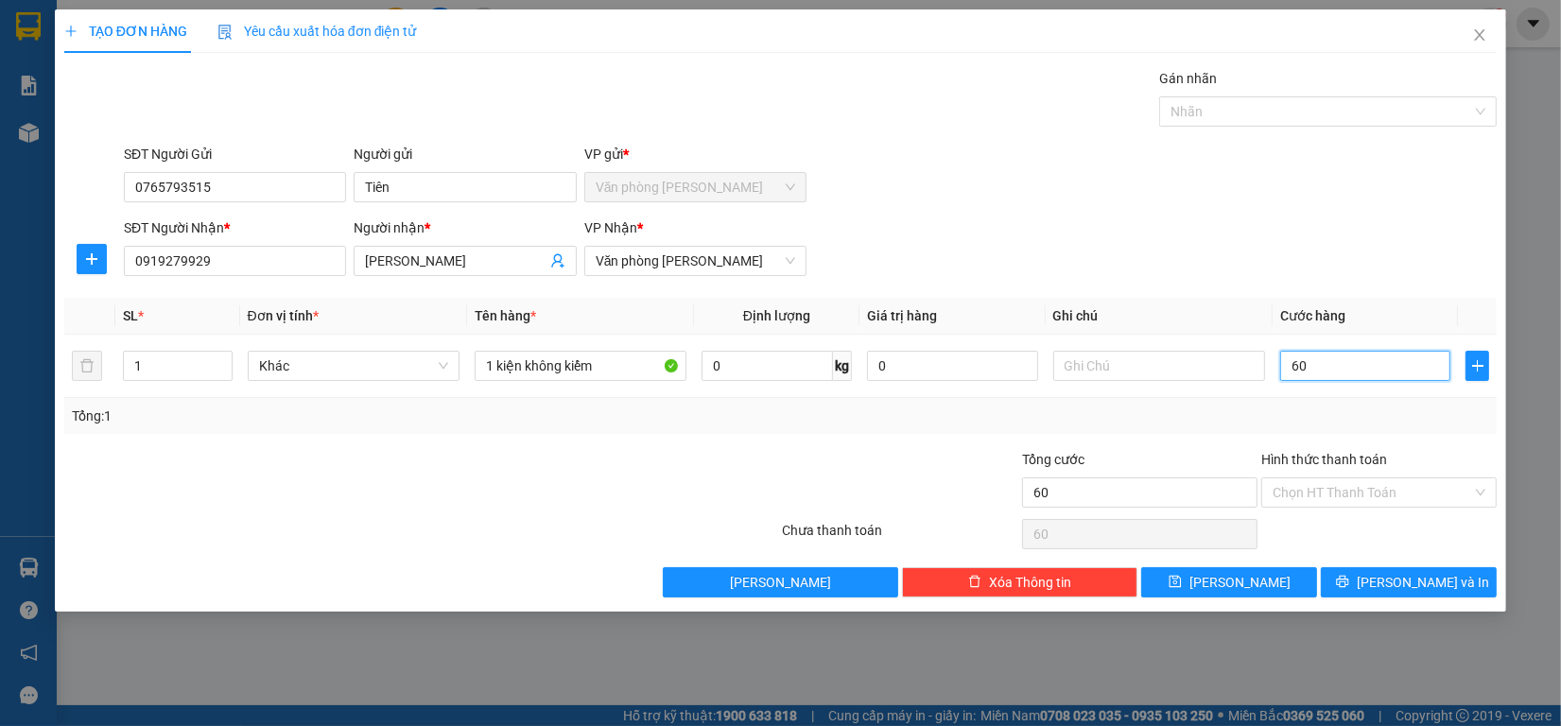
type input "600"
type input "6.000"
type input "6.000]"
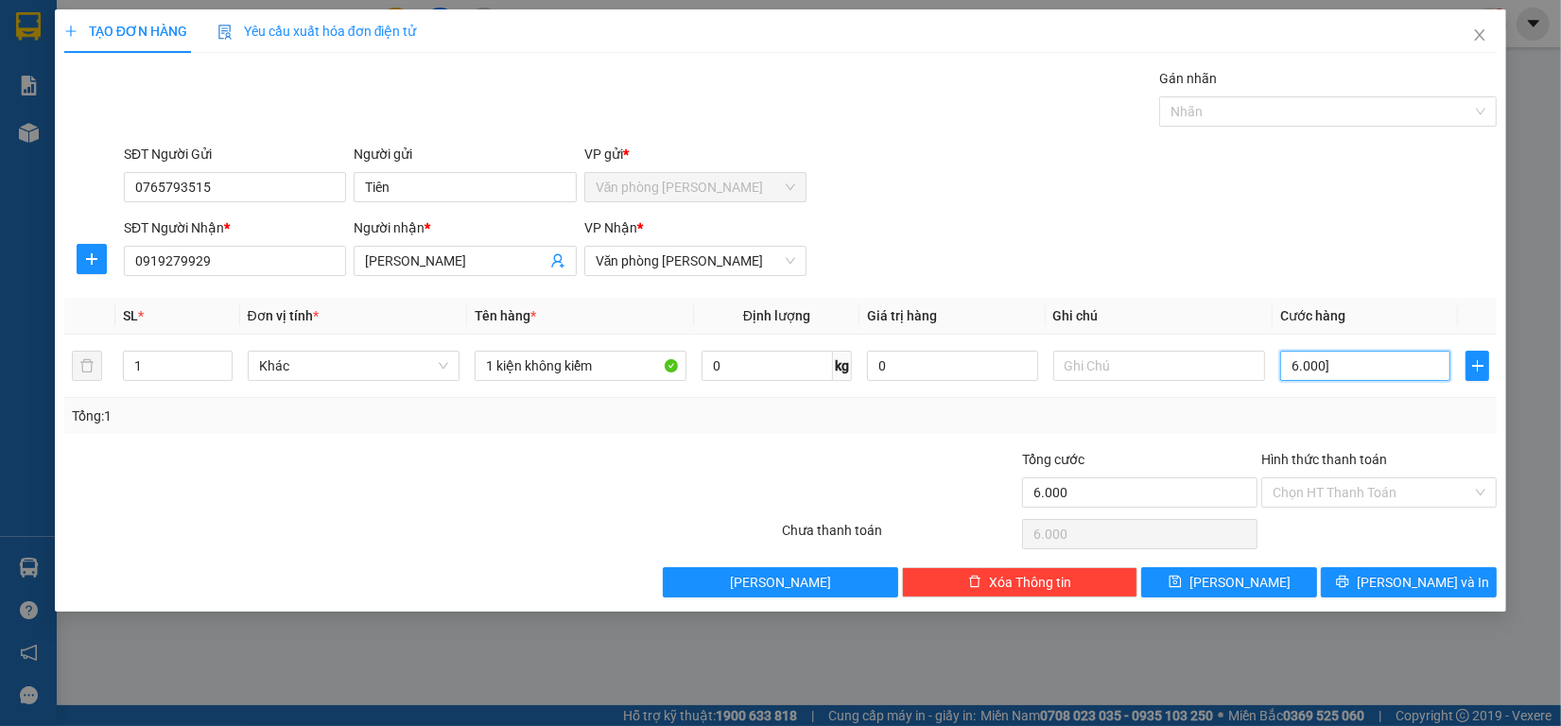
type input "0"
type input "6.000"
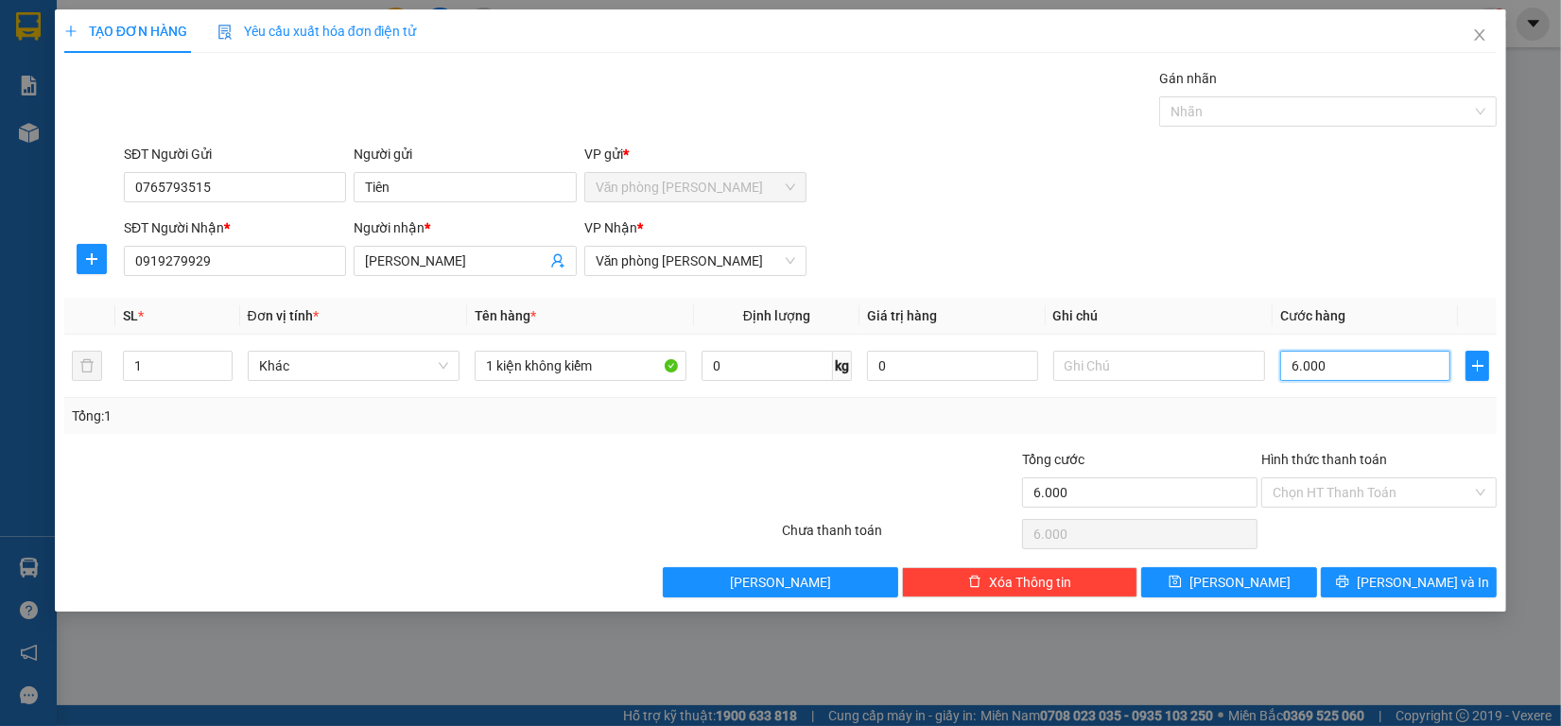
type input "600"
type input "60"
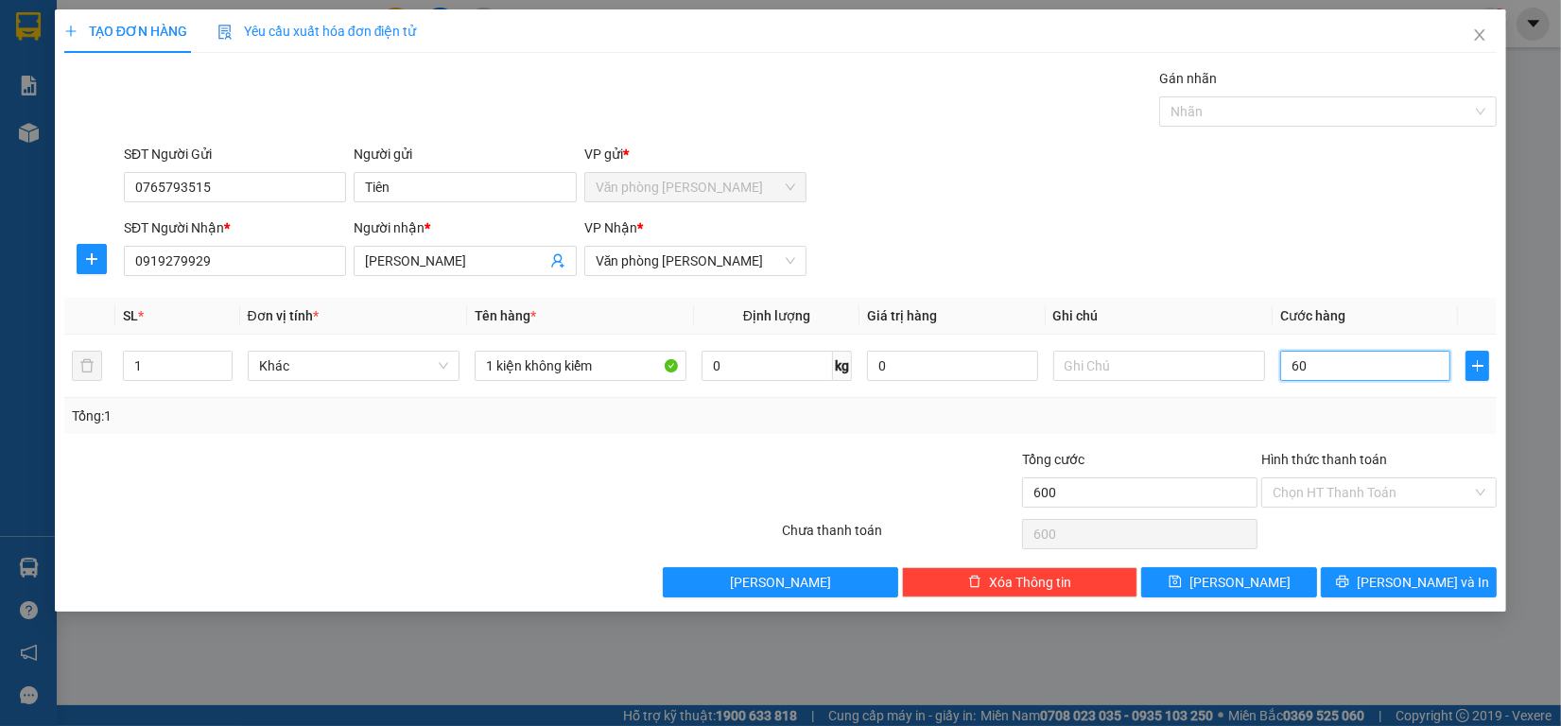
type input "60"
type input "6"
type input "0"
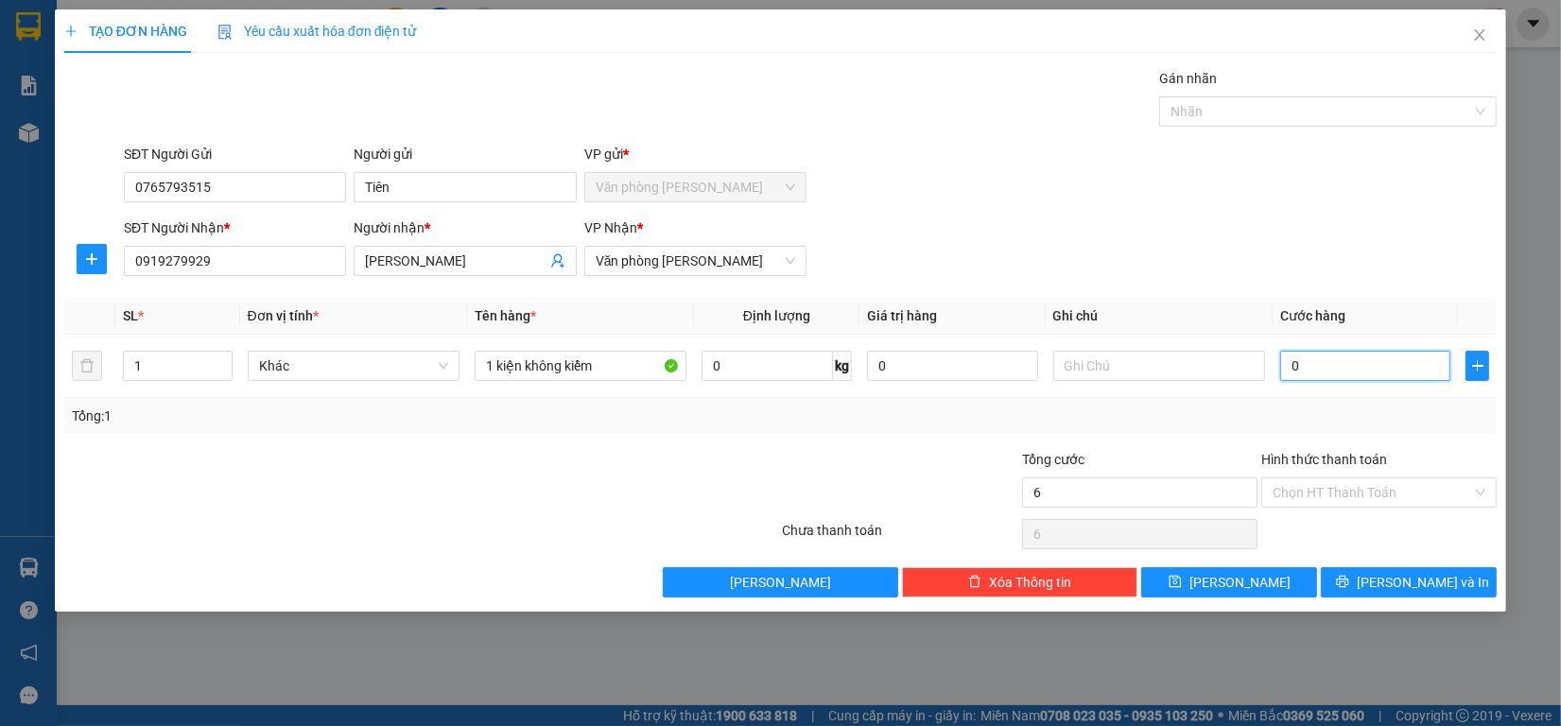
type input "0"
type input "7"
type input "070"
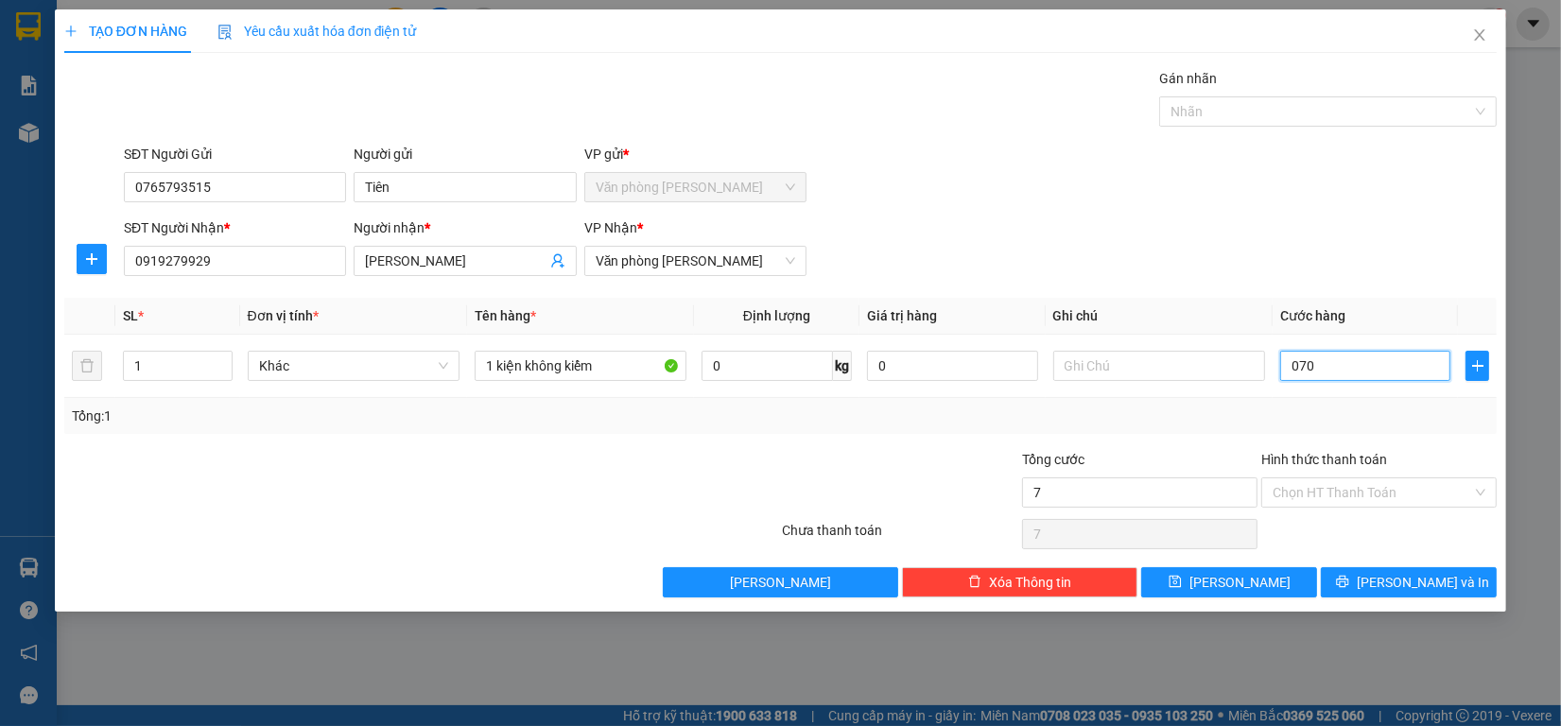
type input "70"
type input "0.700"
type input "700"
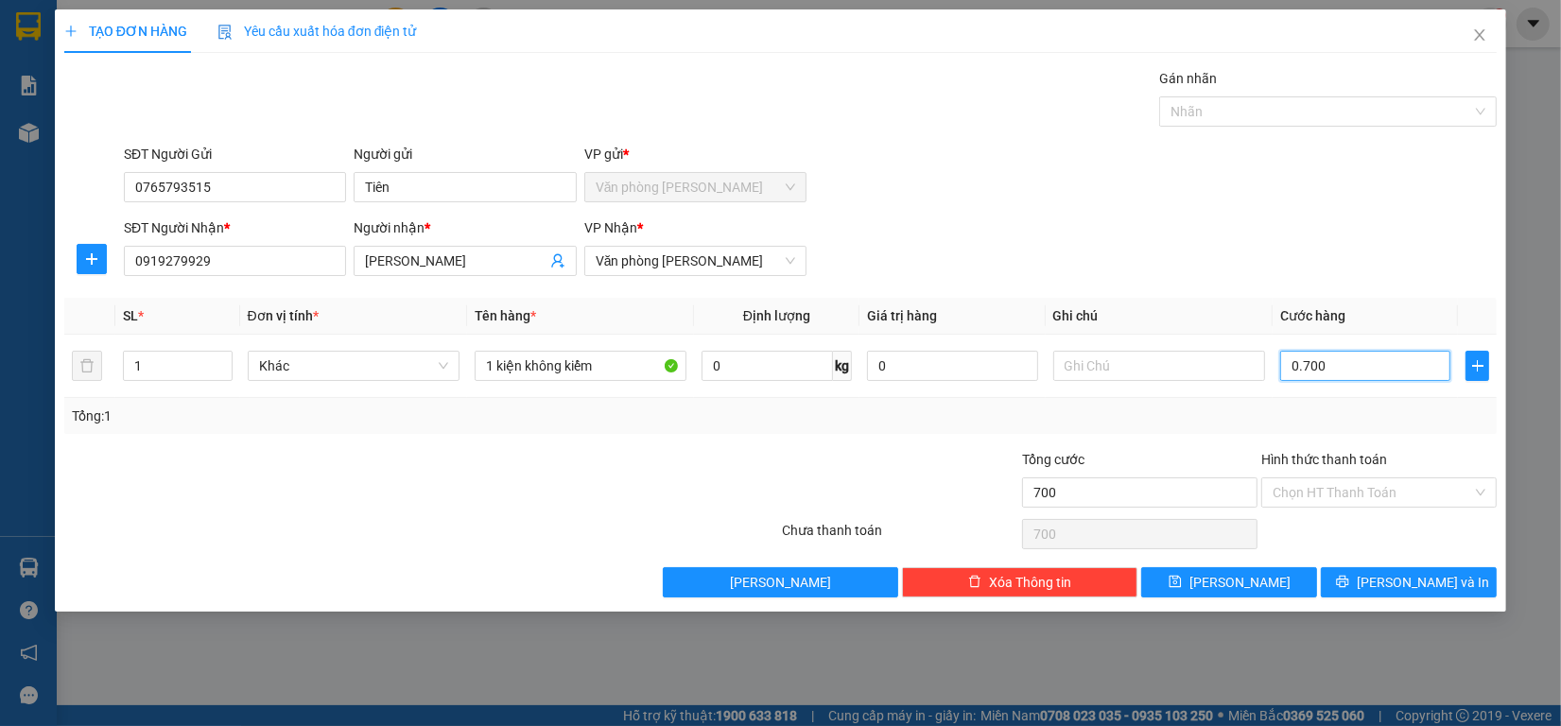
type input "07.000"
type input "7.000"
type input "70.000"
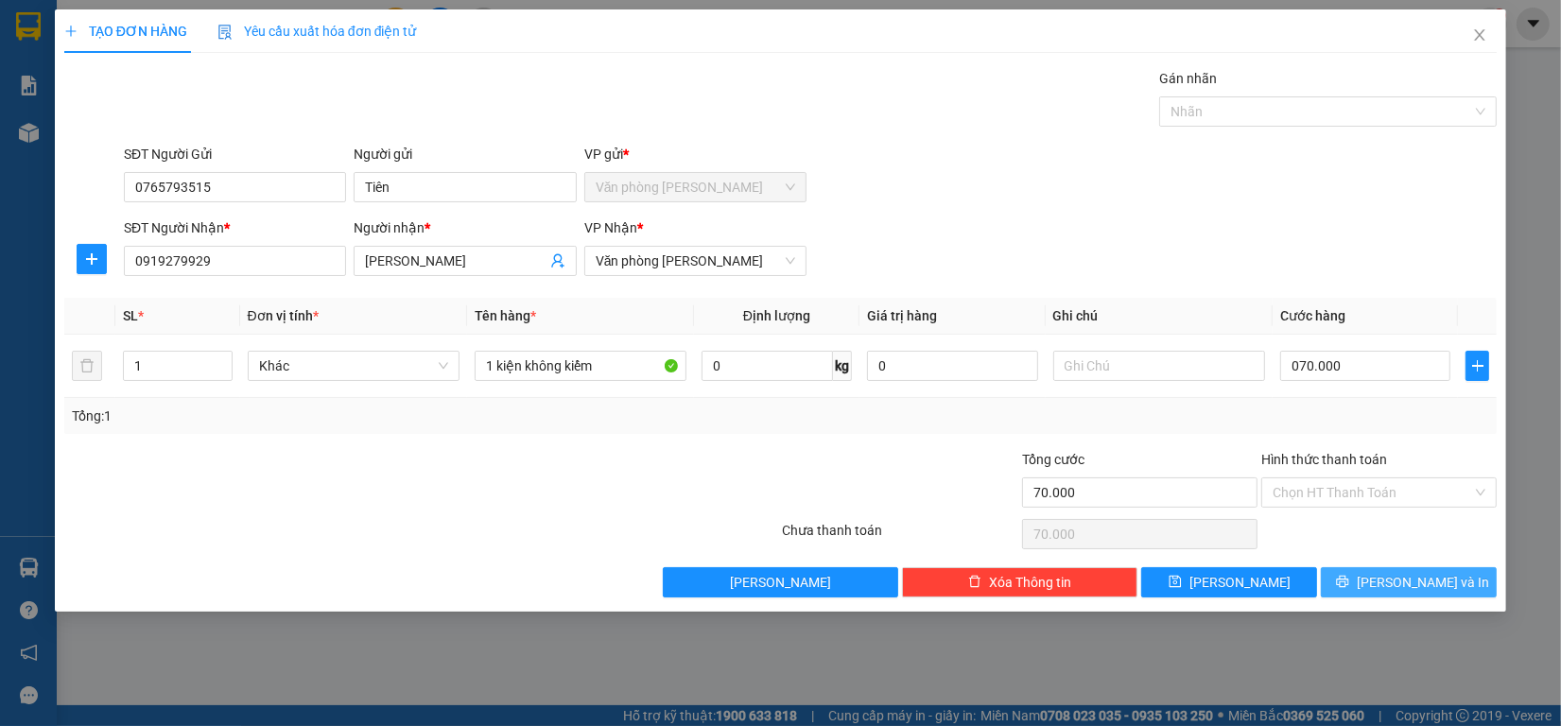
type input "70.000"
click at [1413, 597] on button "[PERSON_NAME] và In" at bounding box center [1409, 582] width 176 height 30
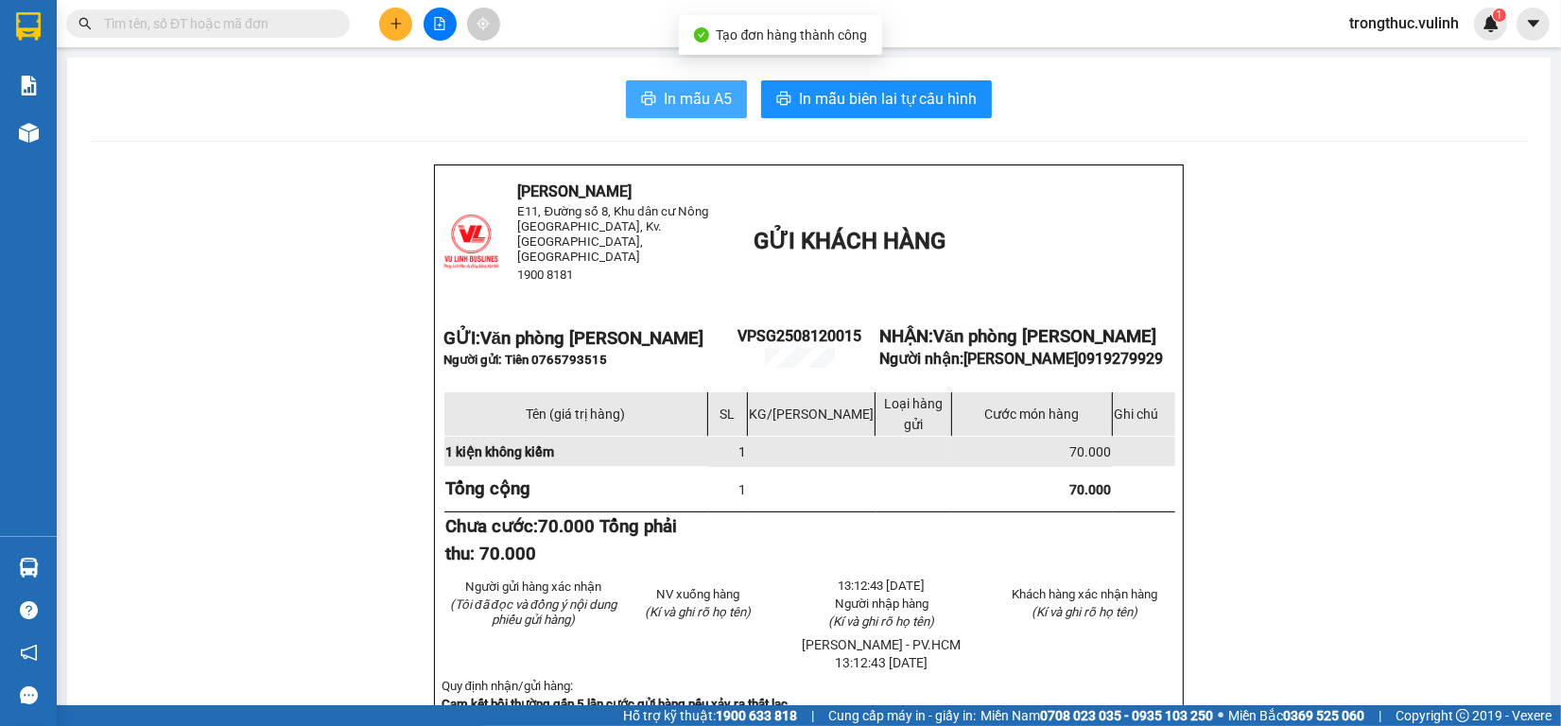
click at [710, 82] on button "In mẫu A5" at bounding box center [686, 99] width 121 height 38
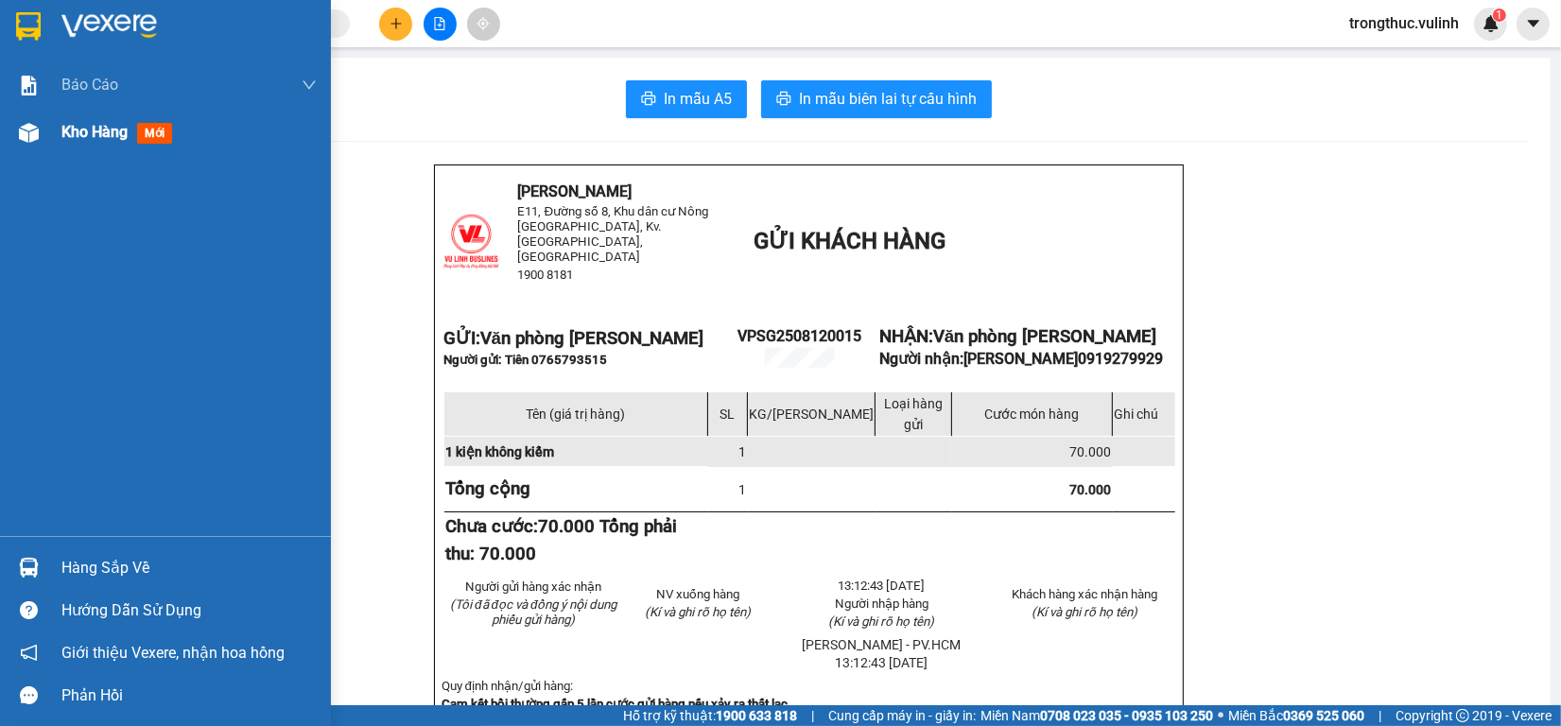
click at [40, 133] on div at bounding box center [28, 132] width 33 height 33
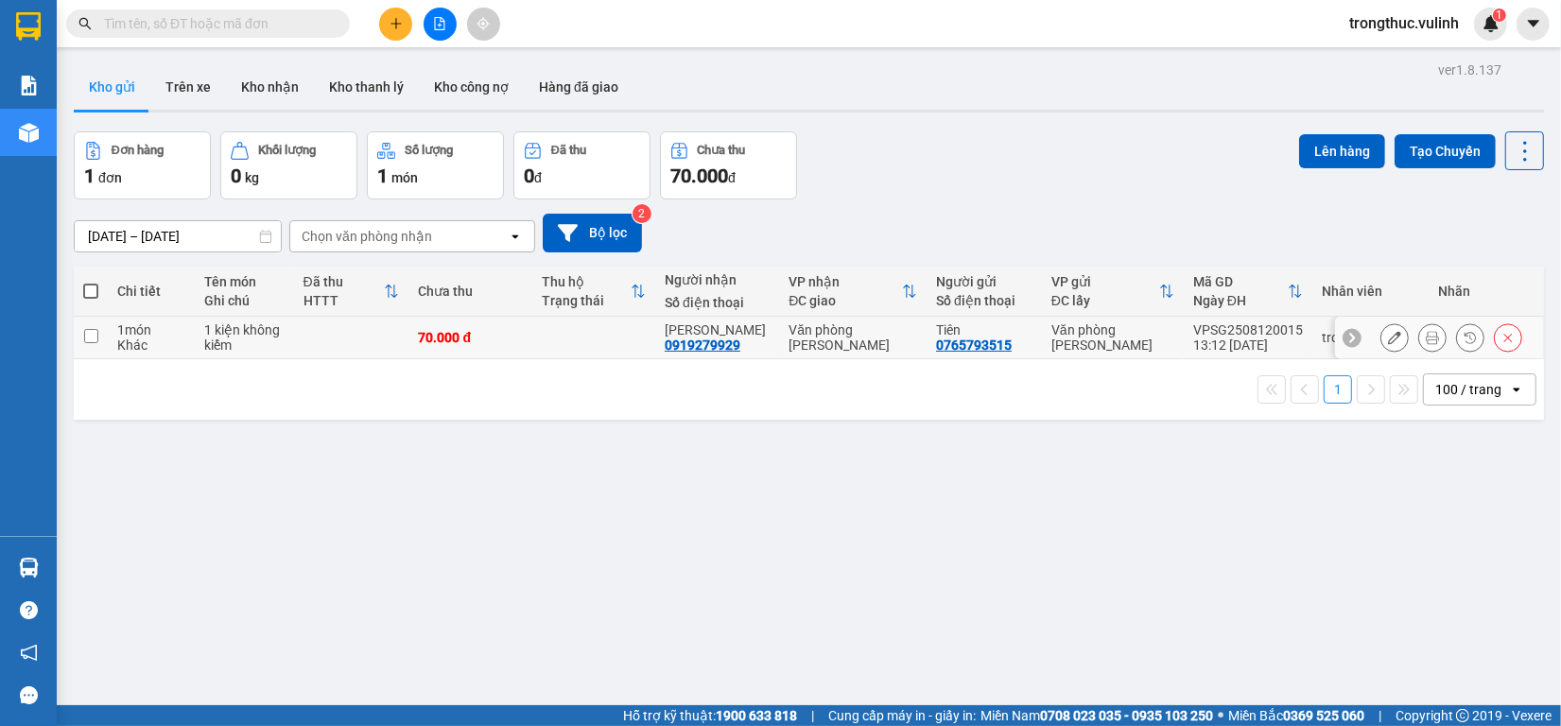
click at [1381, 331] on button at bounding box center [1394, 337] width 26 height 33
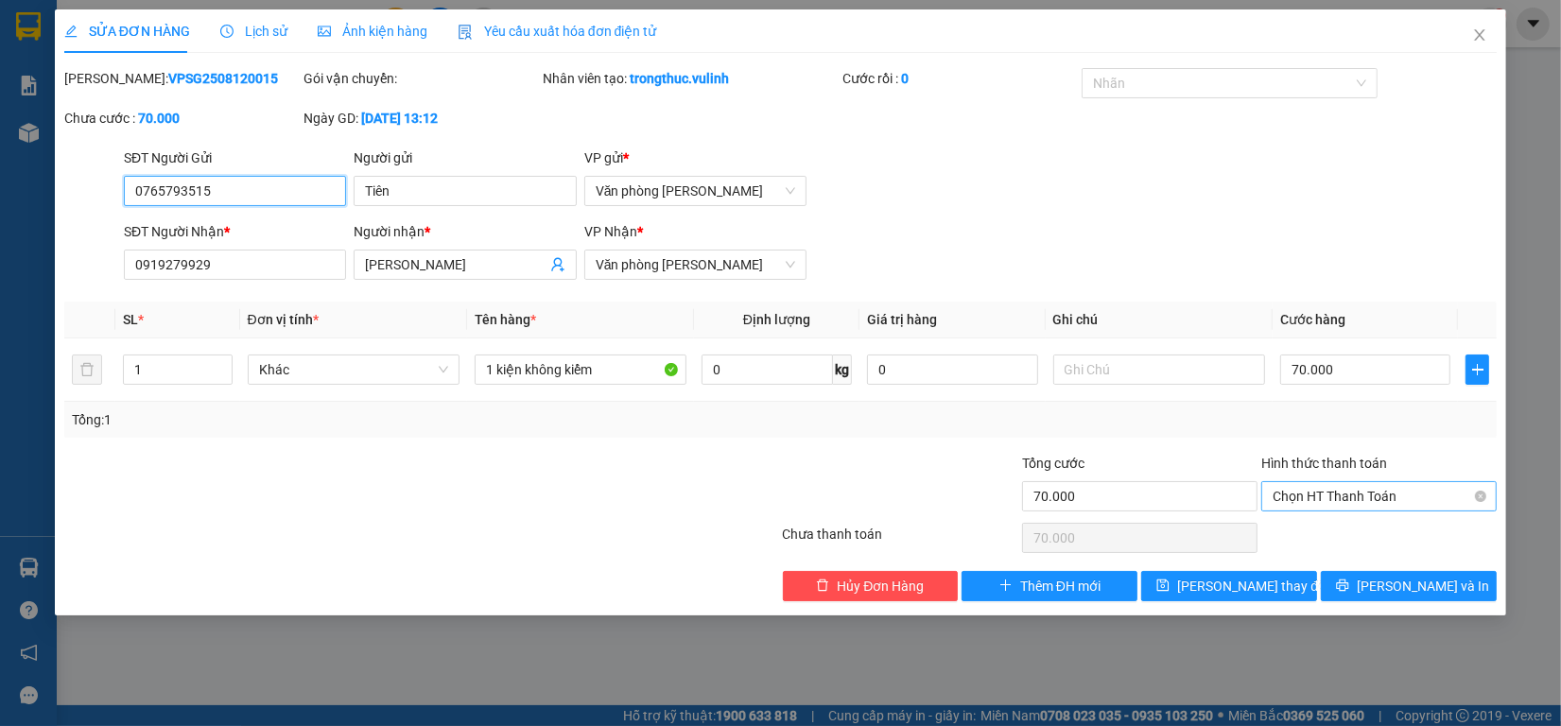
click at [1307, 484] on span "Chọn HT Thanh Toán" at bounding box center [1378, 496] width 213 height 28
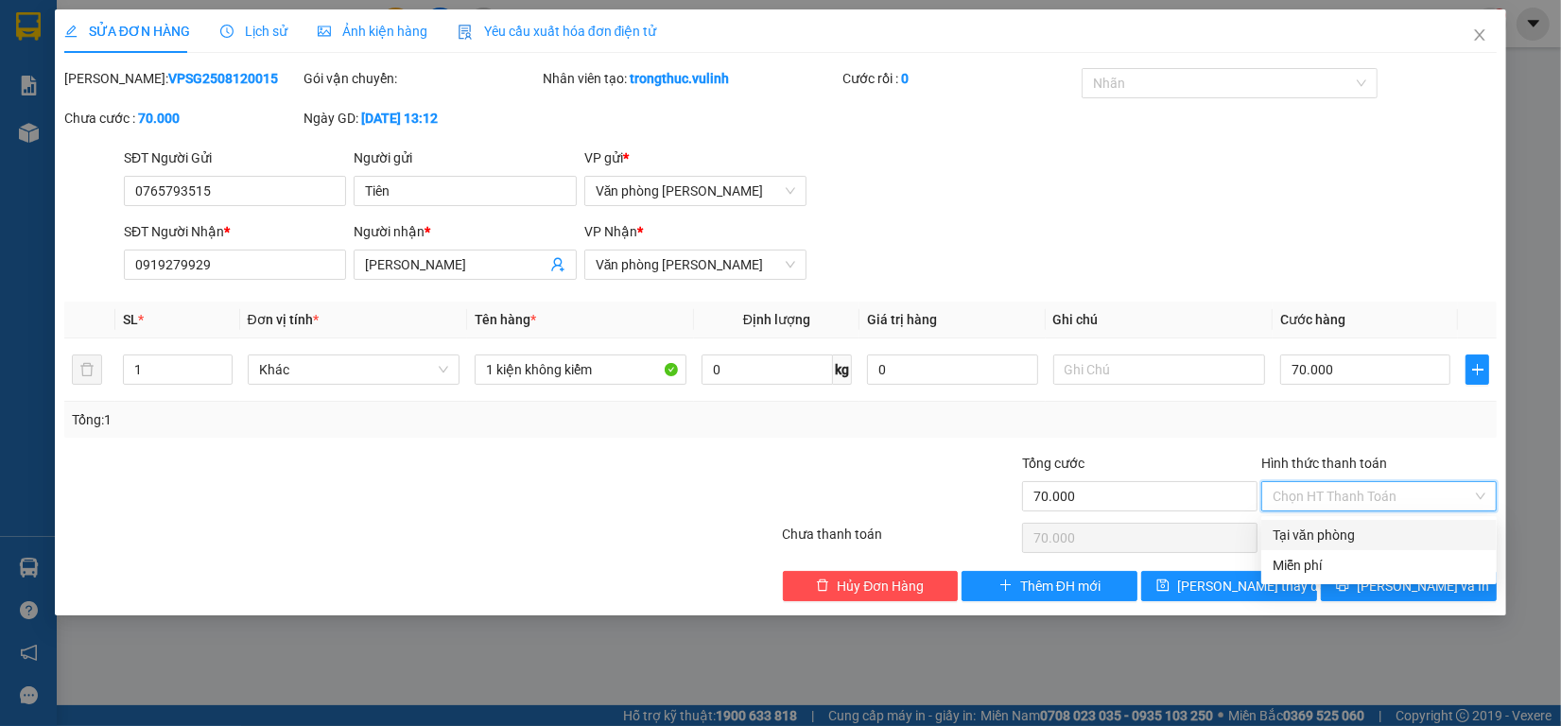
click at [1321, 527] on div "Tại văn phòng" at bounding box center [1378, 535] width 213 height 21
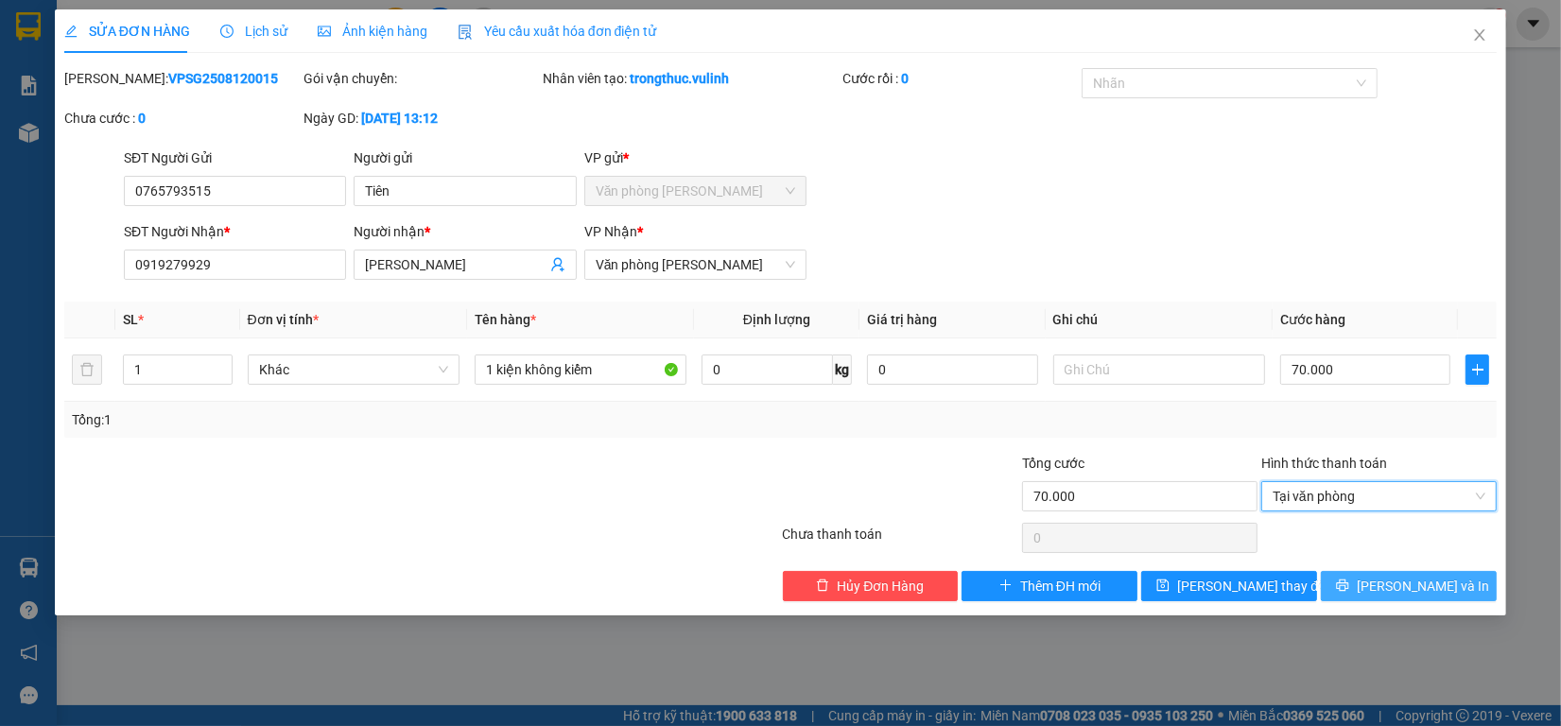
click at [1395, 579] on span "[PERSON_NAME] và In" at bounding box center [1423, 586] width 132 height 21
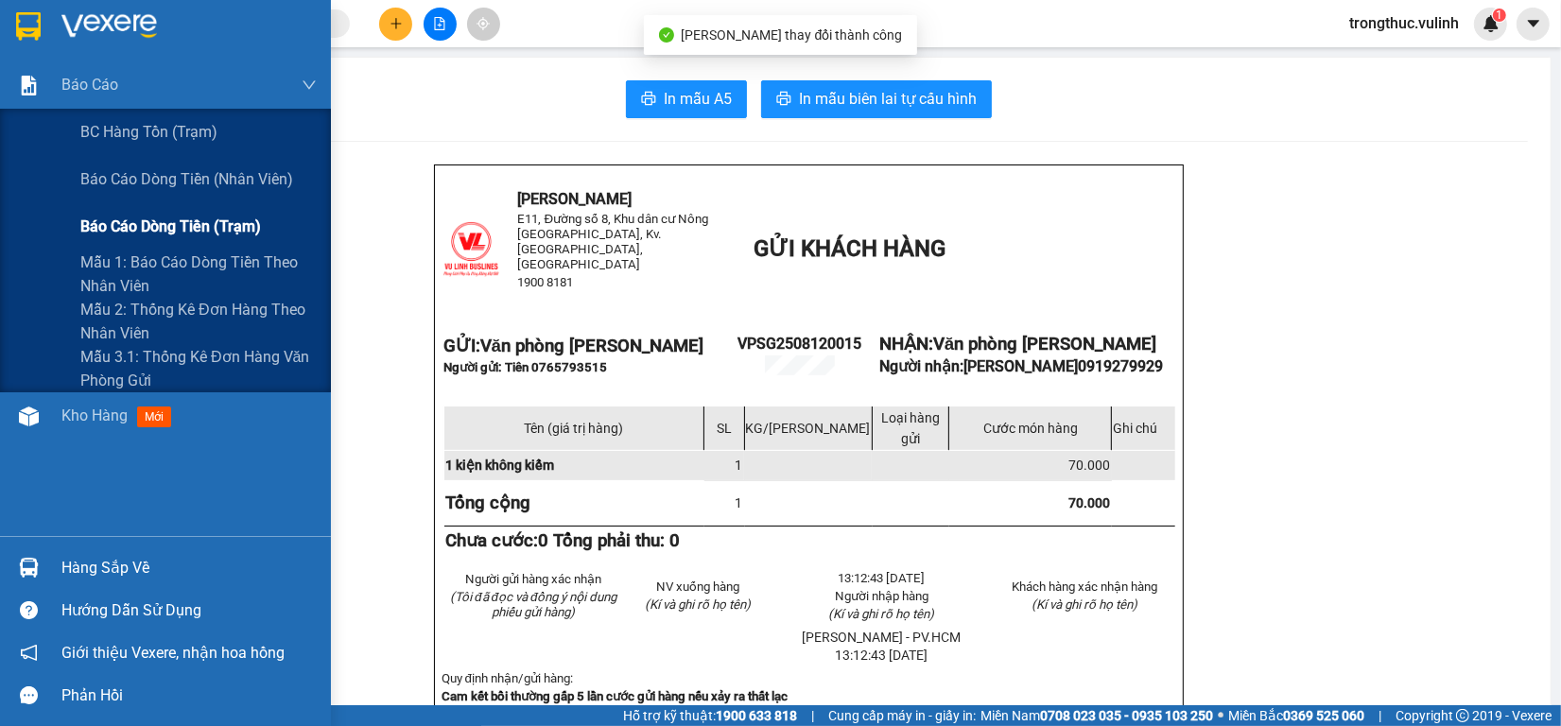
drag, startPoint x: 30, startPoint y: 118, endPoint x: 41, endPoint y: 215, distance: 97.0
click at [30, 120] on div "BC hàng tồn (trạm)" at bounding box center [165, 132] width 331 height 47
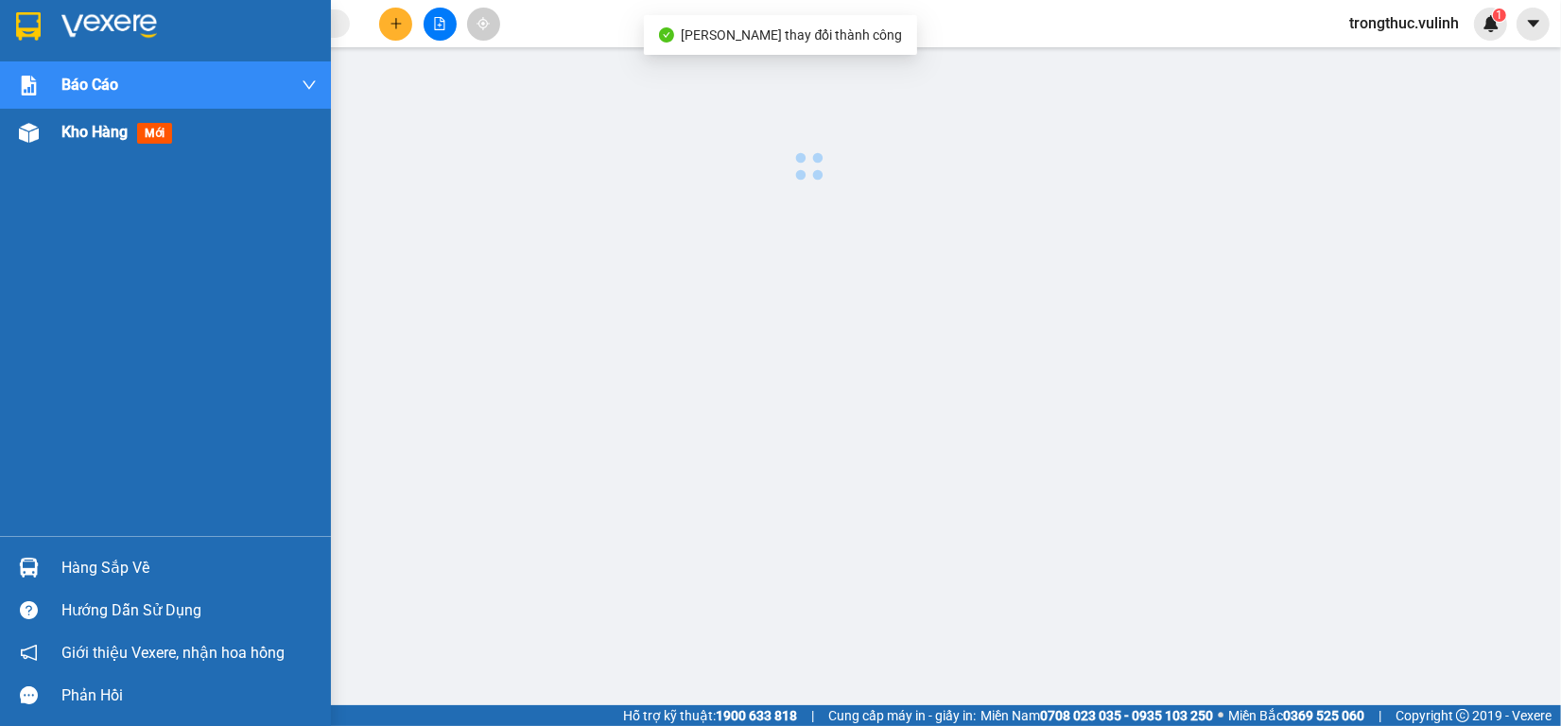
click at [88, 163] on div "Báo cáo BC hàng tồn (trạm) Báo cáo dòng tiền (nhân viên) Báo cáo dòng tiền (trạ…" at bounding box center [165, 298] width 331 height 475
click at [30, 142] on img at bounding box center [29, 133] width 20 height 20
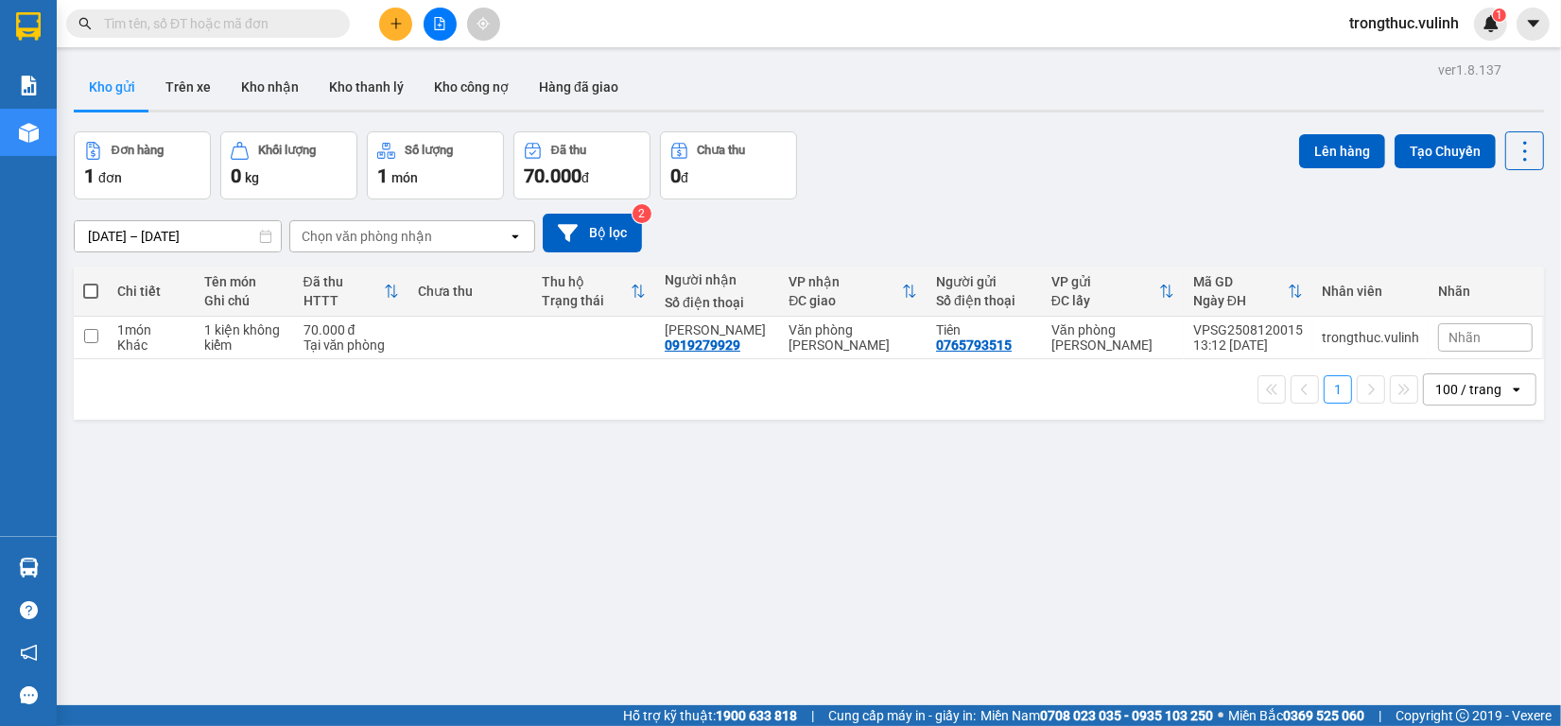
click at [376, 24] on div at bounding box center [440, 24] width 142 height 33
click at [386, 24] on button at bounding box center [395, 24] width 33 height 33
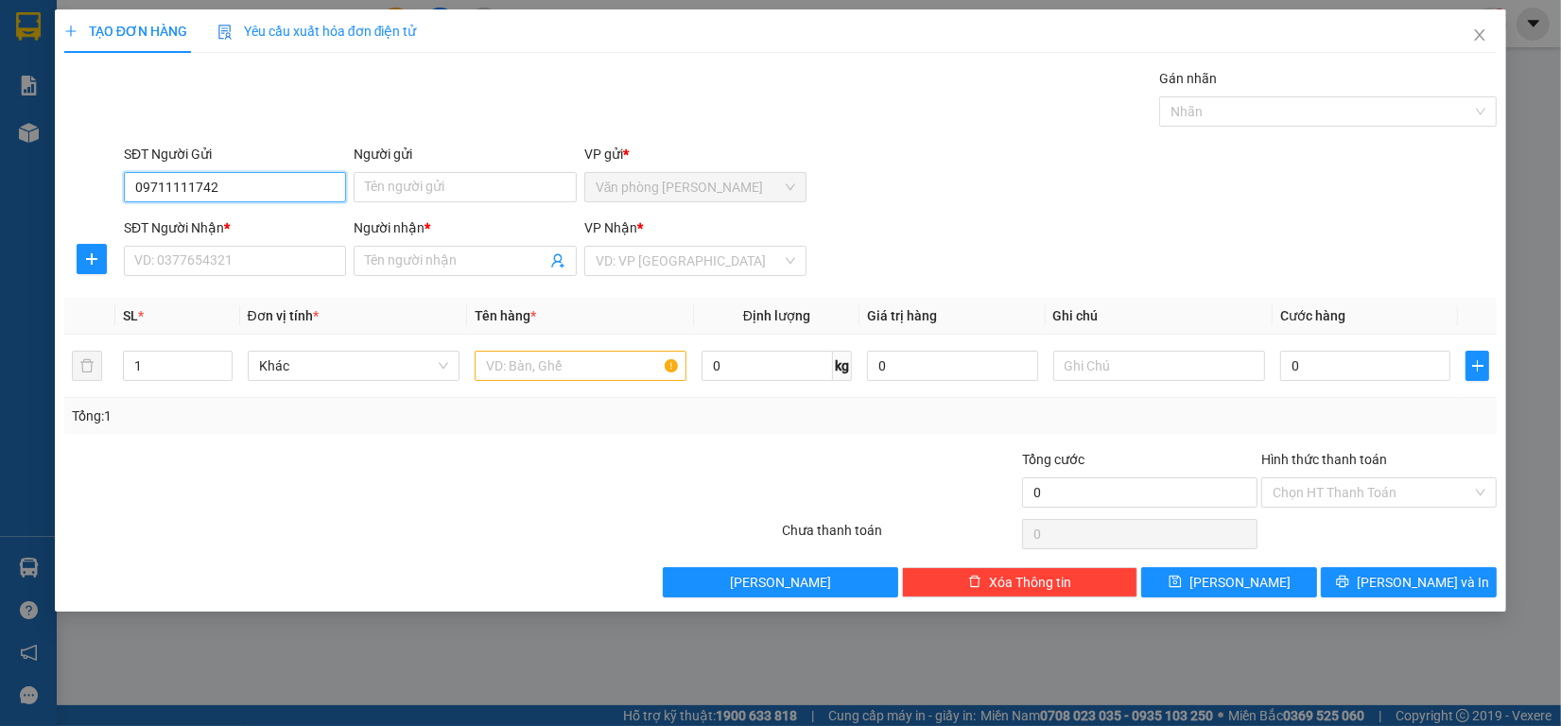
click at [190, 181] on input "09711111742" at bounding box center [235, 187] width 222 height 30
click at [213, 197] on input "0971111742" at bounding box center [235, 187] width 222 height 30
drag, startPoint x: 237, startPoint y: 185, endPoint x: 0, endPoint y: 189, distance: 237.3
click at [0, 189] on div "TẠO ĐƠN HÀNG Yêu cầu xuất hóa đơn điện tử Transit Pickup Surcharge Ids Transit …" at bounding box center [780, 363] width 1561 height 726
type input "4"
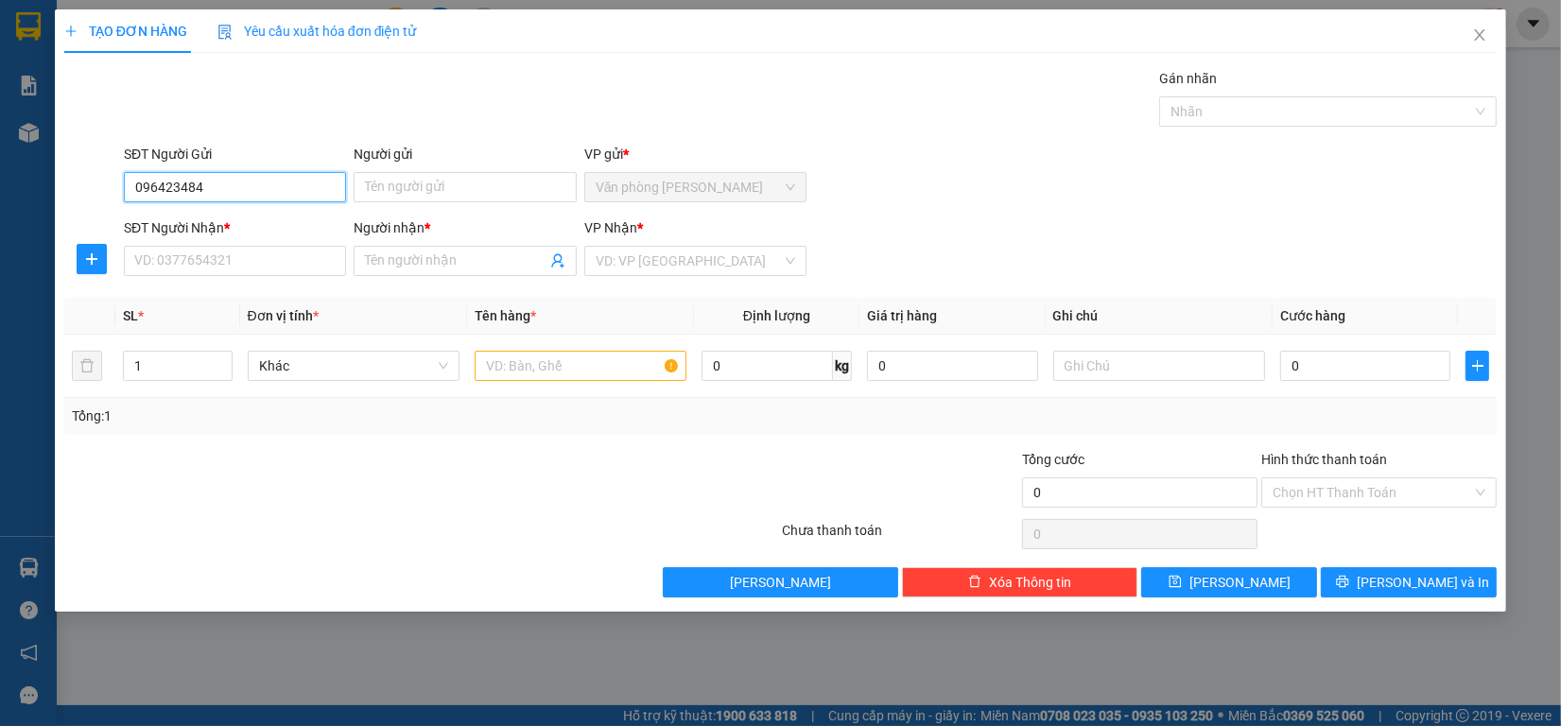
type input "0964234846"
click at [258, 224] on div "0964234846 - NOTTICA" at bounding box center [234, 226] width 199 height 21
type input "NOTTICA"
type input "0766689686"
type input "HN LENS"
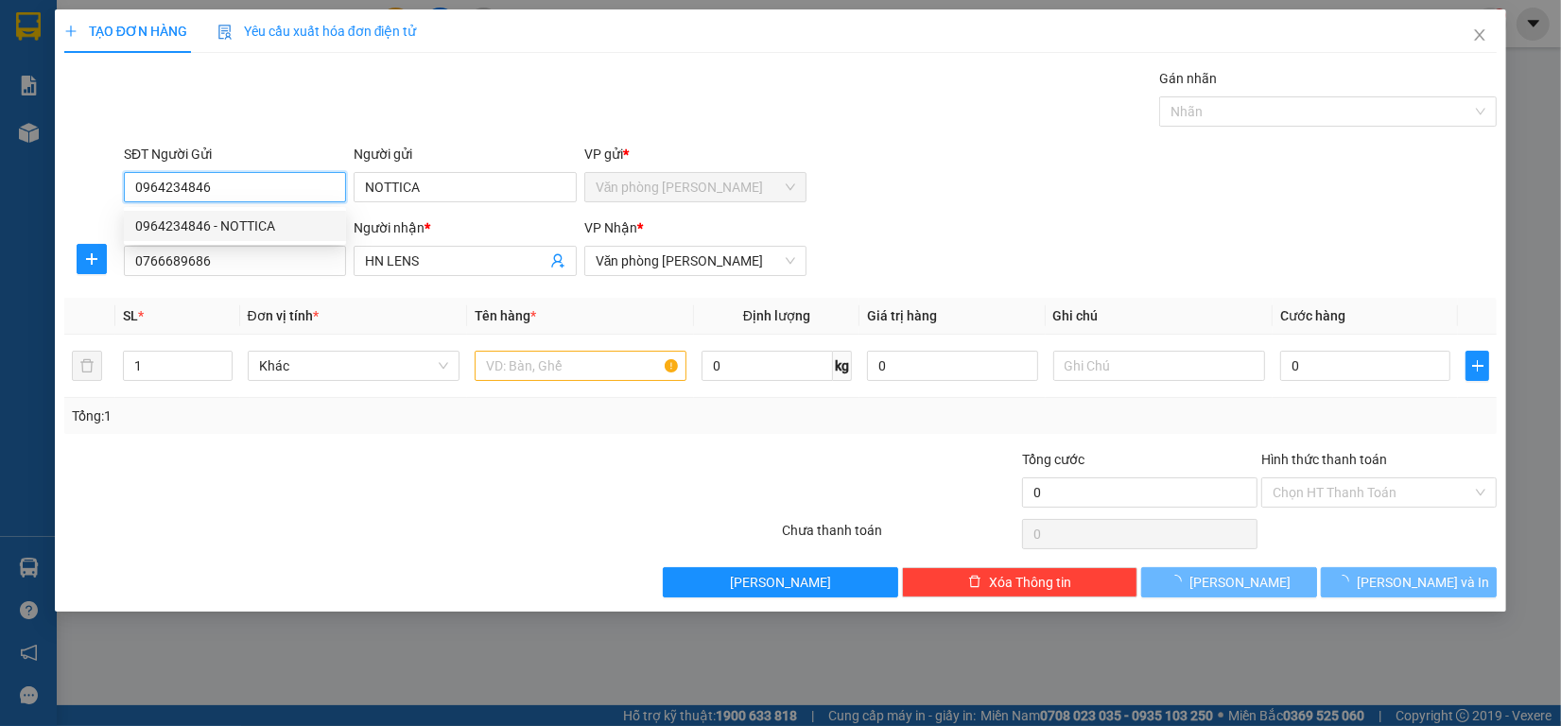
type input "30.000"
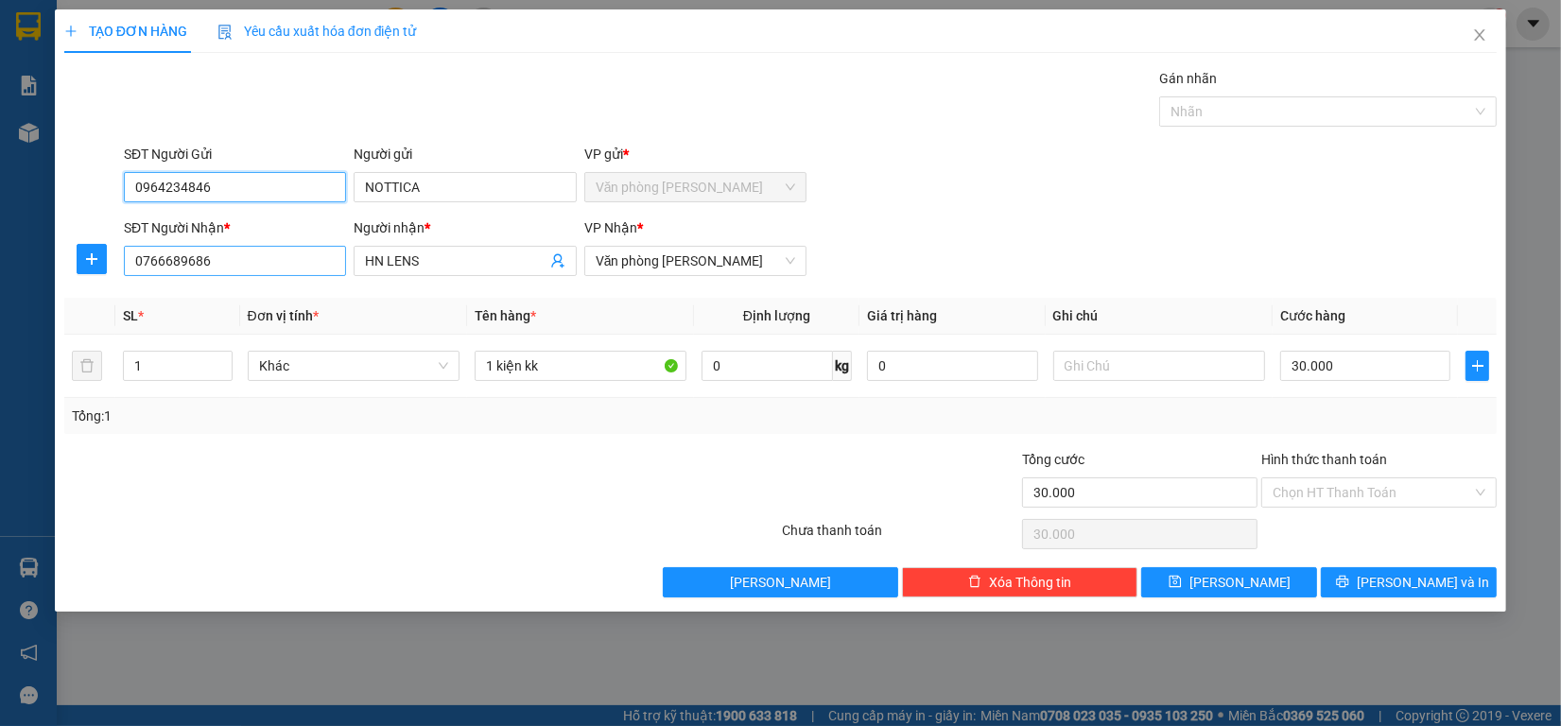
type input "0964234846"
click at [239, 272] on input "0766689686" at bounding box center [235, 261] width 222 height 30
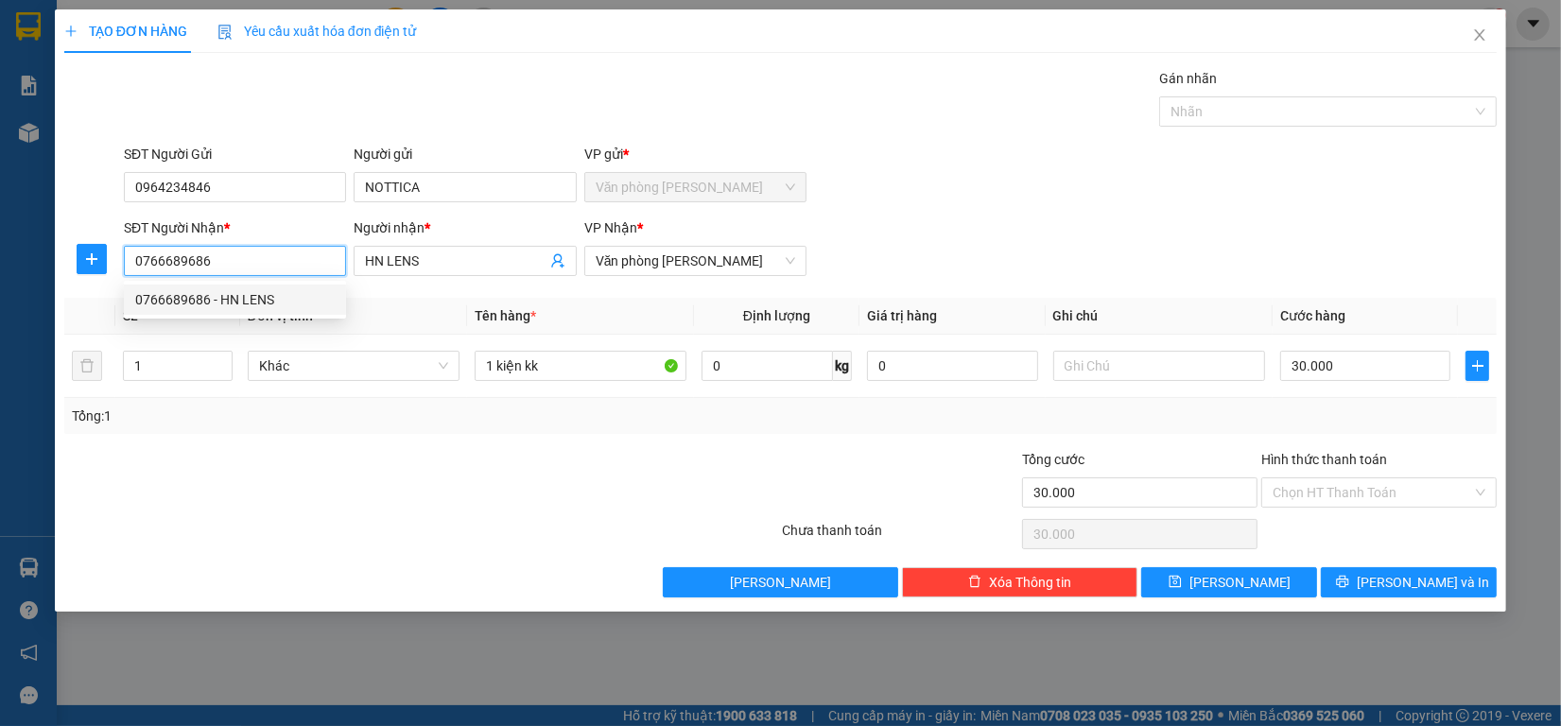
click at [286, 309] on div "0766689686 - HN LENS" at bounding box center [234, 299] width 199 height 21
click at [1355, 343] on td "30.000" at bounding box center [1365, 366] width 186 height 63
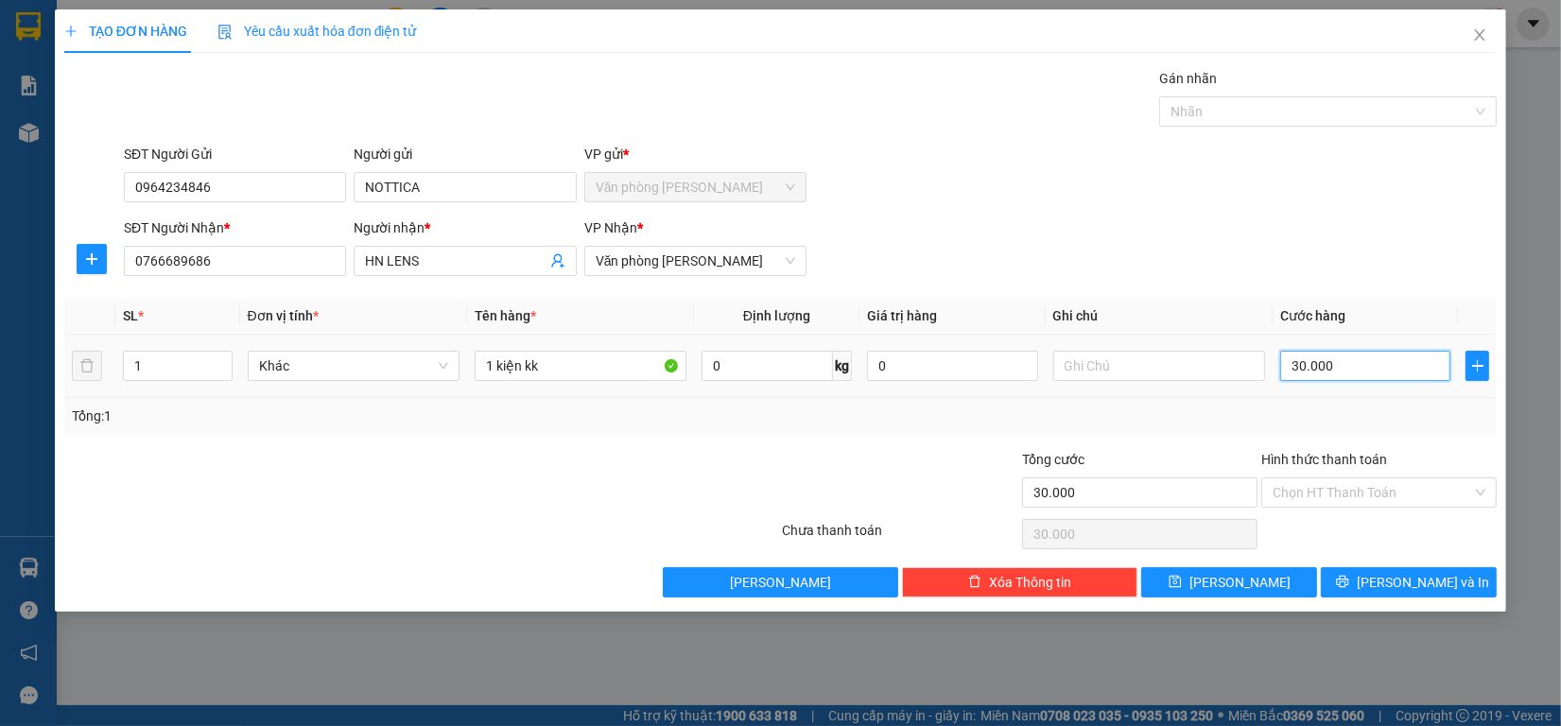
click at [1355, 357] on input "30.000" at bounding box center [1365, 366] width 171 height 30
click at [1367, 581] on button "[PERSON_NAME] và In" at bounding box center [1409, 582] width 176 height 30
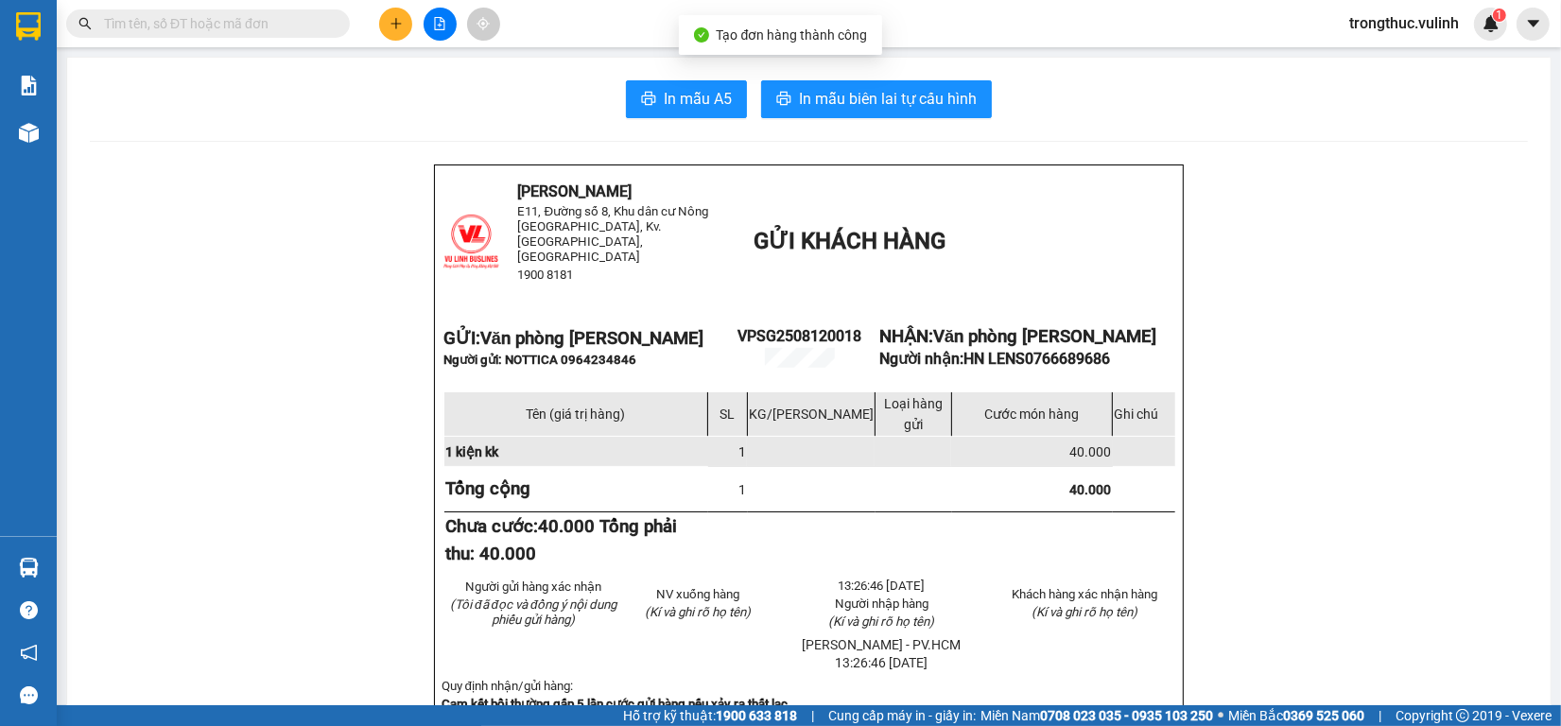
click at [671, 87] on span "In mẫu A5" at bounding box center [698, 99] width 68 height 24
